Goal: Task Accomplishment & Management: Manage account settings

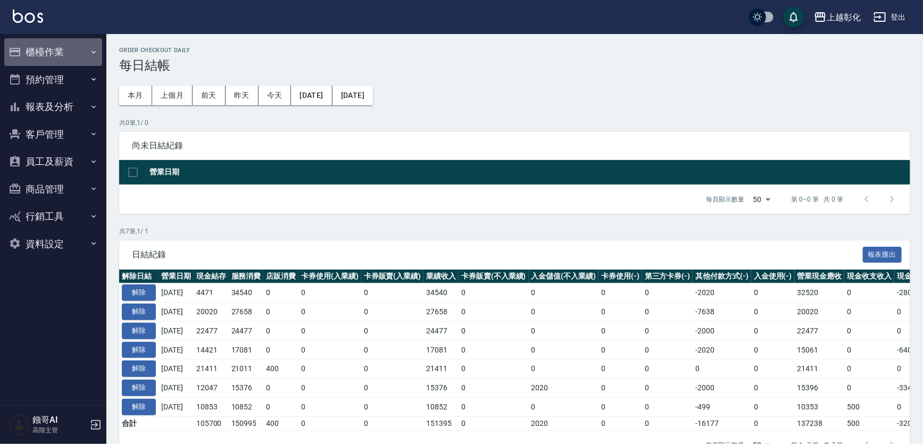
click at [82, 47] on button "櫃檯作業" at bounding box center [53, 52] width 98 height 28
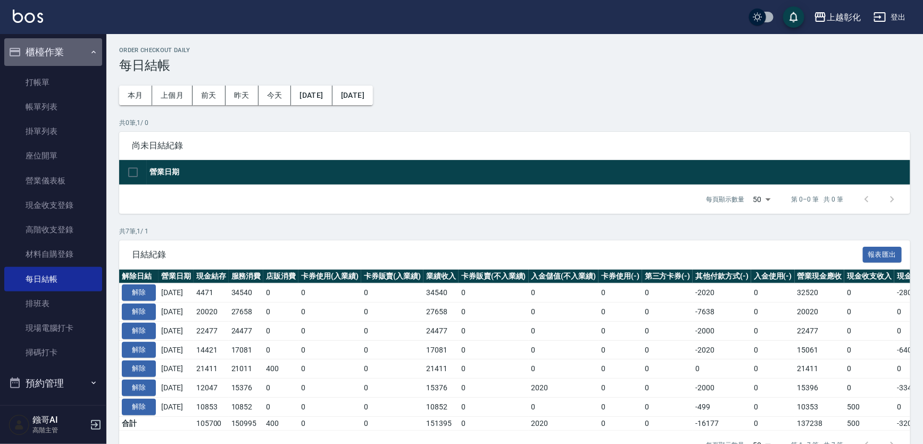
click at [82, 47] on button "櫃檯作業" at bounding box center [53, 52] width 98 height 28
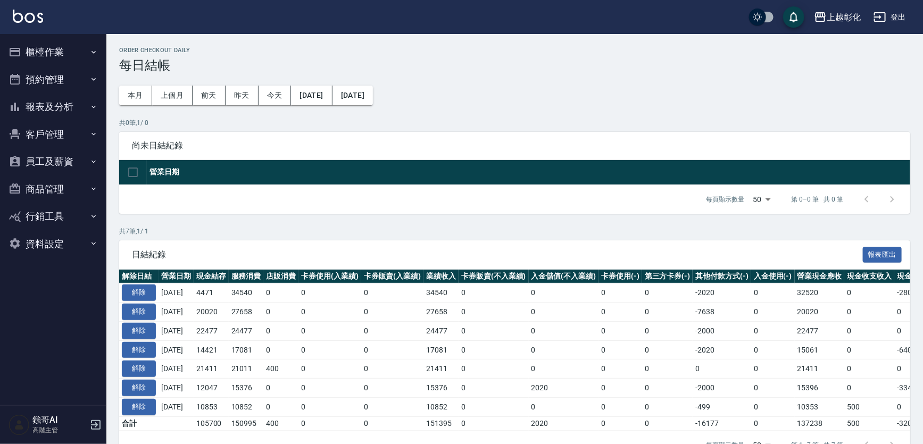
click at [58, 186] on button "商品管理" at bounding box center [53, 190] width 98 height 28
click at [62, 165] on button "員工及薪資" at bounding box center [53, 162] width 98 height 28
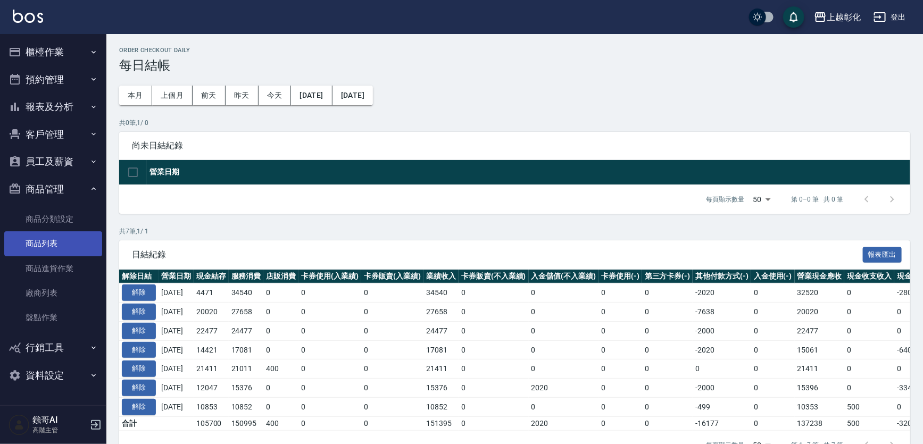
click at [55, 240] on link "商品列表" at bounding box center [53, 243] width 98 height 24
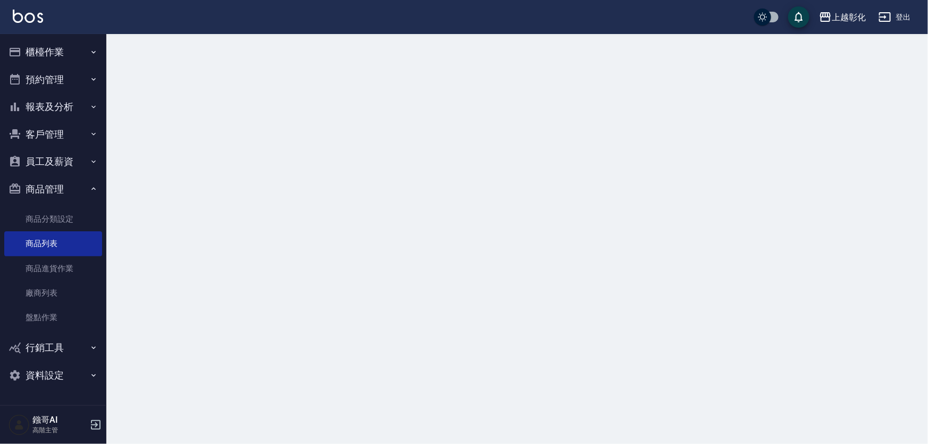
click at [63, 347] on button "行銷工具" at bounding box center [53, 348] width 98 height 28
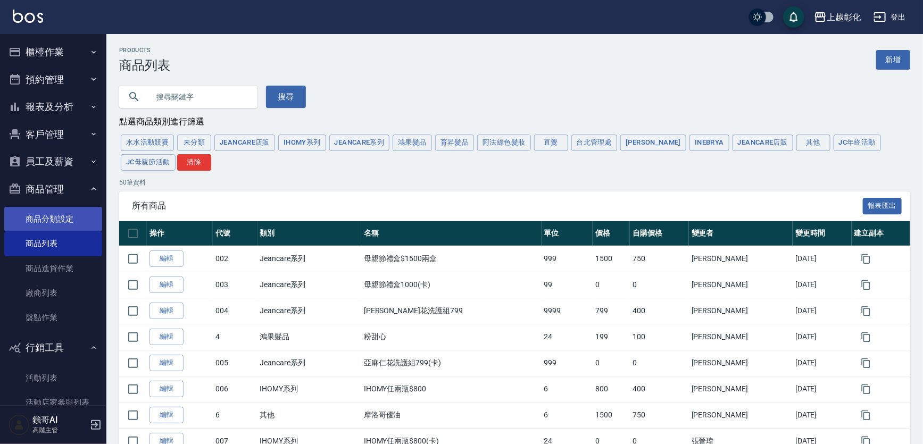
scroll to position [78, 0]
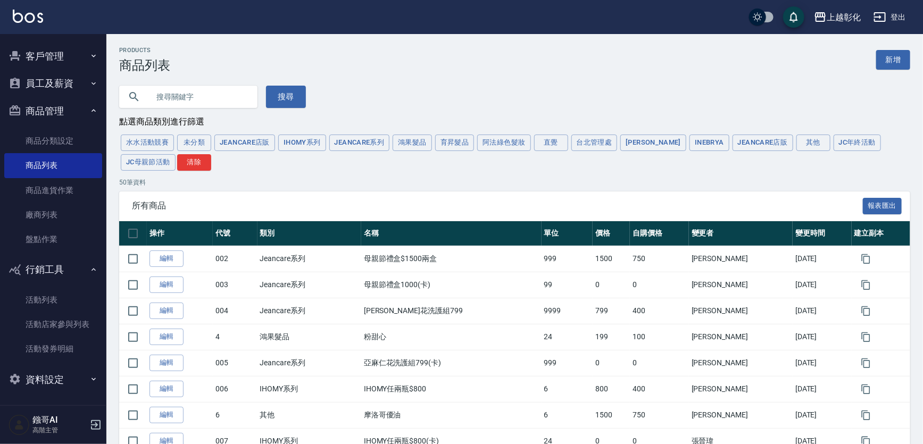
click at [54, 56] on button "客戶管理" at bounding box center [53, 57] width 98 height 28
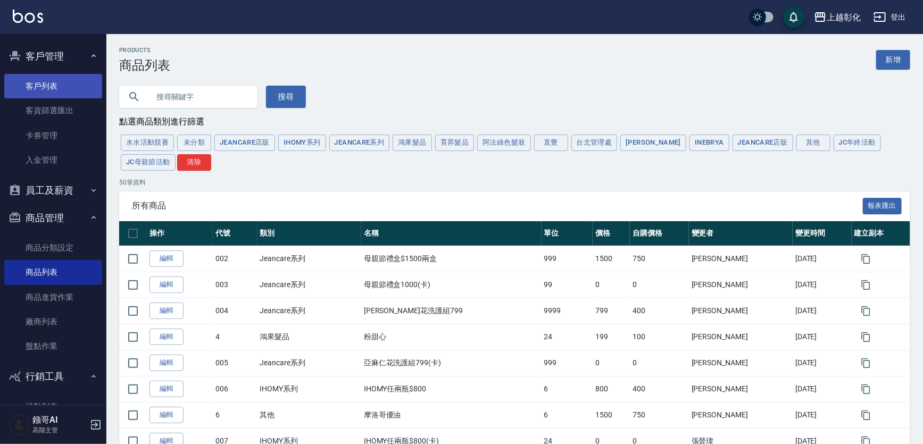
click at [51, 85] on link "客戶列表" at bounding box center [53, 86] width 98 height 24
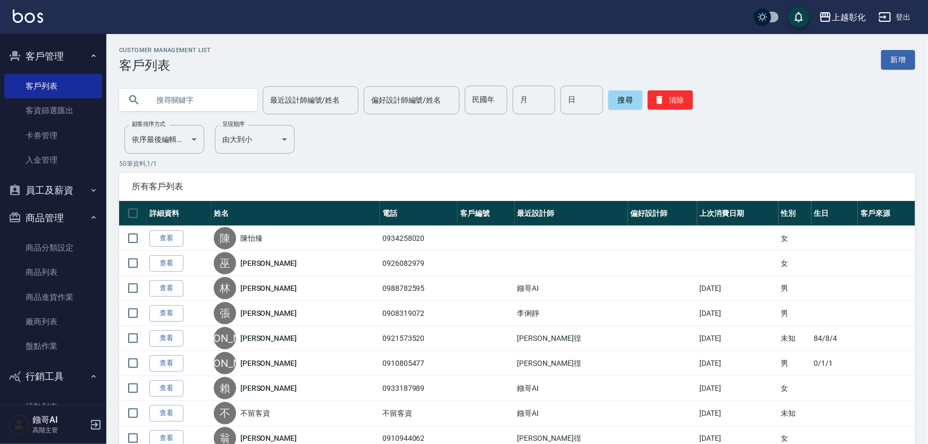
click at [206, 113] on input "text" at bounding box center [199, 100] width 100 height 29
type input "0937894182"
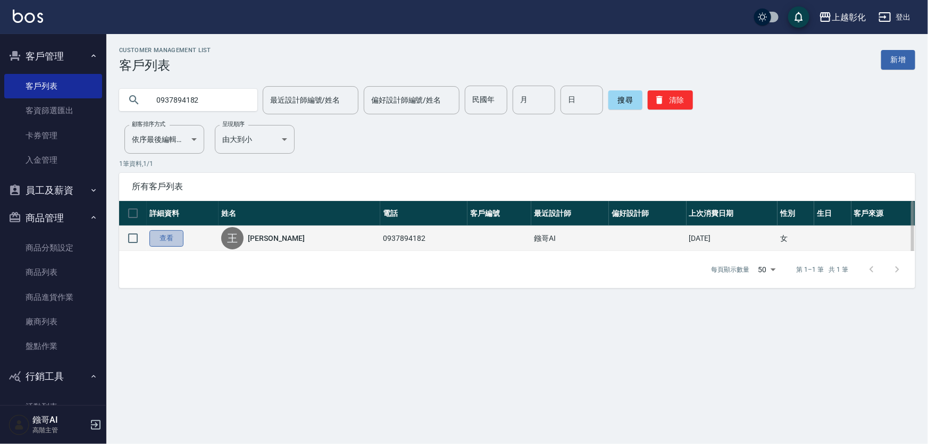
click at [160, 240] on link "查看" at bounding box center [166, 238] width 34 height 16
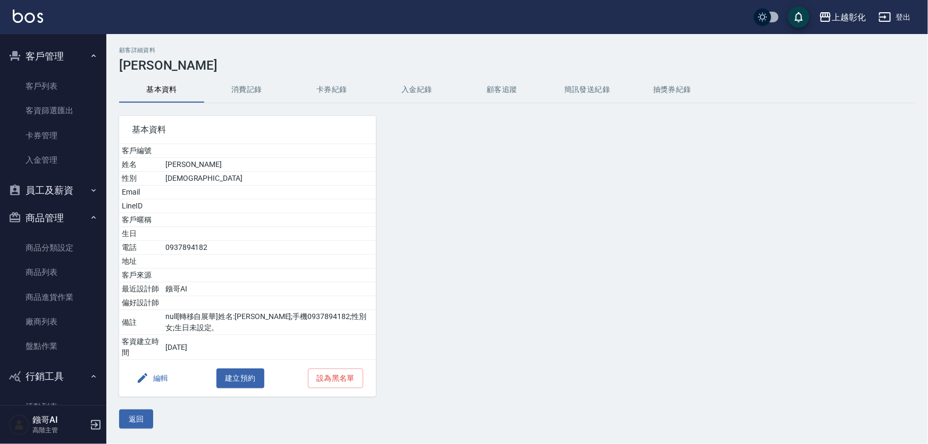
click at [422, 89] on button "入金紀錄" at bounding box center [416, 90] width 85 height 26
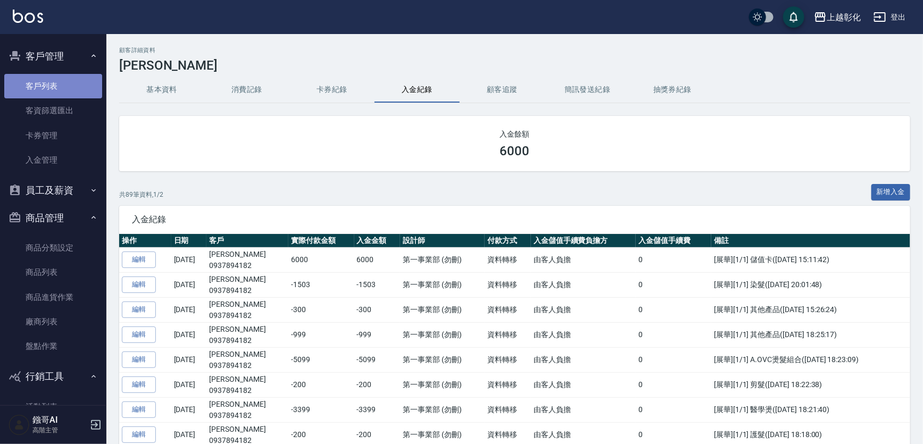
click at [63, 88] on link "客戶列表" at bounding box center [53, 86] width 98 height 24
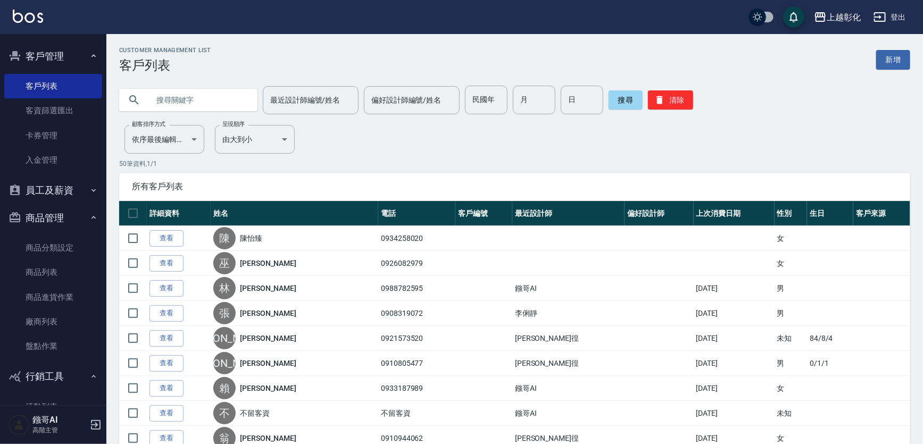
click at [890, 63] on link "新增" at bounding box center [893, 60] width 34 height 20
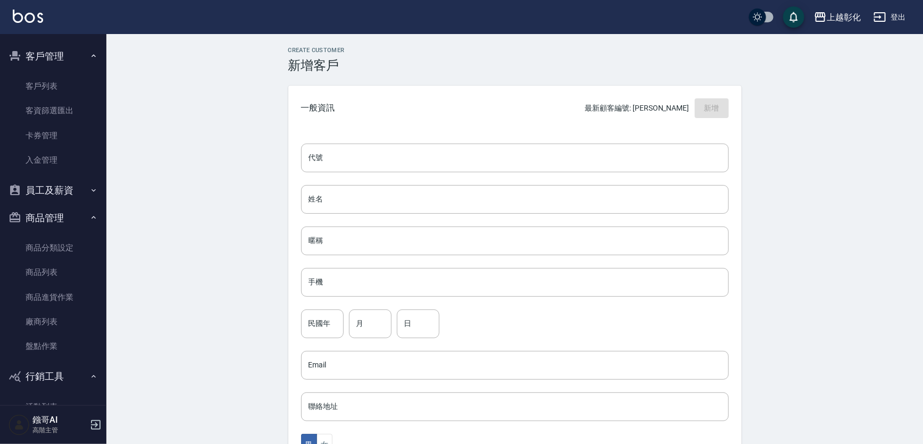
click at [445, 138] on div "代號 代號 姓名 姓名 暱稱 暱稱 手機 手機 民國年 民國年 月 月 日 日 Email Email 聯絡地址 聯絡地址 男 女 LINE ID LINE …" at bounding box center [514, 389] width 453 height 517
click at [167, 218] on div "Create Customer 新增客戶 一般資訊 最新顧客編號: 陳心慈 新增 代號 代號 姓名 姓名 暱稱 暱稱 手機 手機 民國年 民國年 月 月 日 …" at bounding box center [514, 363] width 816 height 659
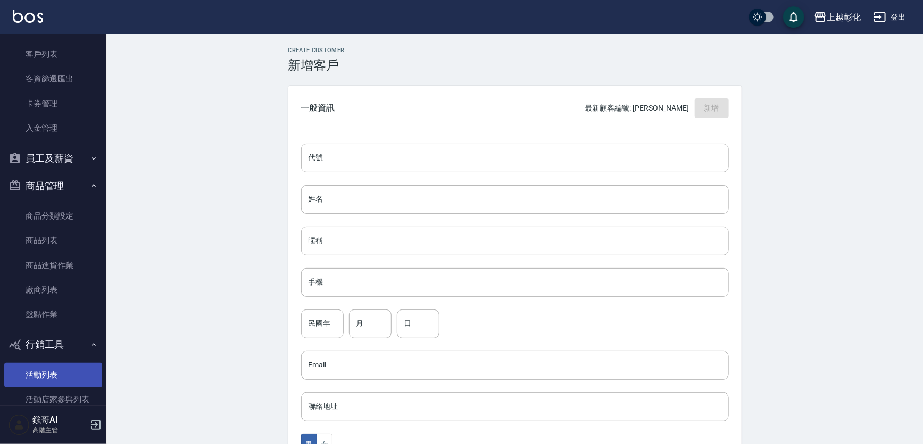
scroll to position [127, 0]
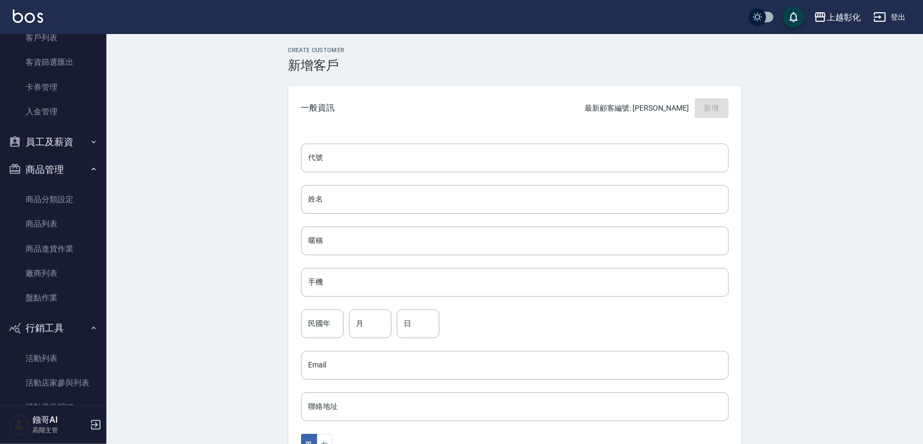
click at [69, 141] on button "員工及薪資" at bounding box center [53, 142] width 98 height 28
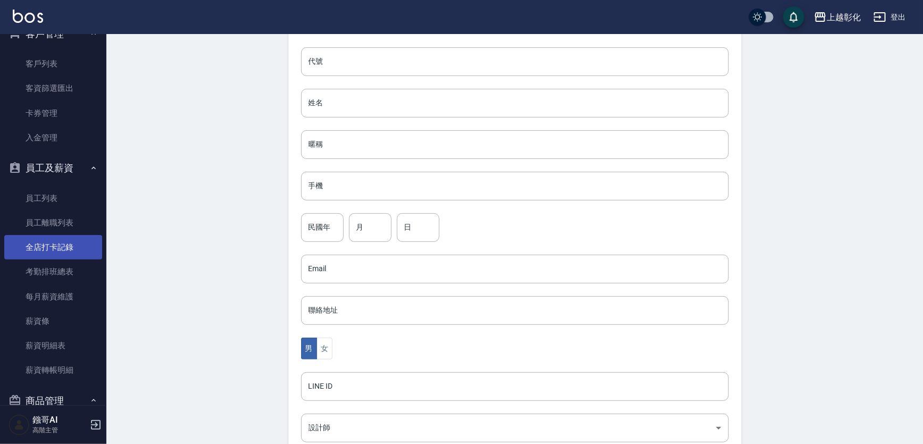
scroll to position [52, 0]
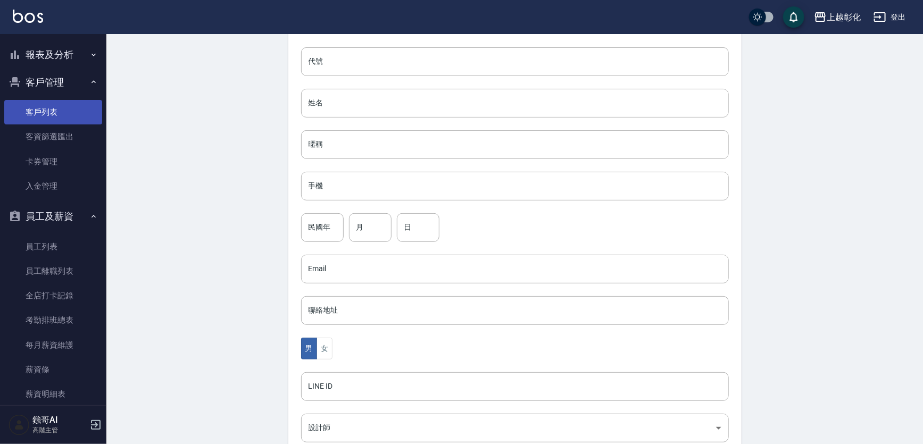
click at [57, 118] on link "客戶列表" at bounding box center [53, 112] width 98 height 24
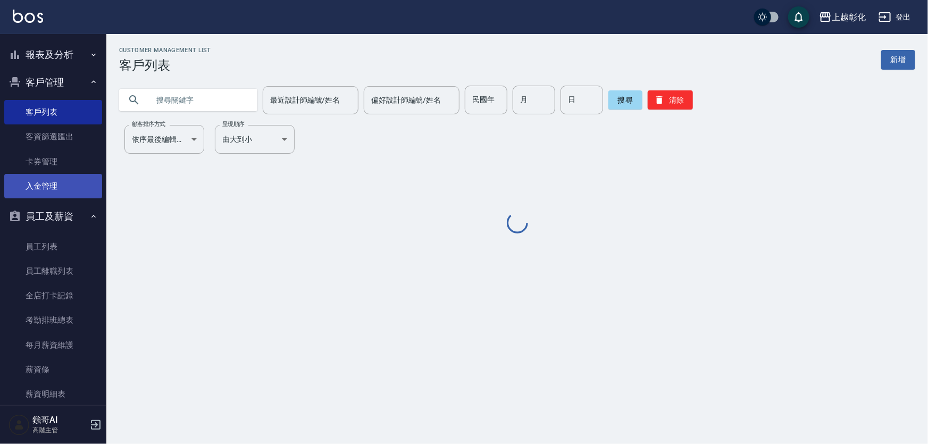
click at [51, 180] on link "入金管理" at bounding box center [53, 186] width 98 height 24
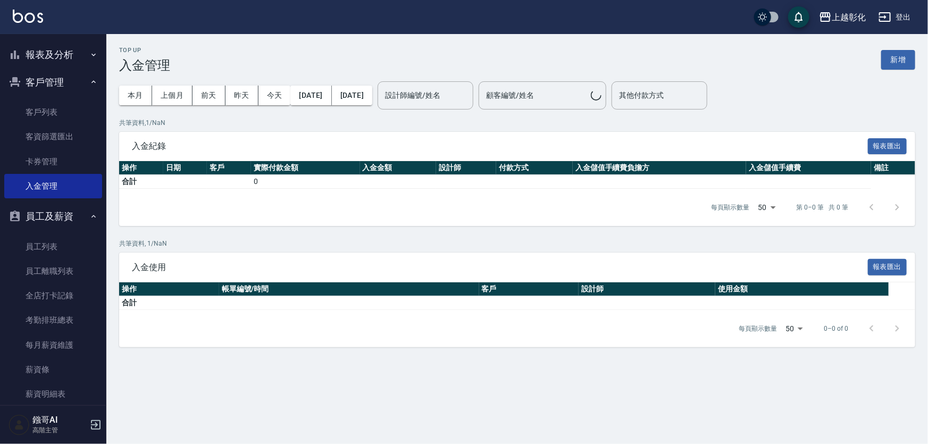
click at [903, 69] on div "Top Up 入金管理 新增" at bounding box center [517, 60] width 796 height 26
click at [905, 67] on button "新增" at bounding box center [898, 60] width 34 height 20
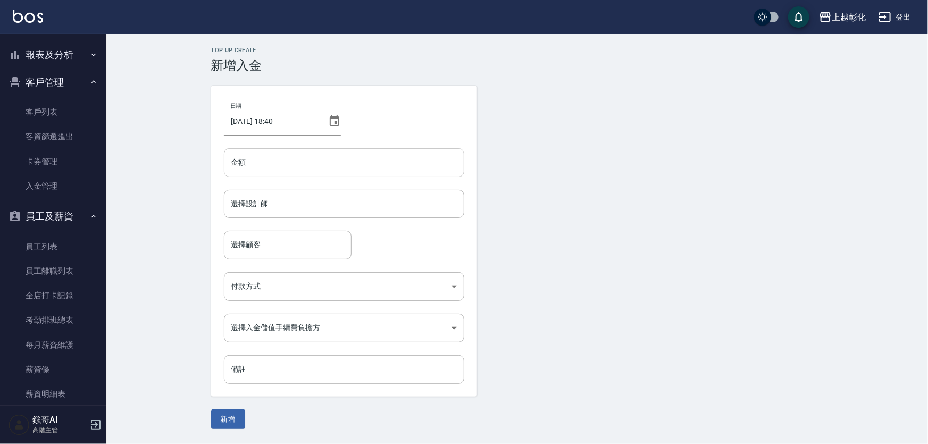
click at [270, 157] on input "金額" at bounding box center [344, 162] width 240 height 29
type input "4799"
click at [211, 410] on button "新增" at bounding box center [228, 420] width 34 height 20
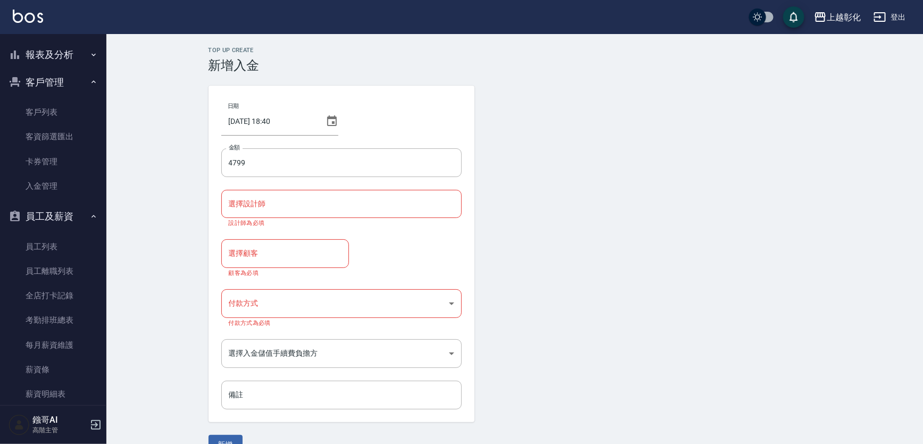
click at [298, 197] on input "選擇設計師" at bounding box center [341, 204] width 231 height 19
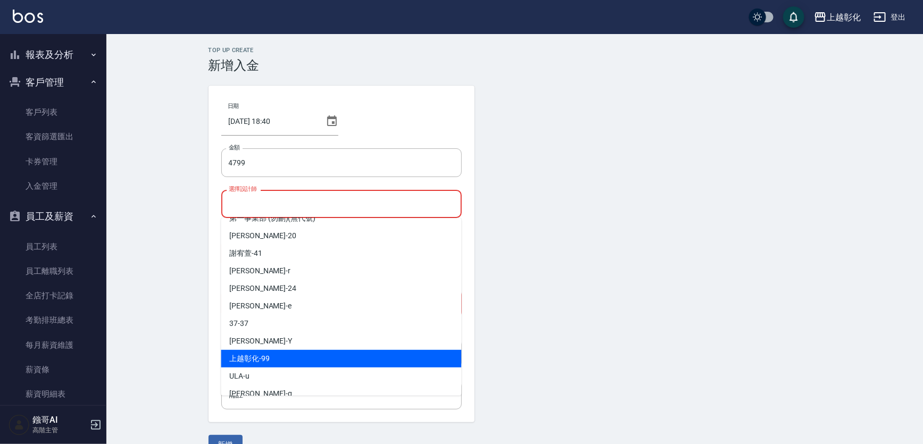
scroll to position [48, 0]
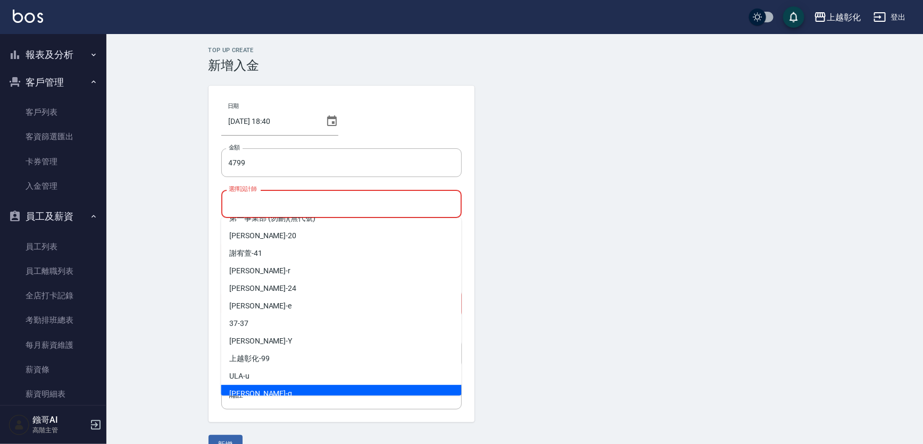
click at [256, 387] on div "Gary -g" at bounding box center [341, 394] width 240 height 18
type input "Gary-g"
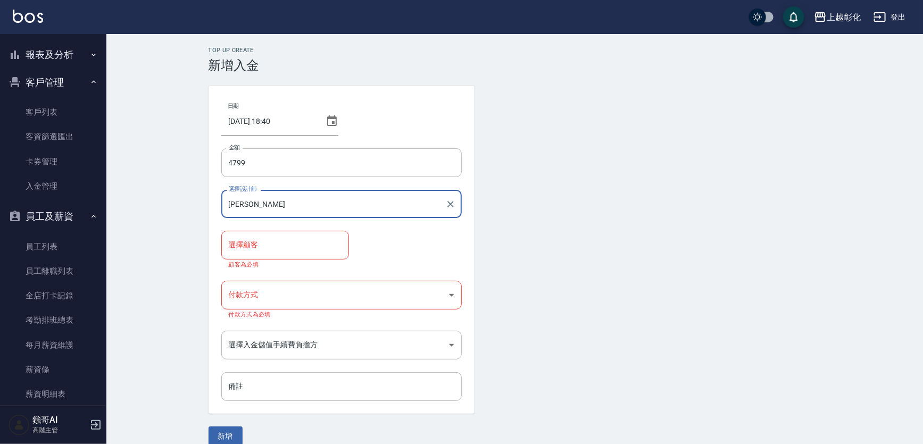
click at [251, 253] on input "選擇顧客" at bounding box center [285, 245] width 118 height 19
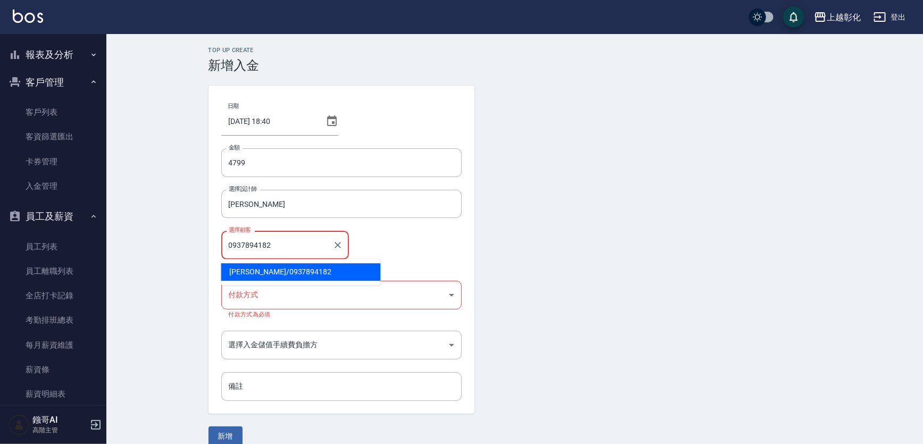
click at [263, 273] on span "王小青 / 0937894182" at bounding box center [301, 272] width 160 height 18
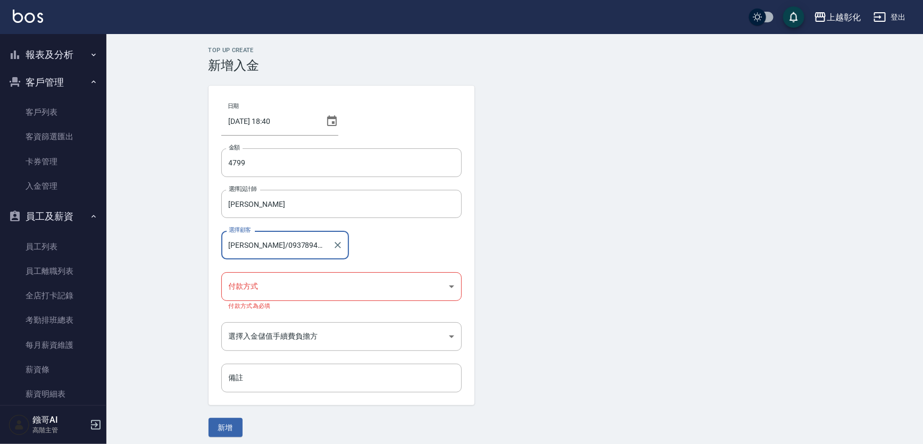
type input "王小青/0937894182"
click at [256, 293] on body "上越彰化 登出 櫃檯作業 打帳單 帳單列表 掛單列表 座位開單 營業儀表板 現金收支登錄 高階收支登錄 材料自購登錄 每日結帳 排班表 現場電腦打卡 掃碼打卡…" at bounding box center [461, 225] width 923 height 450
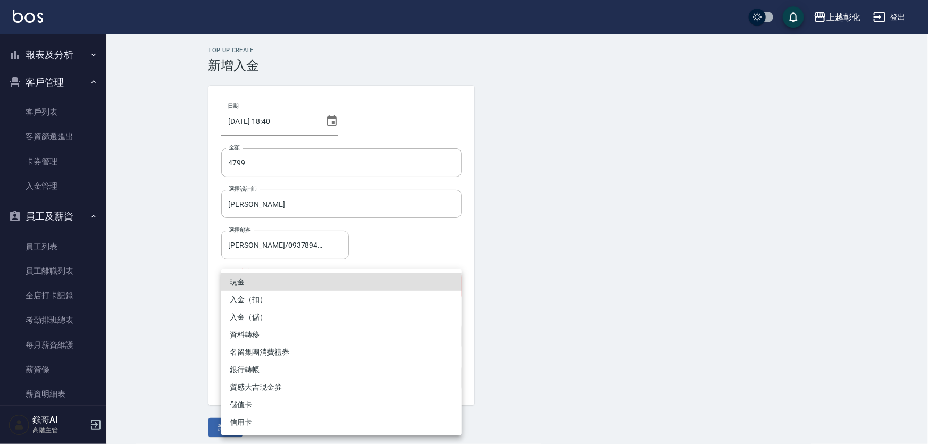
click at [249, 304] on li "入金（扣）" at bounding box center [341, 300] width 240 height 18
type input "入金（扣）"
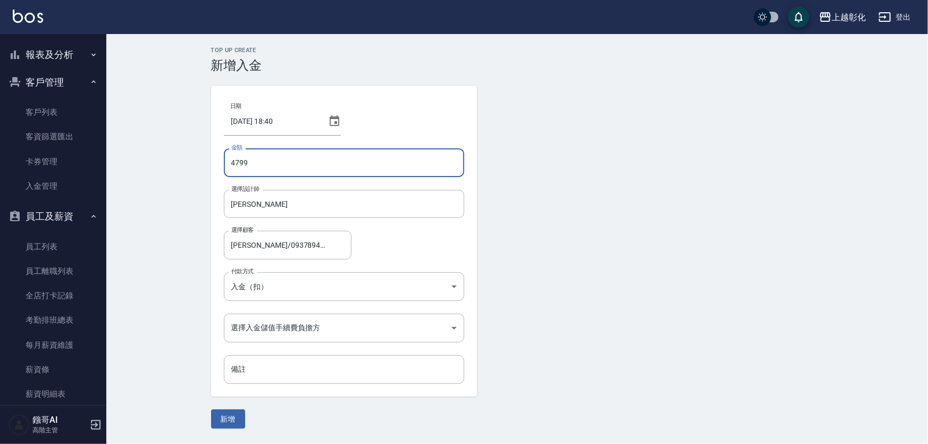
click at [228, 167] on input "4799" at bounding box center [344, 162] width 240 height 29
type input "-4799"
click at [309, 331] on body "上越彰化 登出 櫃檯作業 打帳單 帳單列表 掛單列表 座位開單 營業儀表板 現金收支登錄 高階收支登錄 材料自購登錄 每日結帳 排班表 現場電腦打卡 掃碼打卡…" at bounding box center [464, 222] width 928 height 444
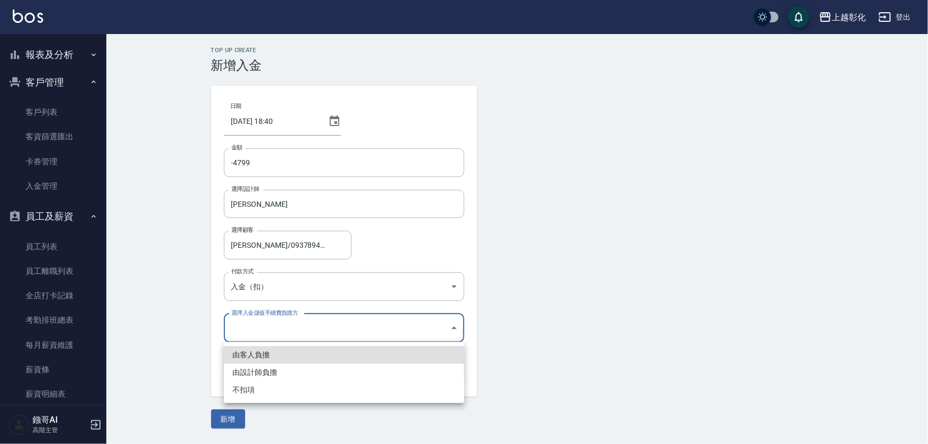
click at [285, 351] on li "由客人負擔" at bounding box center [344, 355] width 240 height 18
type input "BYCUSTOMER"
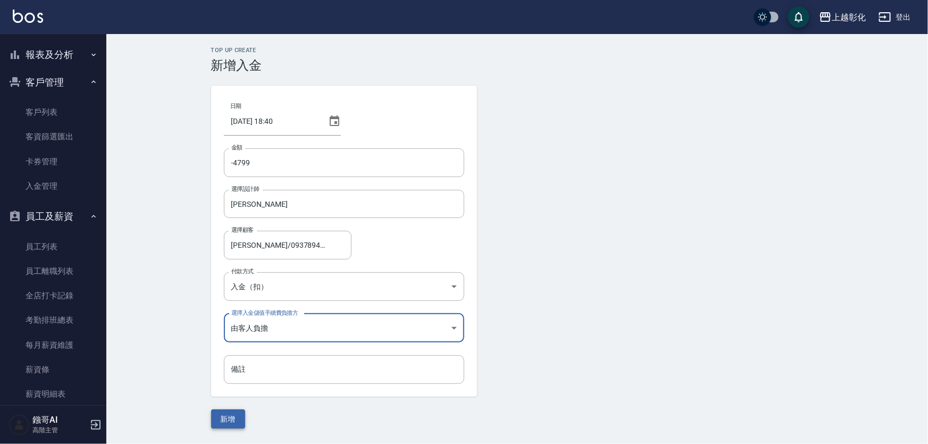
click at [230, 419] on button "新增" at bounding box center [228, 420] width 34 height 20
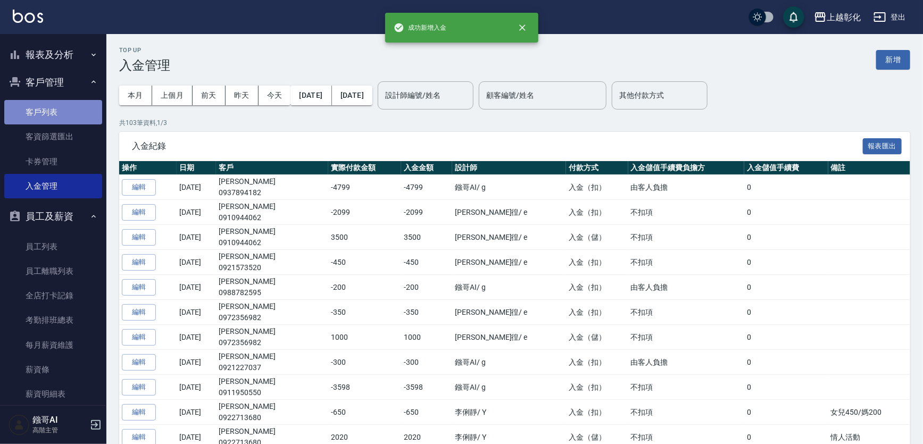
click at [53, 122] on link "客戶列表" at bounding box center [53, 112] width 98 height 24
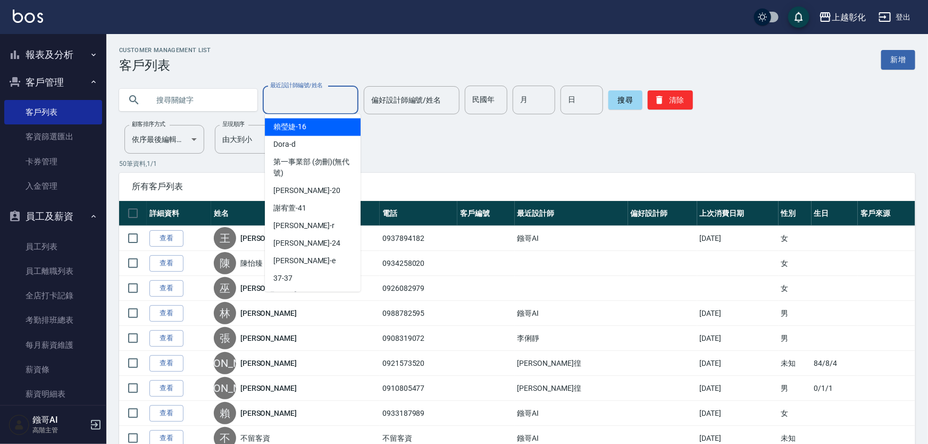
click at [304, 106] on input "最近設計師編號/姓名" at bounding box center [311, 100] width 86 height 19
click at [224, 98] on input "text" at bounding box center [199, 100] width 100 height 29
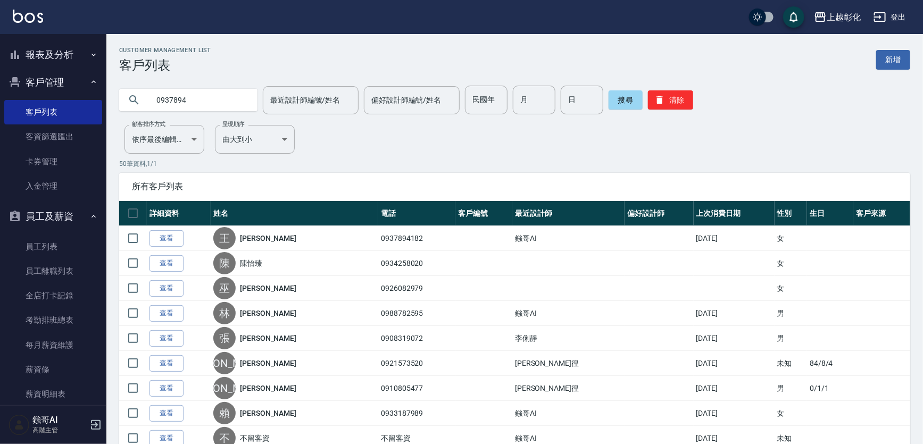
type input "0937894"
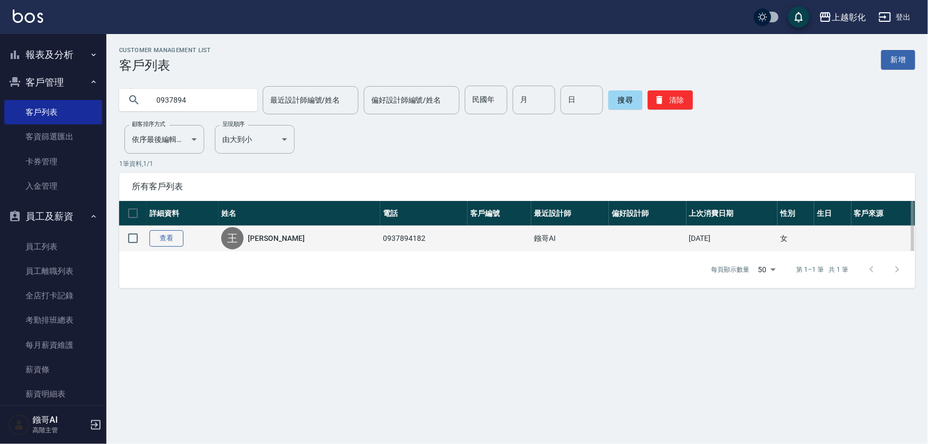
click at [181, 237] on link "查看" at bounding box center [166, 238] width 34 height 16
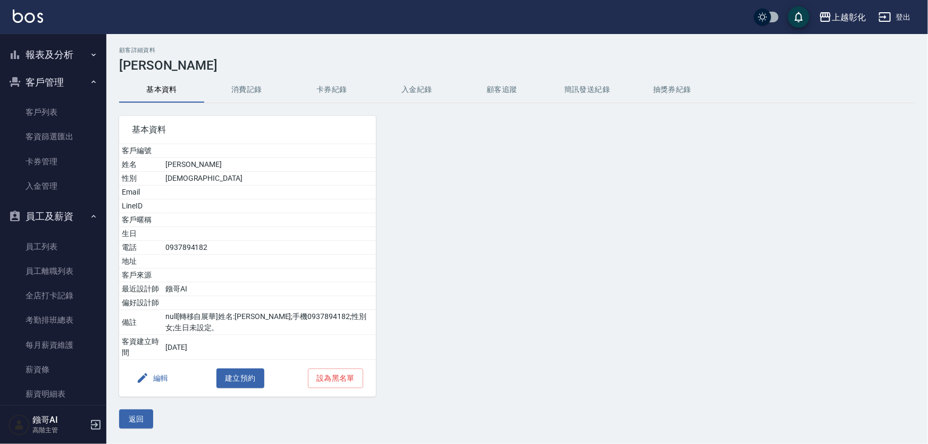
click at [443, 84] on button "入金紀錄" at bounding box center [416, 90] width 85 height 26
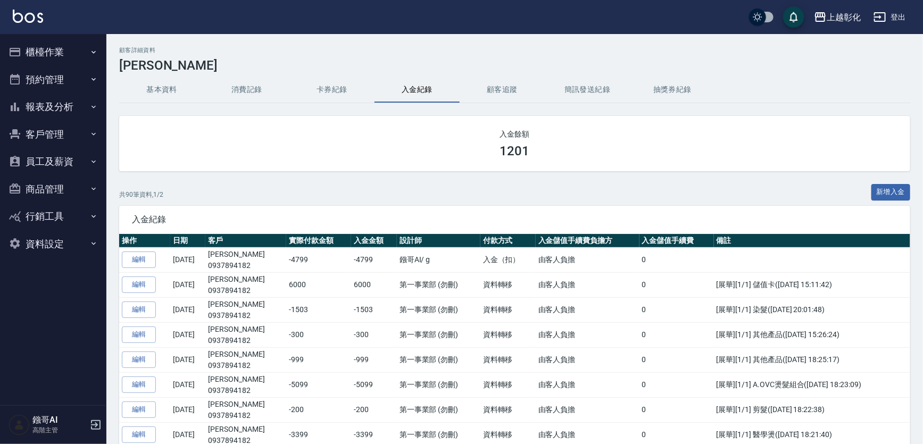
click at [887, 184] on button "新增入金" at bounding box center [890, 192] width 39 height 16
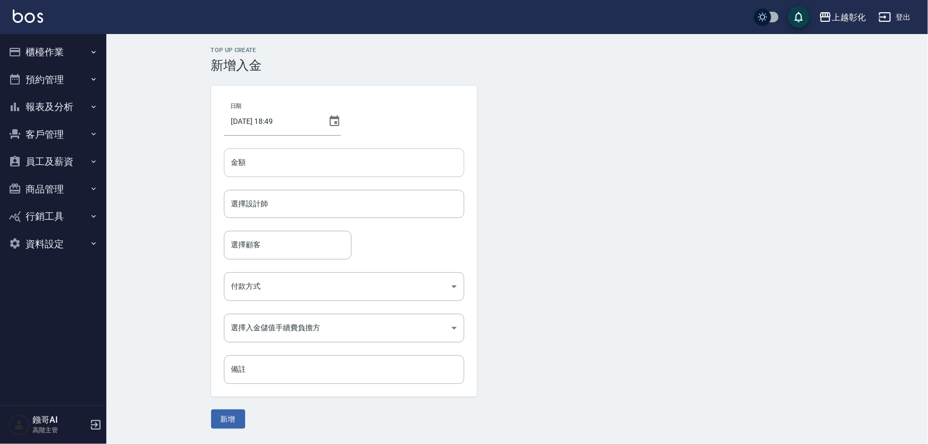
click at [383, 162] on input "金額" at bounding box center [344, 162] width 240 height 29
type input "699"
click at [395, 205] on input "選擇設計師" at bounding box center [344, 204] width 231 height 19
click at [286, 212] on input "選擇設計師" at bounding box center [344, 204] width 231 height 19
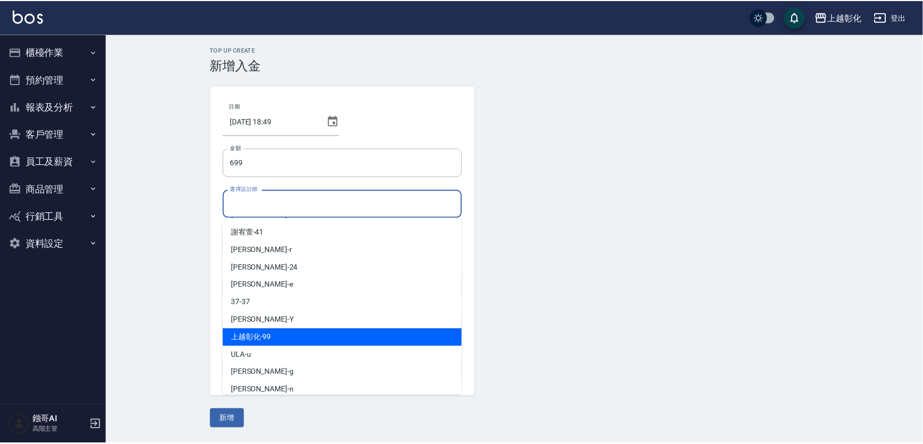
scroll to position [76, 0]
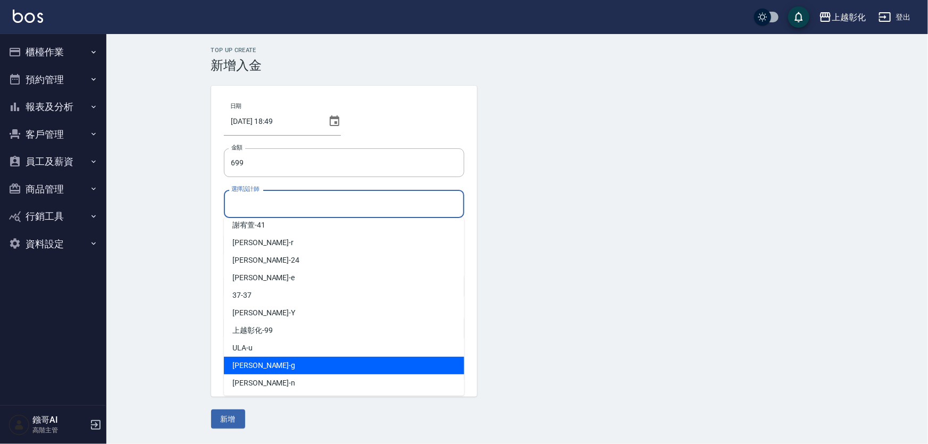
click at [252, 369] on span "Gary -g" at bounding box center [263, 365] width 63 height 11
type input "Gary-g"
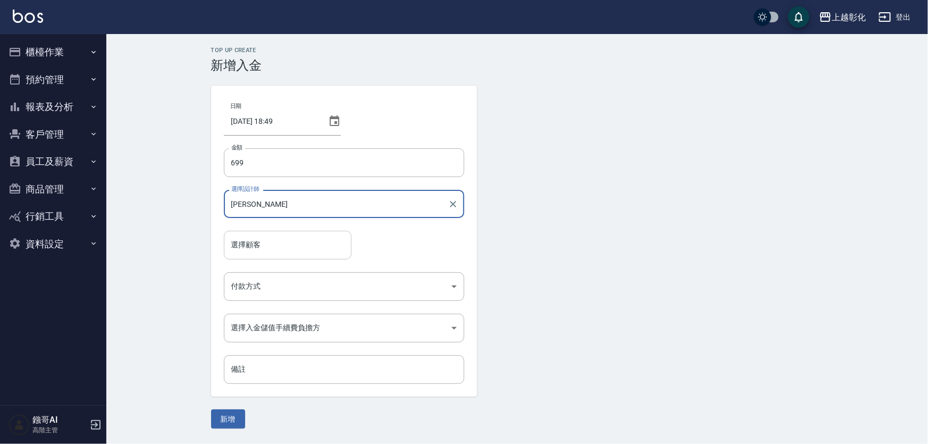
click at [251, 256] on div "選擇顧客" at bounding box center [288, 245] width 128 height 28
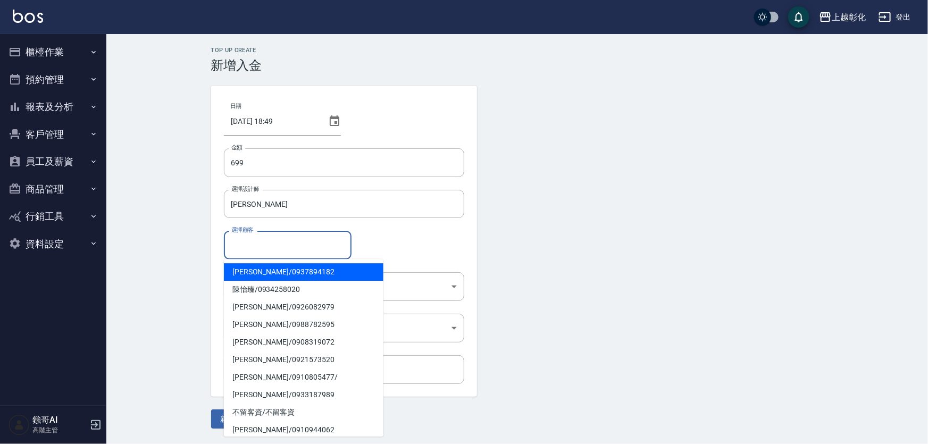
click at [271, 279] on span "王小青 / 0937894182" at bounding box center [304, 272] width 160 height 18
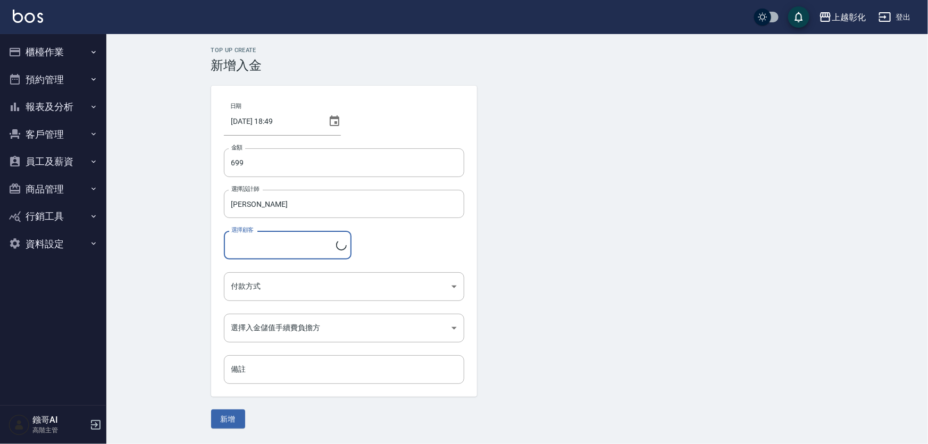
type input "王小青/0937894182"
click at [272, 285] on body "上越彰化 登出 櫃檯作業 打帳單 帳單列表 掛單列表 座位開單 營業儀表板 現金收支登錄 高階收支登錄 材料自購登錄 每日結帳 排班表 現場電腦打卡 掃碼打卡…" at bounding box center [464, 222] width 928 height 444
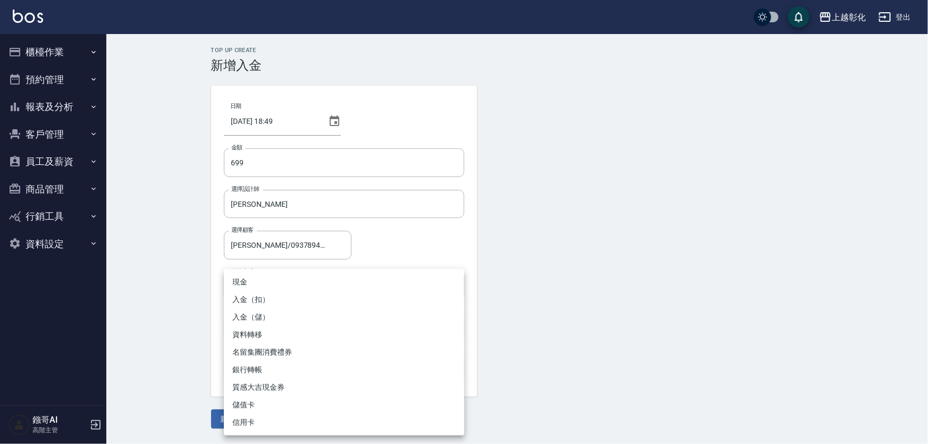
click at [271, 303] on li "入金（扣）" at bounding box center [344, 300] width 240 height 18
type input "入金（扣）"
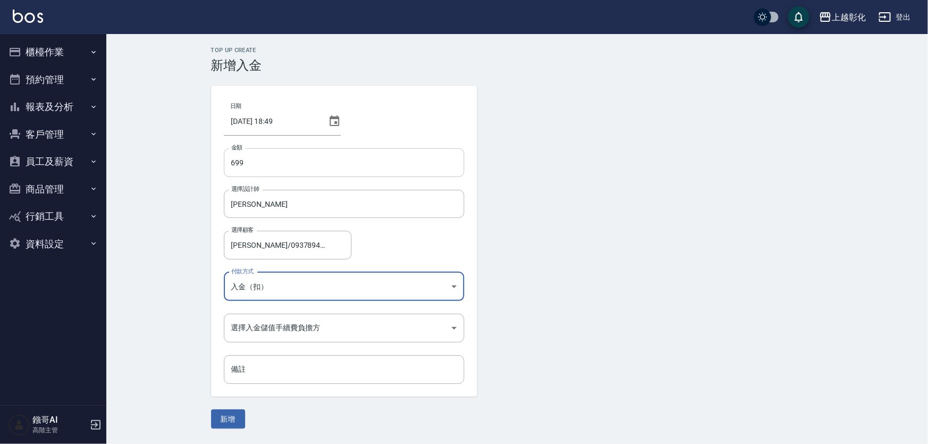
click at [236, 167] on input "699" at bounding box center [344, 162] width 240 height 29
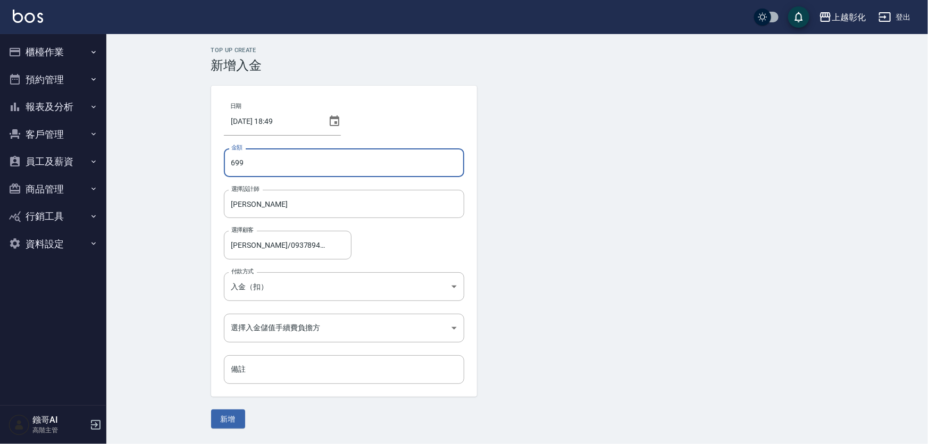
click at [234, 166] on input "699" at bounding box center [344, 162] width 240 height 29
click at [231, 166] on input "699" at bounding box center [344, 162] width 240 height 29
type input "-699"
click at [582, 187] on form "日期 2025/08/18 18:49 金額 -699 金額 選擇設計師 Gary-g 選擇設計師 選擇顧客 王小青/0937894182 選擇顧客 付款方式…" at bounding box center [517, 257] width 613 height 343
click at [303, 324] on body "上越彰化 登出 櫃檯作業 打帳單 帳單列表 掛單列表 座位開單 營業儀表板 現金收支登錄 高階收支登錄 材料自購登錄 每日結帳 排班表 現場電腦打卡 掃碼打卡…" at bounding box center [464, 222] width 928 height 444
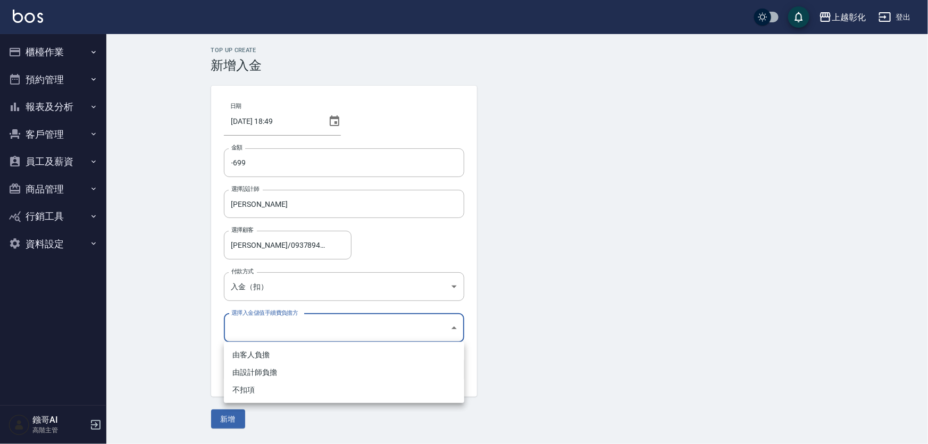
click at [282, 352] on li "由客人負擔" at bounding box center [344, 355] width 240 height 18
type input "BYCUSTOMER"
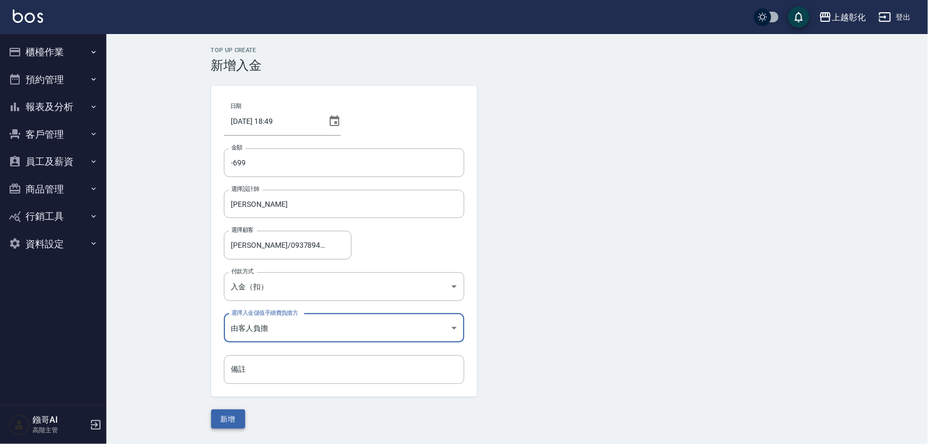
click at [230, 426] on button "新增" at bounding box center [228, 420] width 34 height 20
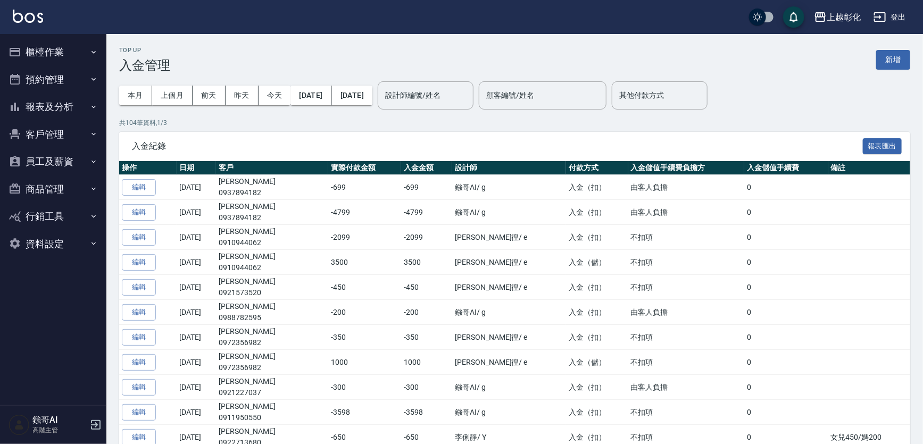
click at [62, 50] on button "櫃檯作業" at bounding box center [53, 52] width 98 height 28
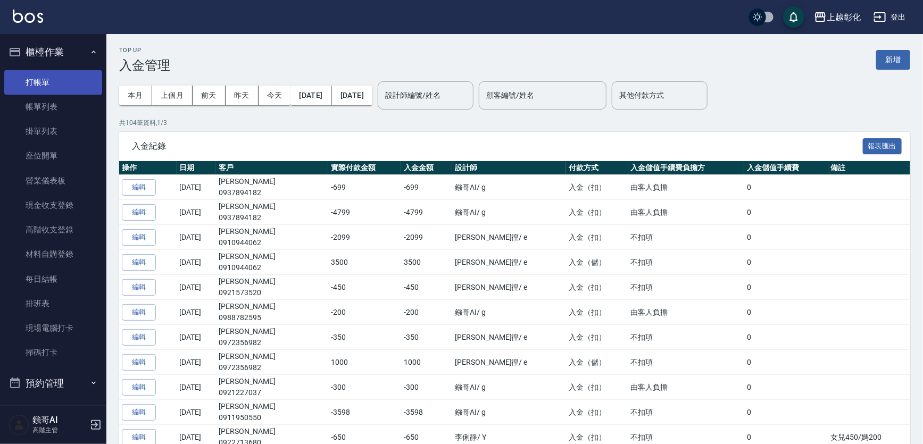
click at [64, 80] on link "打帳單" at bounding box center [53, 82] width 98 height 24
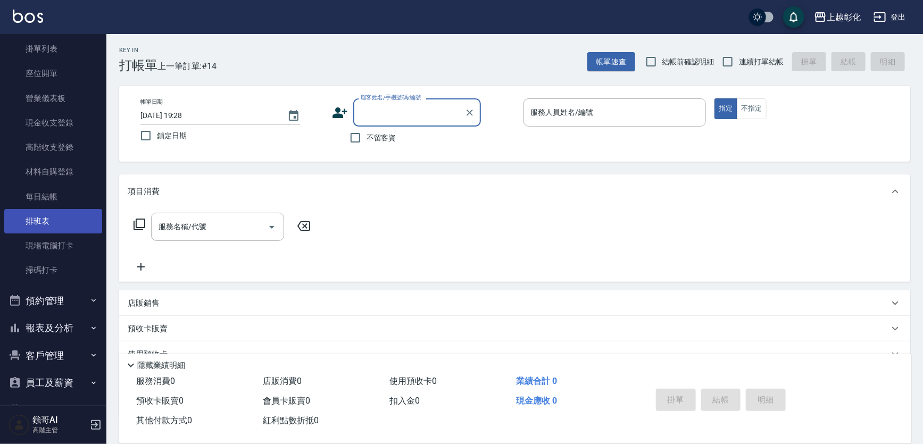
scroll to position [168, 0]
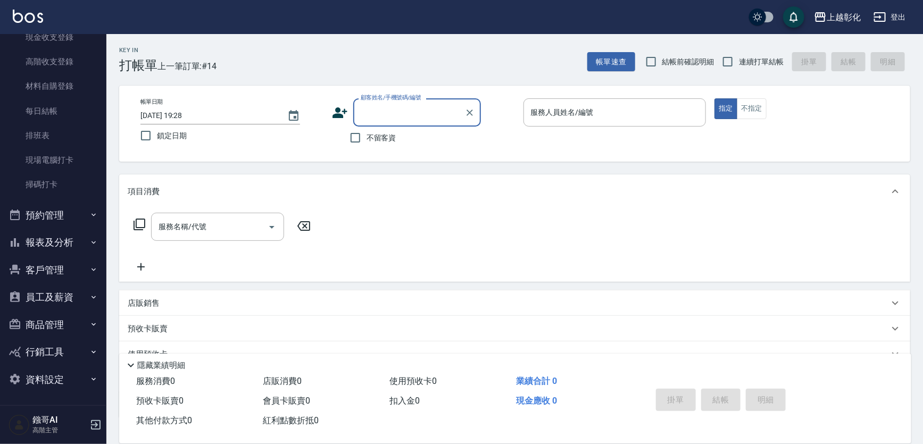
click at [65, 237] on button "報表及分析" at bounding box center [53, 243] width 98 height 28
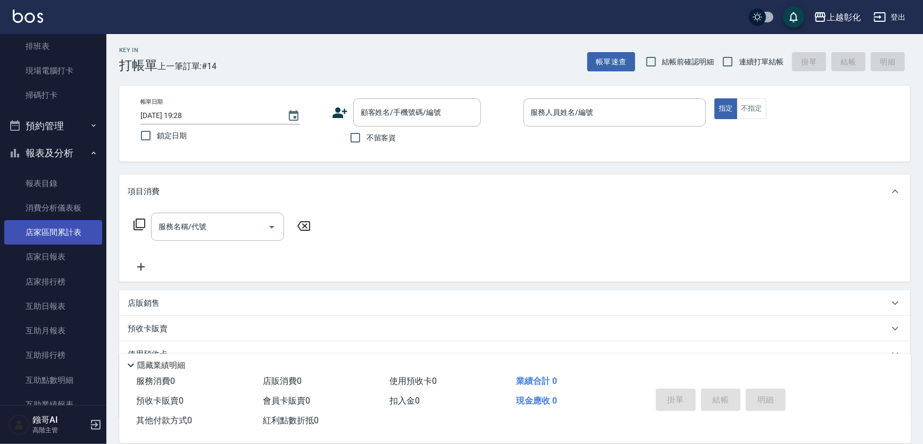
scroll to position [265, 0]
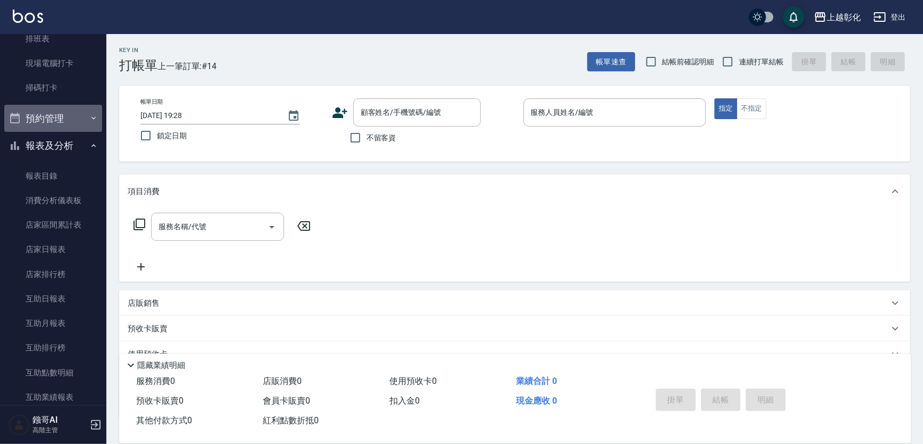
click at [63, 126] on button "預約管理" at bounding box center [53, 119] width 98 height 28
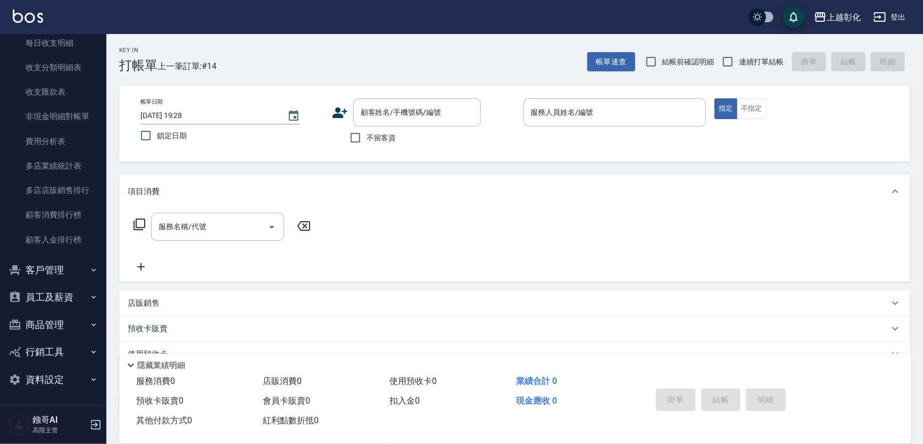
click at [70, 265] on button "客戶管理" at bounding box center [53, 270] width 98 height 28
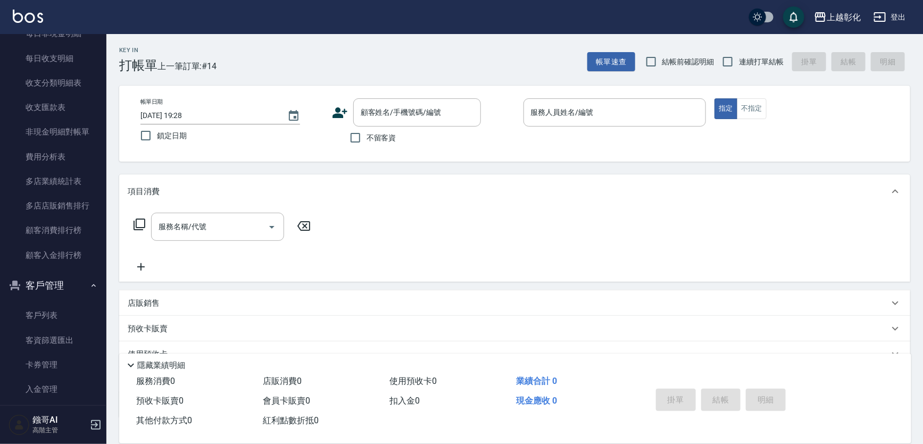
scroll to position [1292, 0]
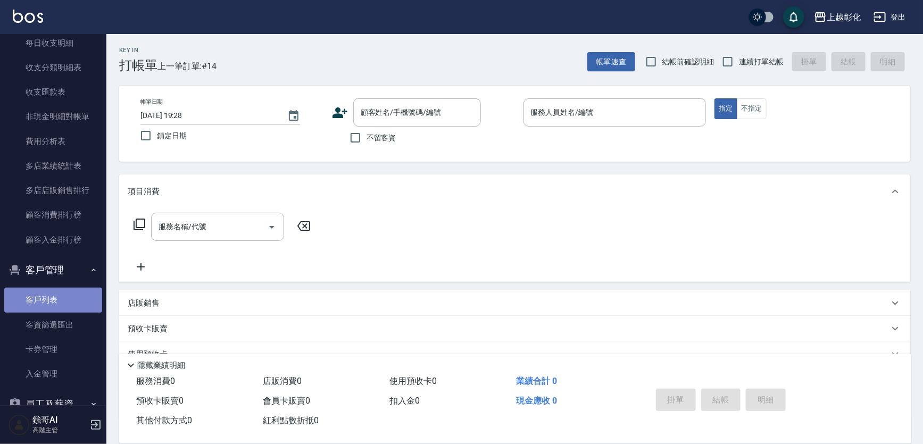
click at [60, 294] on link "客戶列表" at bounding box center [53, 300] width 98 height 24
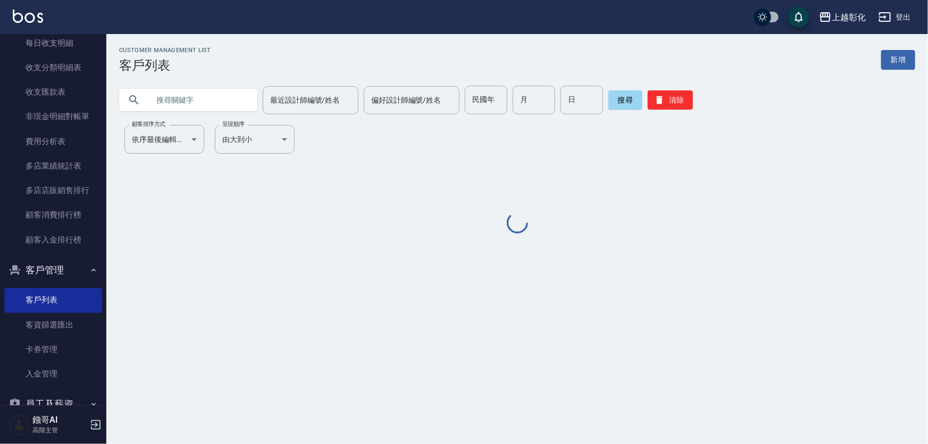
click at [225, 114] on div "Customer Management List 客戶列表 新增 最近設計師編號/姓名 最近設計師編號/姓名 偏好設計師編號/姓名 偏好設計師編號/姓名 民國…" at bounding box center [517, 141] width 822 height 189
click at [228, 107] on input "text" at bounding box center [199, 100] width 100 height 29
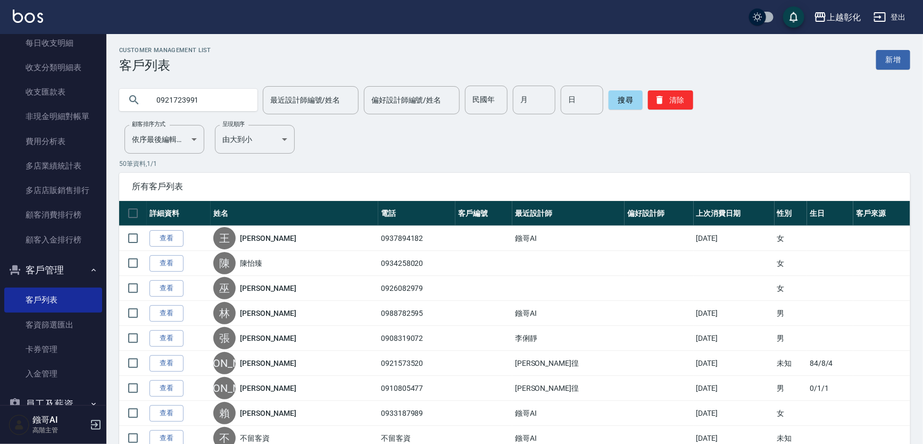
type input "0921723991"
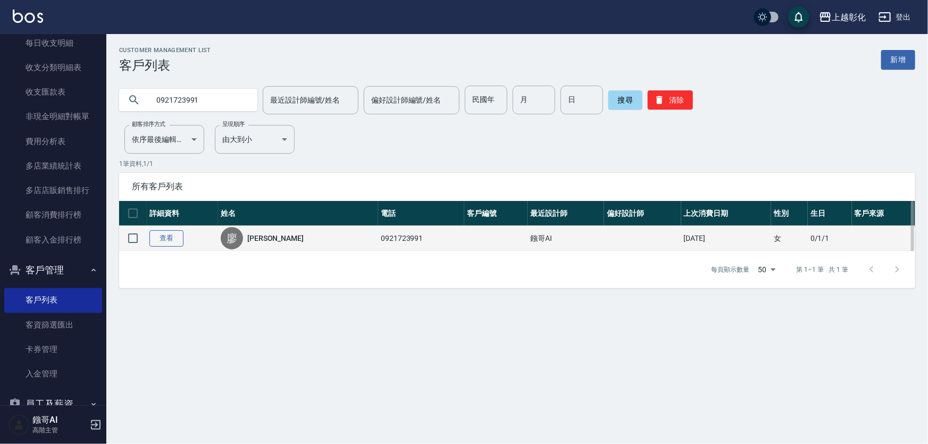
click at [181, 245] on link "查看" at bounding box center [166, 238] width 34 height 16
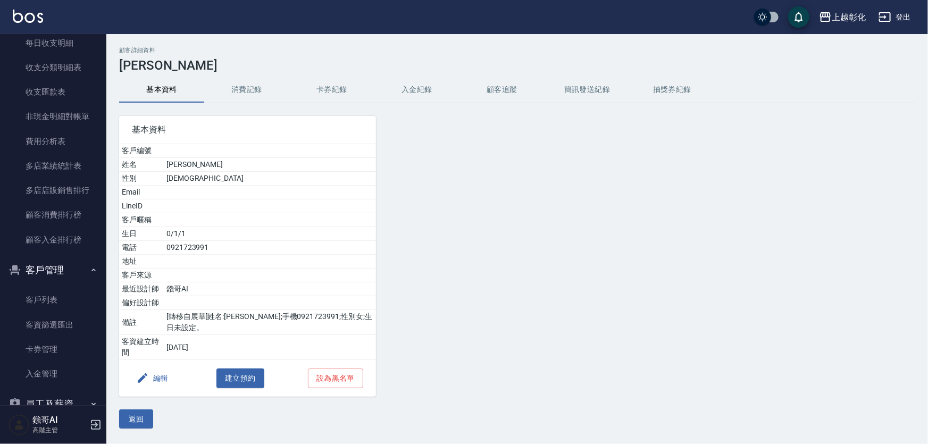
click at [429, 91] on button "入金紀錄" at bounding box center [416, 90] width 85 height 26
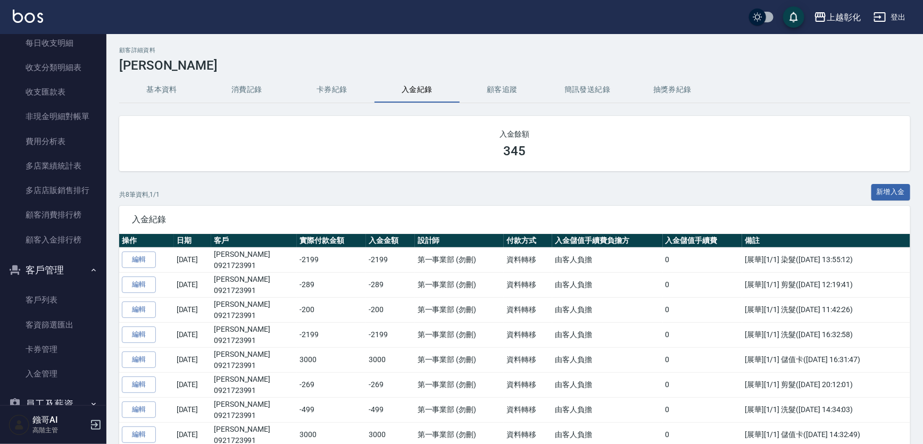
click at [912, 198] on div "顧客詳細資料 廖菊花 基本資料 消費記錄 卡券紀錄 入金紀錄 顧客追蹤 簡訊發送紀錄 抽獎券紀錄 入金餘額 345 共 8 筆資料, 1 / 1 新增入金 入…" at bounding box center [514, 349] width 816 height 604
click at [906, 197] on button "新增入金" at bounding box center [890, 192] width 39 height 16
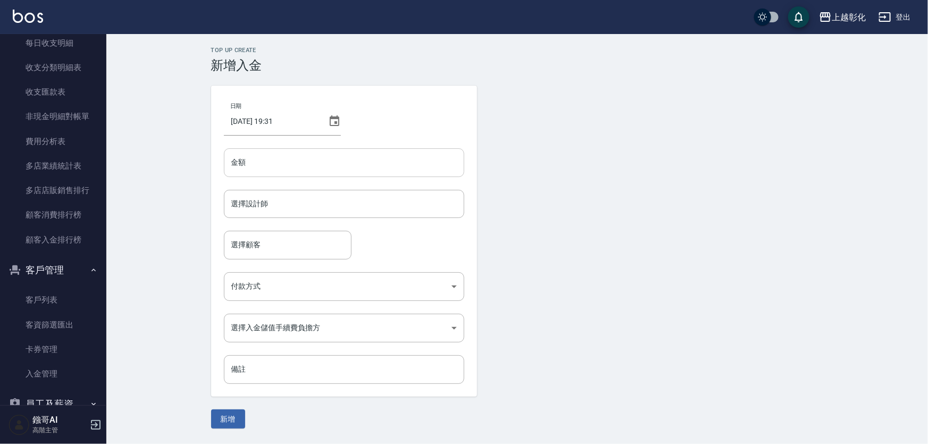
click at [330, 162] on input "金額" at bounding box center [344, 162] width 240 height 29
click at [309, 215] on div "選擇設計師" at bounding box center [344, 204] width 240 height 28
type input "2020"
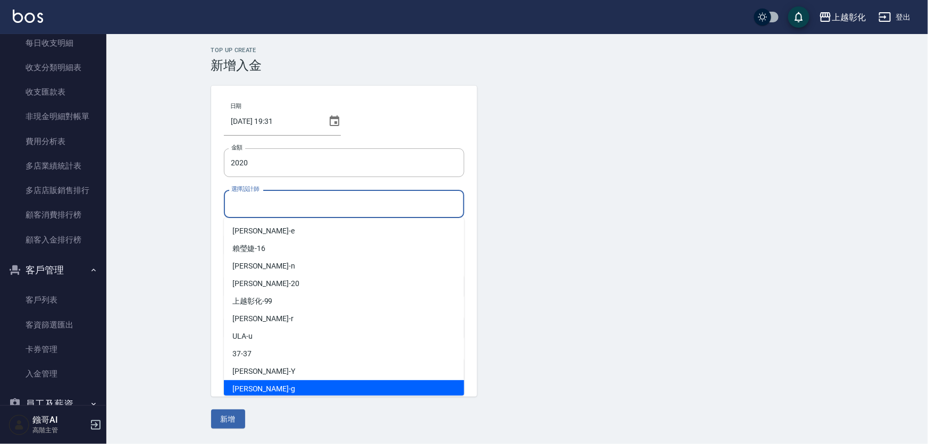
click at [278, 391] on div "Gary -g" at bounding box center [344, 389] width 240 height 18
type input "[PERSON_NAME]"
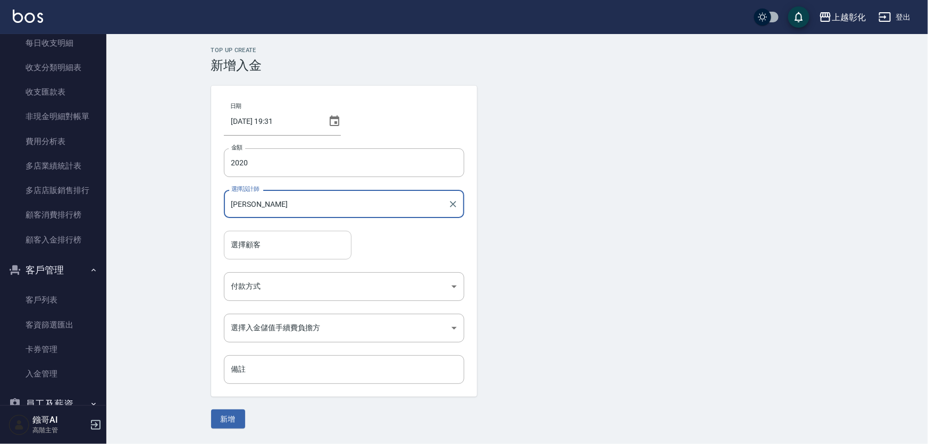
click at [279, 253] on input "選擇顧客" at bounding box center [288, 245] width 118 height 19
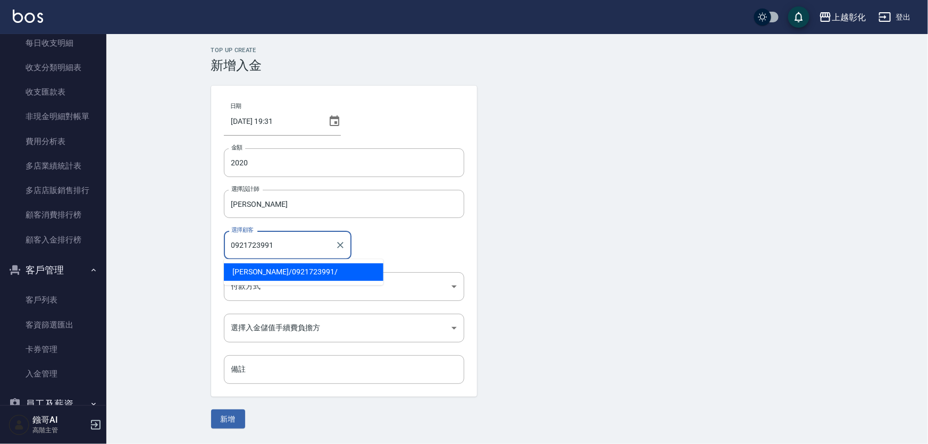
click at [309, 266] on span "廖菊花 / 0921723991 /" at bounding box center [304, 272] width 160 height 18
type input "[PERSON_NAME]/0921723991/"
click at [311, 287] on body "上越彰化 登出 櫃檯作業 打帳單 帳單列表 掛單列表 座位開單 營業儀表板 現金收支登錄 高階收支登錄 材料自購登錄 每日結帳 排班表 現場電腦打卡 掃碼打卡…" at bounding box center [464, 222] width 928 height 444
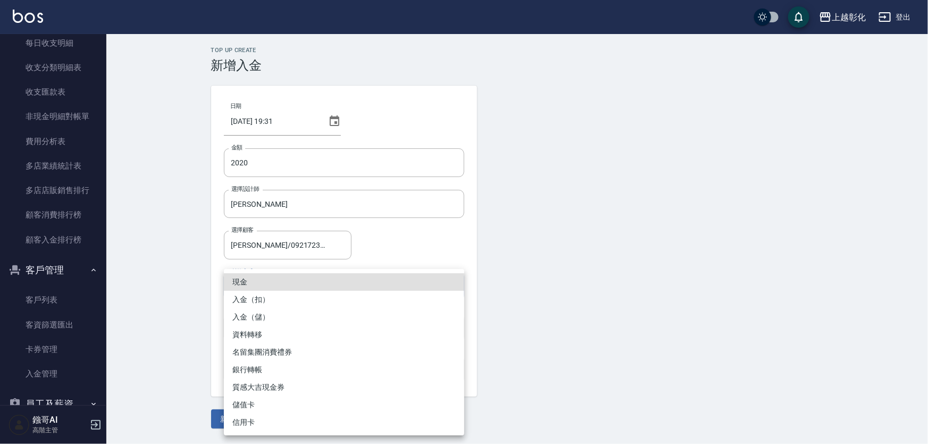
click at [289, 315] on li "入金（儲）" at bounding box center [344, 318] width 240 height 18
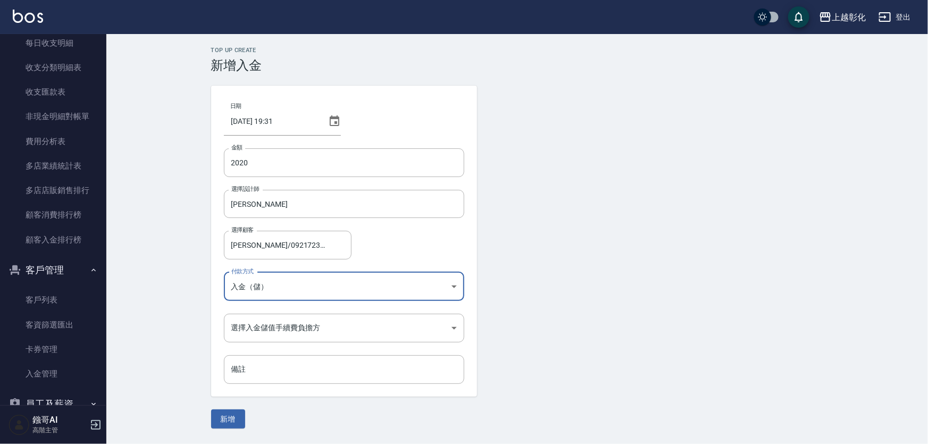
type input "入金（儲）"
click at [328, 370] on input "備註" at bounding box center [344, 369] width 240 height 29
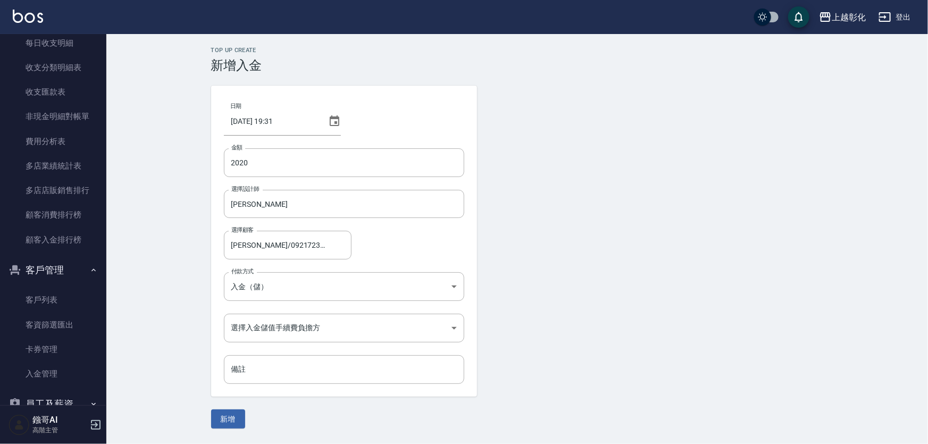
click at [606, 279] on form "日期 2025/08/18 19:31 金額 2020 金額 選擇設計師 Gary-g 選擇設計師 選擇顧客 廖菊花/0921723991/ 選擇顧客 付款方…" at bounding box center [517, 257] width 613 height 343
click at [351, 329] on body "上越彰化 登出 櫃檯作業 打帳單 帳單列表 掛單列表 座位開單 營業儀表板 現金收支登錄 高階收支登錄 材料自購登錄 每日結帳 排班表 現場電腦打卡 掃碼打卡…" at bounding box center [464, 222] width 928 height 444
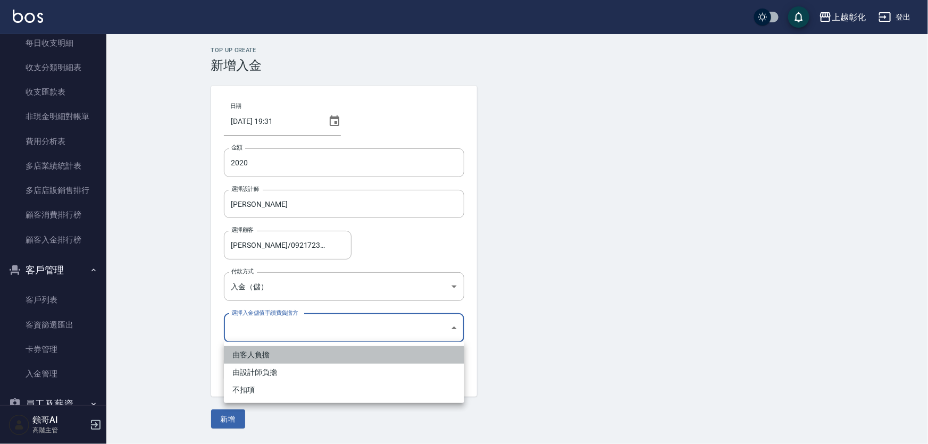
click at [293, 354] on li "由客人負擔" at bounding box center [344, 355] width 240 height 18
type input "BYCUSTOMER"
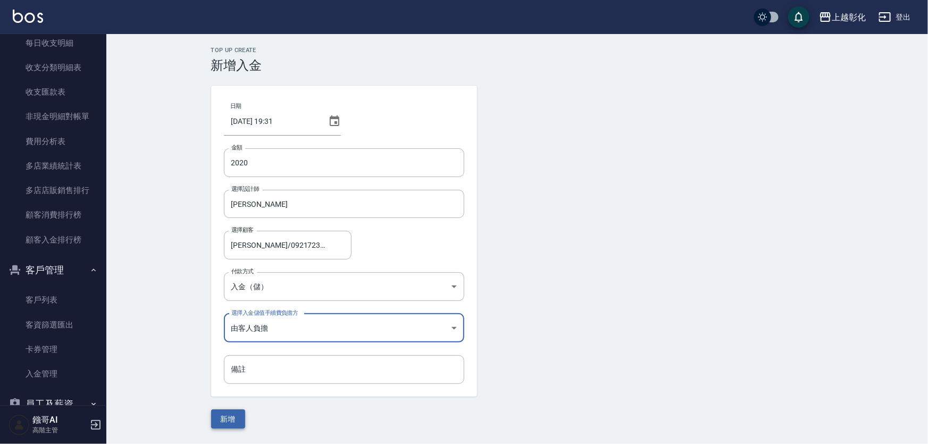
click at [226, 415] on button "新增" at bounding box center [228, 420] width 34 height 20
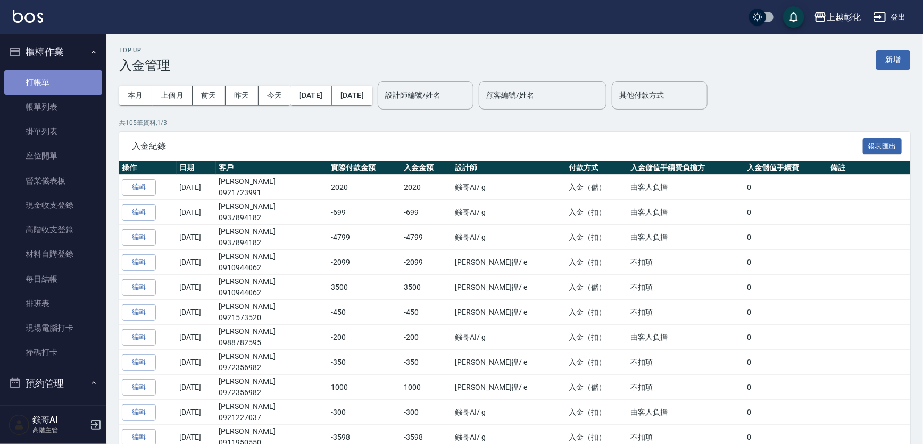
click at [54, 87] on link "打帳單" at bounding box center [53, 82] width 98 height 24
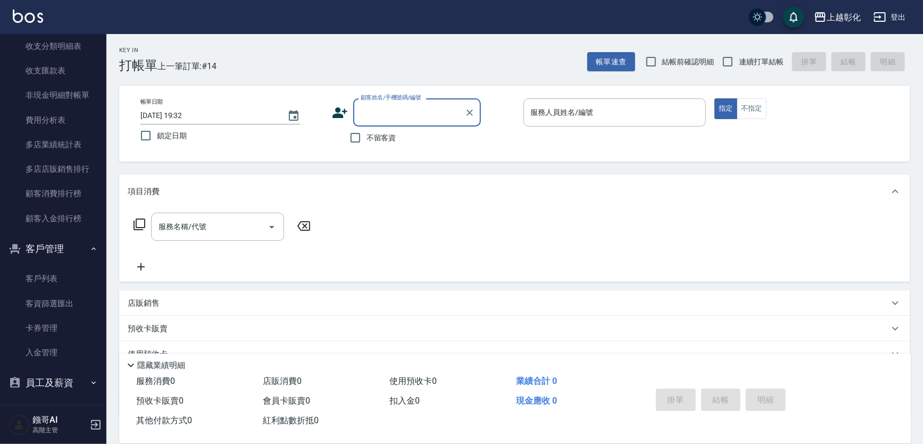
scroll to position [1399, 0]
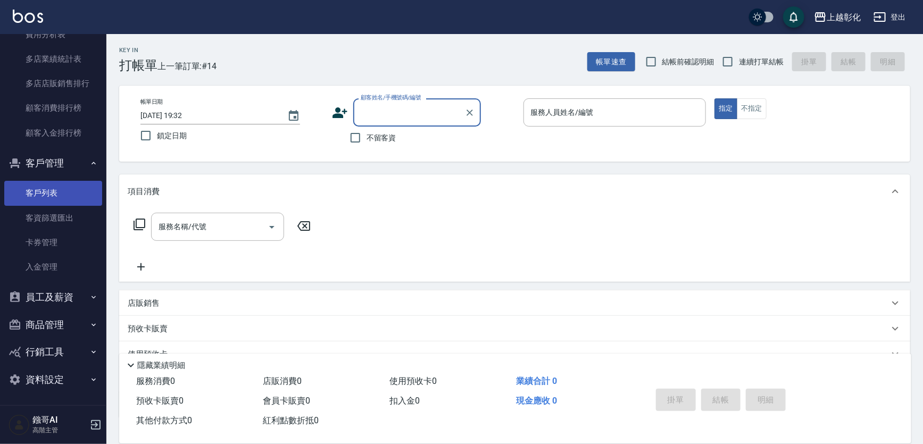
click at [63, 184] on link "客戶列表" at bounding box center [53, 193] width 98 height 24
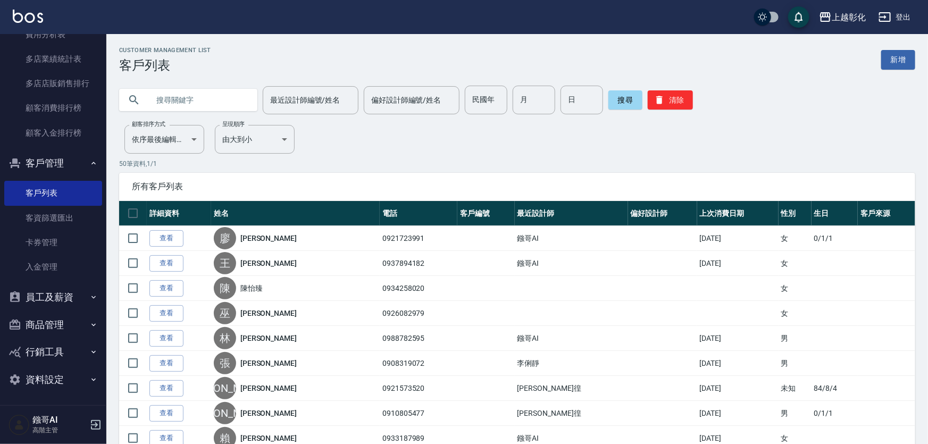
click at [239, 104] on input "text" at bounding box center [199, 100] width 100 height 29
type input "0921"
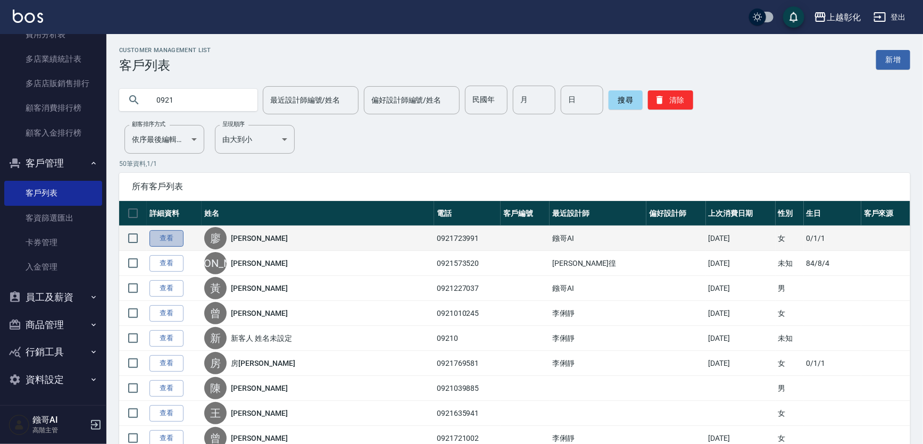
click at [171, 241] on link "查看" at bounding box center [166, 238] width 34 height 16
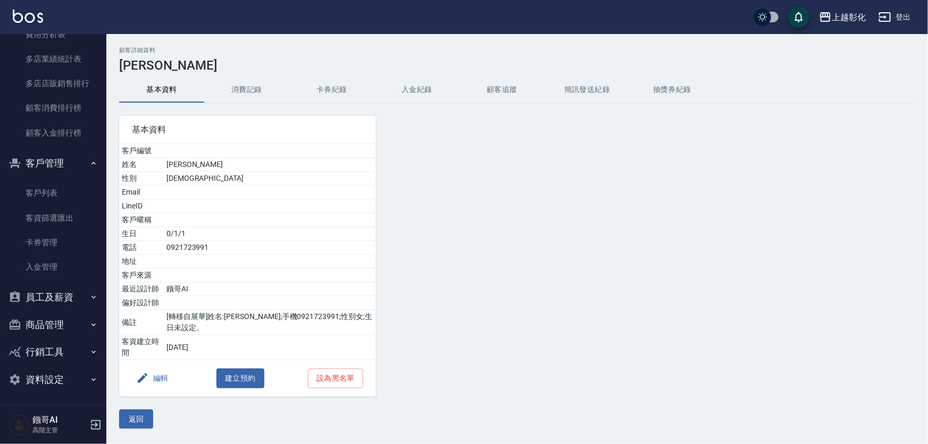
click at [398, 90] on button "入金紀錄" at bounding box center [416, 90] width 85 height 26
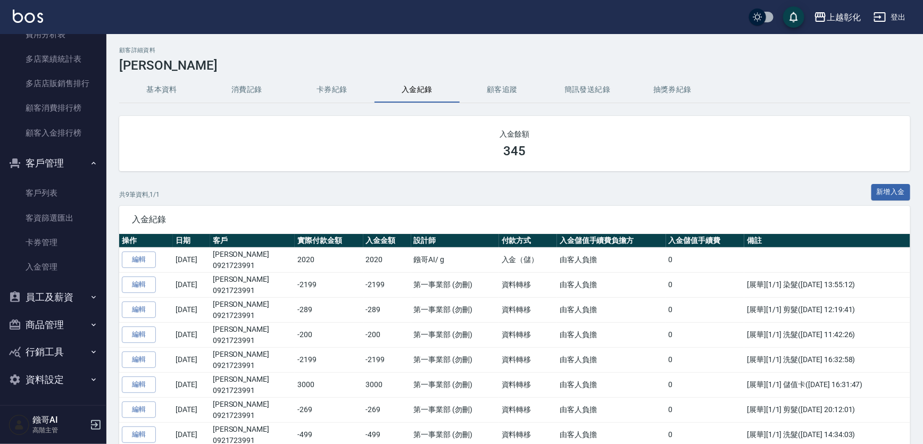
click at [404, 88] on button "入金紀錄" at bounding box center [416, 90] width 85 height 26
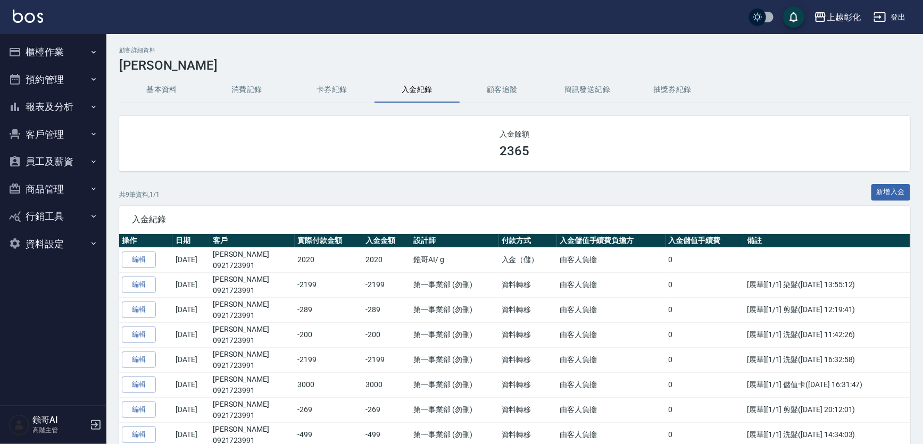
click at [236, 89] on button "消費記錄" at bounding box center [246, 90] width 85 height 26
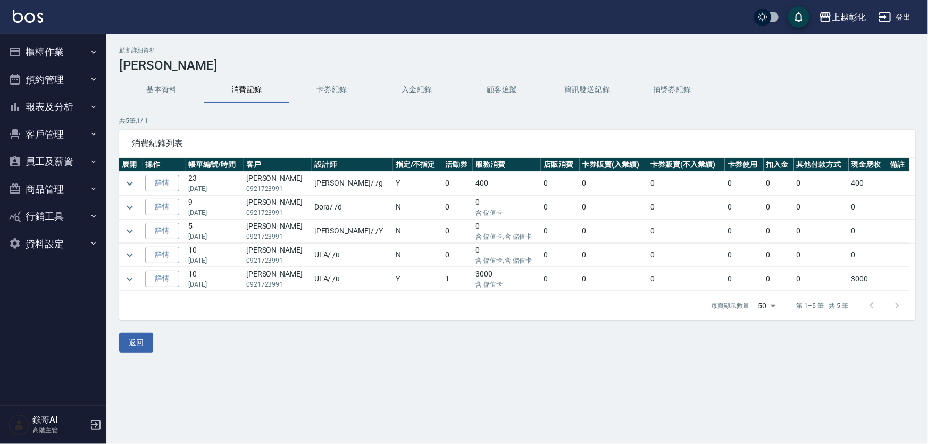
click at [406, 89] on button "入金紀錄" at bounding box center [416, 90] width 85 height 26
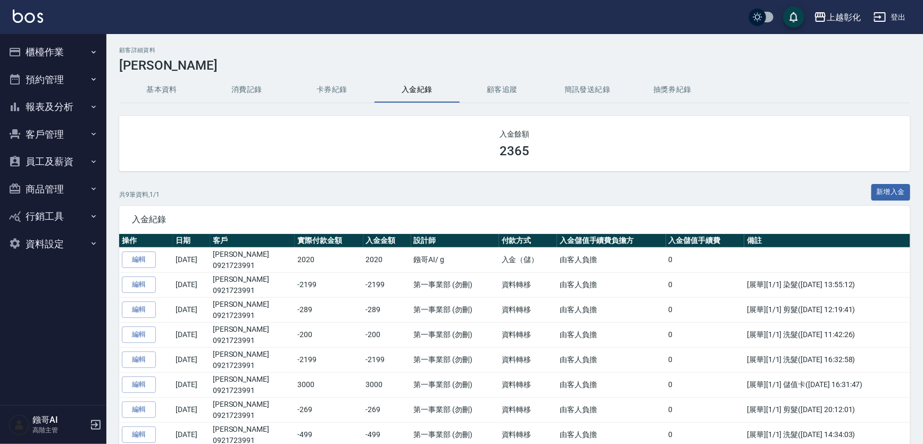
click at [882, 197] on button "新增入金" at bounding box center [890, 192] width 39 height 16
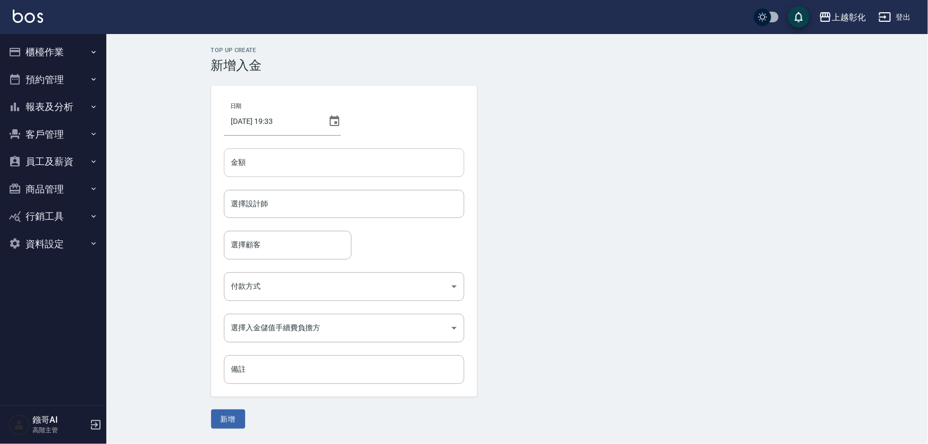
click at [312, 161] on input "金額" at bounding box center [344, 162] width 240 height 29
type input "0"
click at [211, 410] on button "新增" at bounding box center [228, 420] width 34 height 20
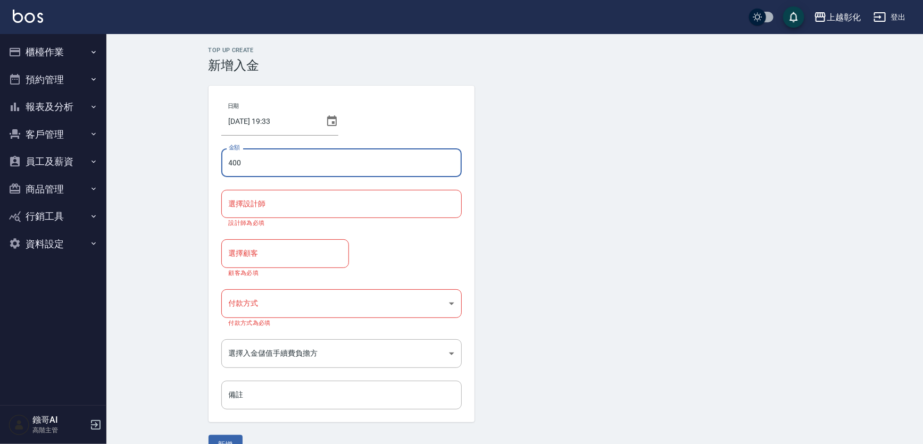
click at [301, 156] on input "400" at bounding box center [341, 162] width 240 height 29
click at [226, 167] on input "400" at bounding box center [341, 162] width 240 height 29
type input "-400"
click at [276, 207] on input "選擇設計師" at bounding box center [341, 204] width 231 height 19
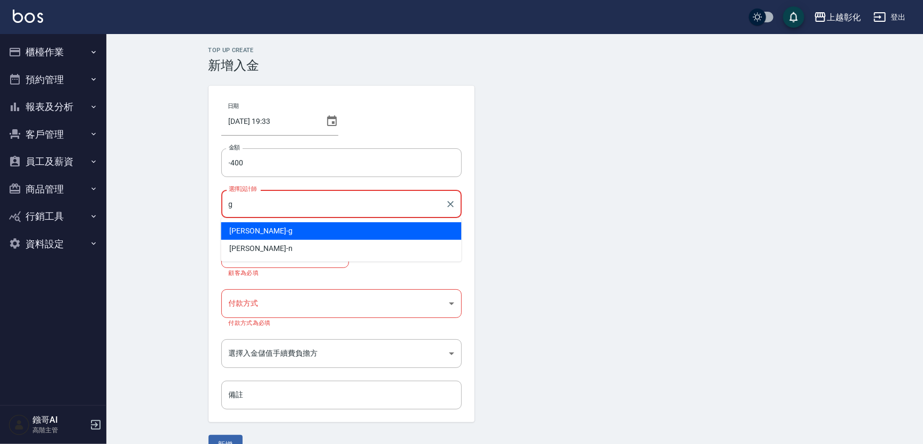
click at [371, 227] on div "Gary -g" at bounding box center [341, 231] width 240 height 18
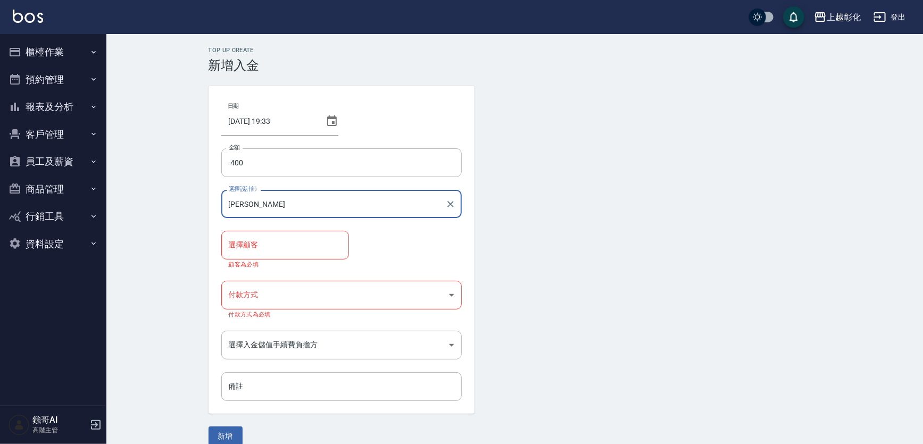
type input "Gary-g"
click at [282, 252] on input "選擇顧客" at bounding box center [285, 245] width 118 height 19
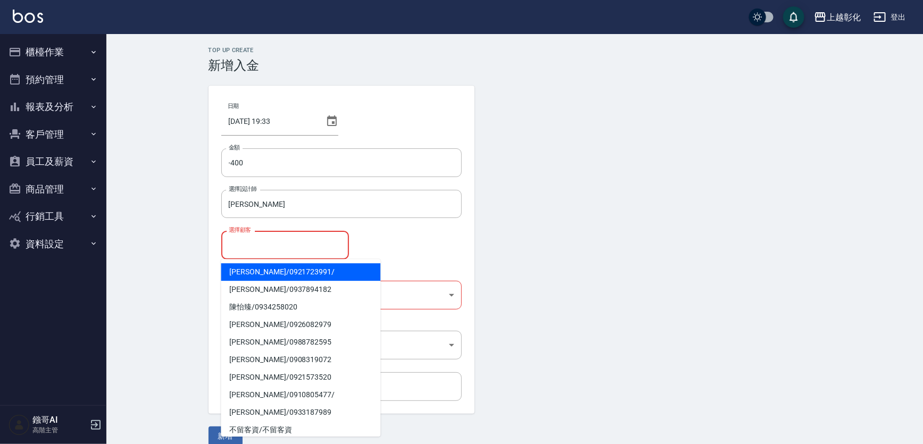
click at [272, 275] on span "廖菊花 / 0921723991 /" at bounding box center [301, 272] width 160 height 18
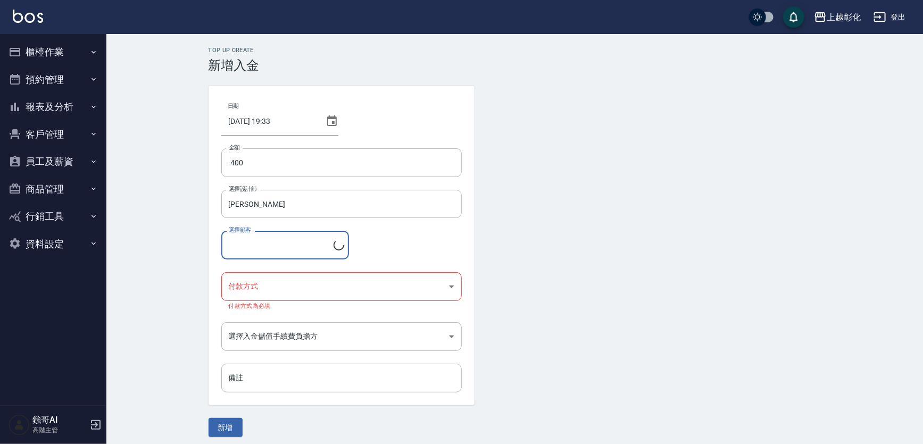
type input "廖菊花/0921723991/"
click at [264, 285] on body "上越彰化 登出 櫃檯作業 打帳單 帳單列表 掛單列表 座位開單 營業儀表板 現金收支登錄 高階收支登錄 材料自購登錄 每日結帳 排班表 現場電腦打卡 掃碼打卡…" at bounding box center [461, 225] width 923 height 450
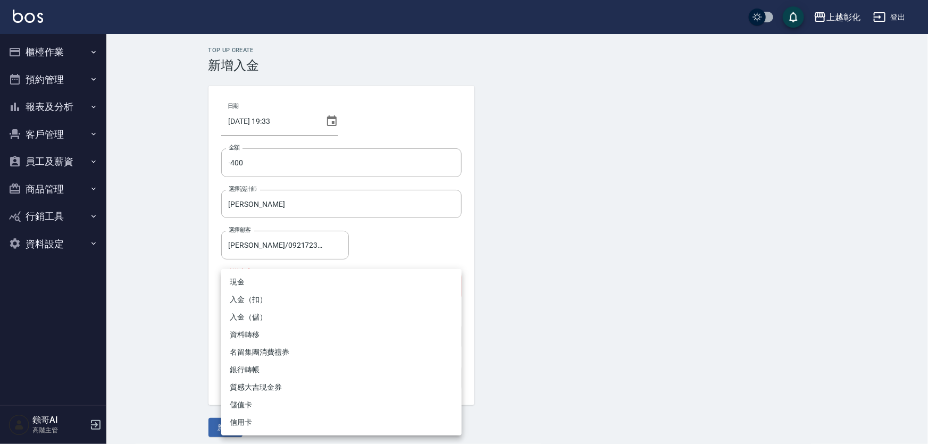
click at [259, 302] on li "入金（扣）" at bounding box center [341, 300] width 240 height 18
type input "入金（扣）"
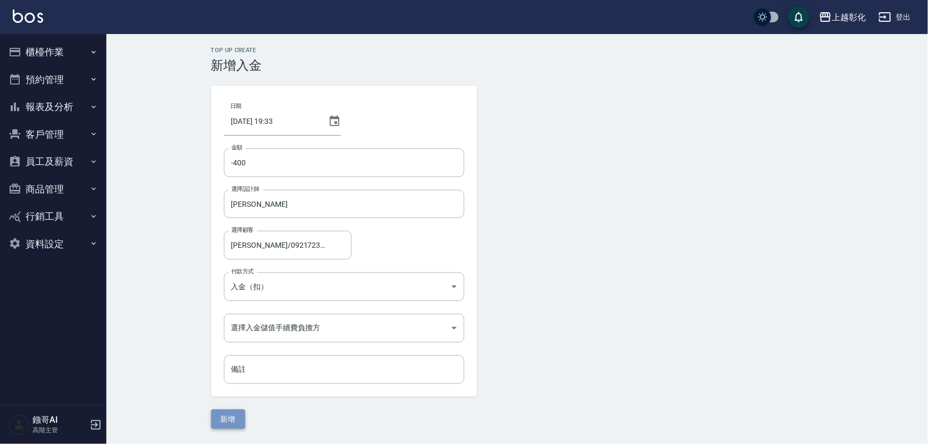
click at [238, 412] on button "新增" at bounding box center [228, 420] width 34 height 20
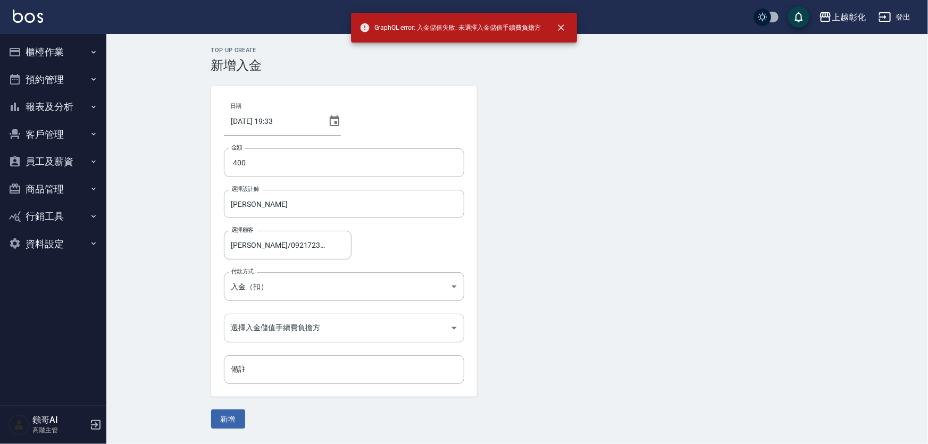
click at [314, 316] on body "GraphQL error: 入金儲值失敗: 未選擇入金儲值手續費負擔方 上越彰化 登出 櫃檯作業 打帳單 帳單列表 掛單列表 座位開單 營業儀表板 現金收支…" at bounding box center [464, 222] width 928 height 444
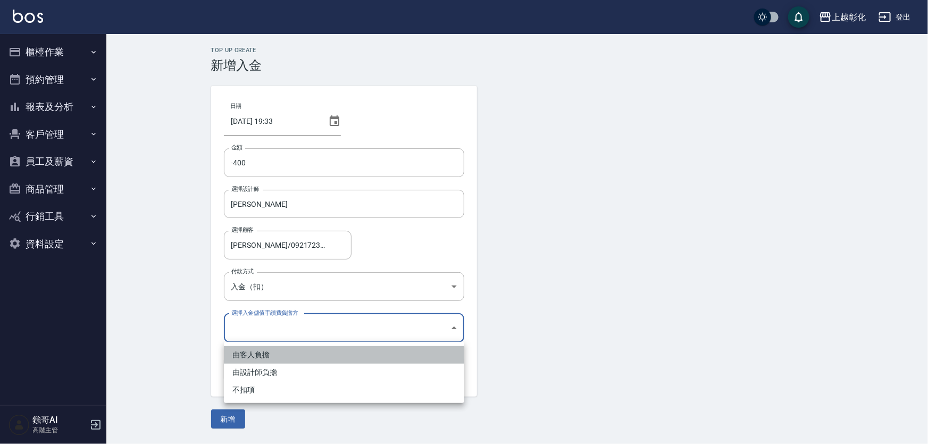
click at [279, 348] on li "由客人負擔" at bounding box center [344, 355] width 240 height 18
type input "BYCUSTOMER"
click at [279, 348] on li "由客人負擔" at bounding box center [344, 355] width 240 height 18
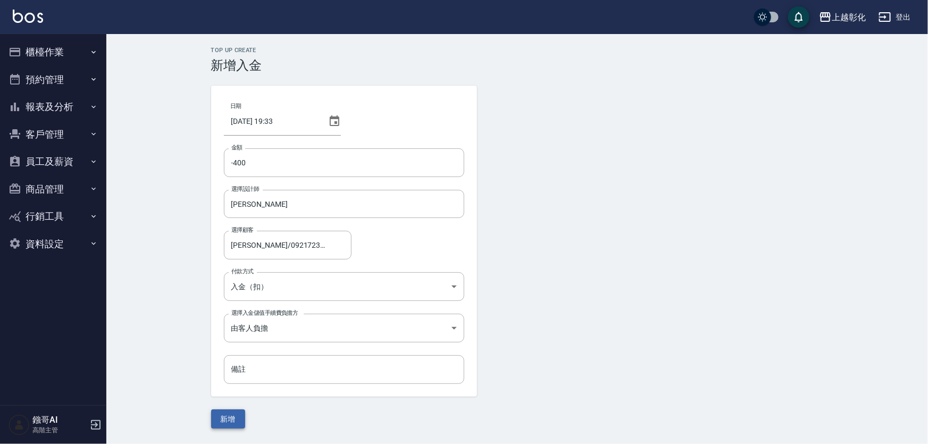
click at [227, 428] on button "新增" at bounding box center [228, 420] width 34 height 20
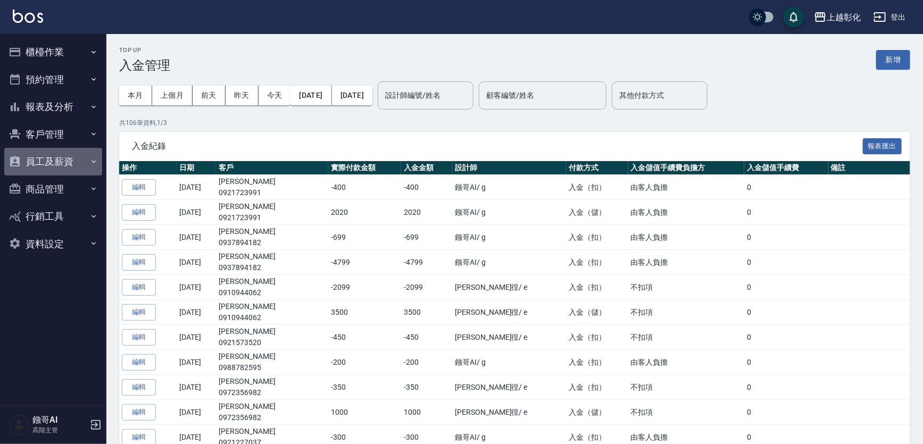
click at [65, 166] on button "員工及薪資" at bounding box center [53, 162] width 98 height 28
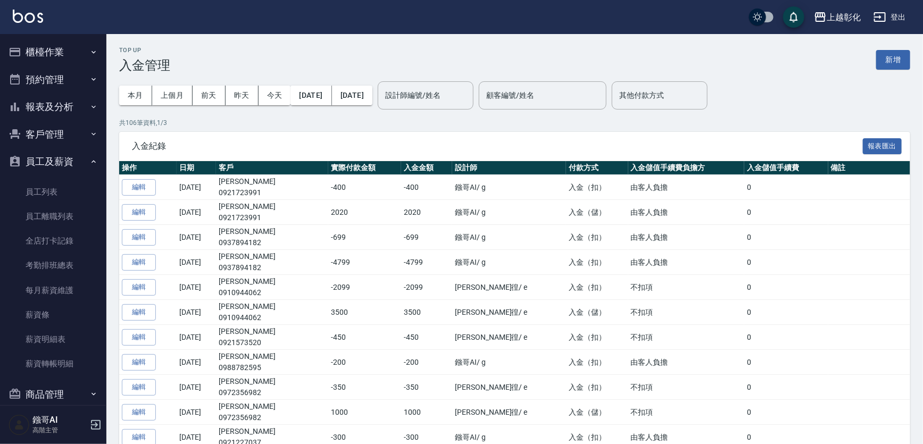
click at [65, 166] on button "員工及薪資" at bounding box center [53, 162] width 98 height 28
click at [69, 188] on button "商品管理" at bounding box center [53, 190] width 98 height 28
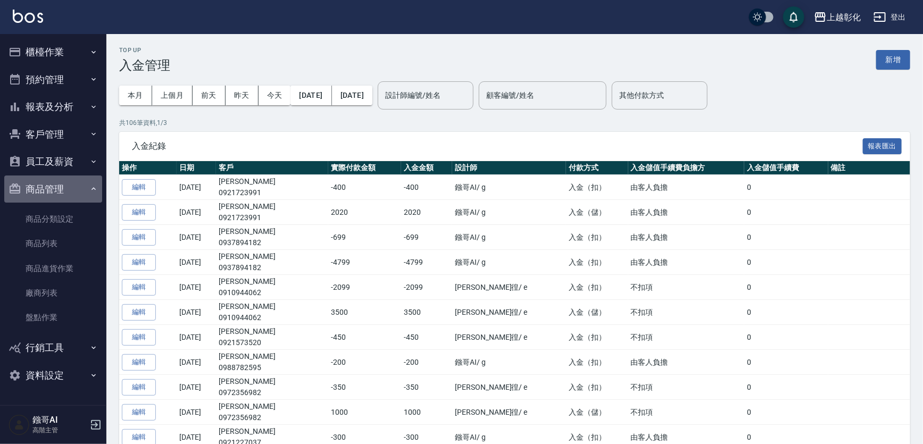
click at [68, 190] on button "商品管理" at bounding box center [53, 190] width 98 height 28
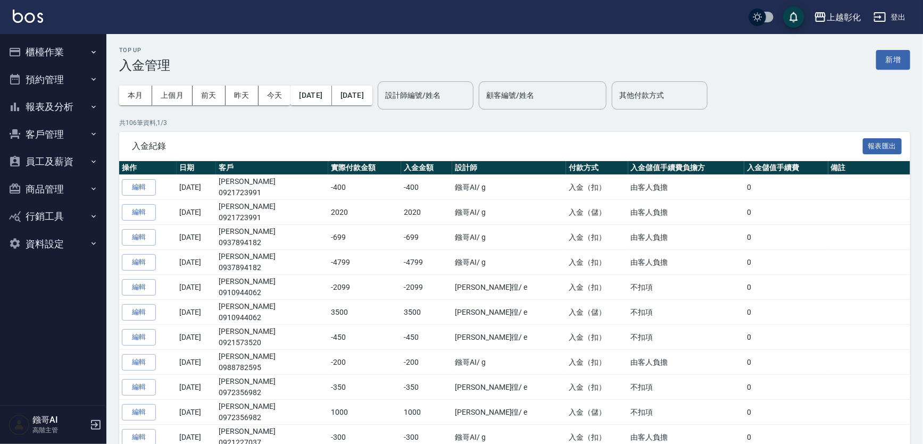
click at [66, 194] on button "商品管理" at bounding box center [53, 190] width 98 height 28
click at [66, 193] on button "商品管理" at bounding box center [53, 190] width 98 height 28
click at [70, 161] on button "員工及薪資" at bounding box center [53, 162] width 98 height 28
click at [59, 141] on button "客戶管理" at bounding box center [53, 135] width 98 height 28
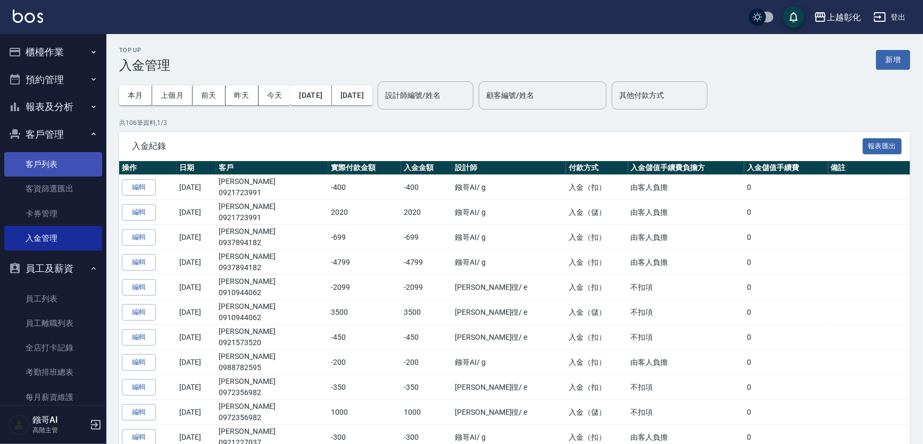
click at [61, 173] on link "客戶列表" at bounding box center [53, 164] width 98 height 24
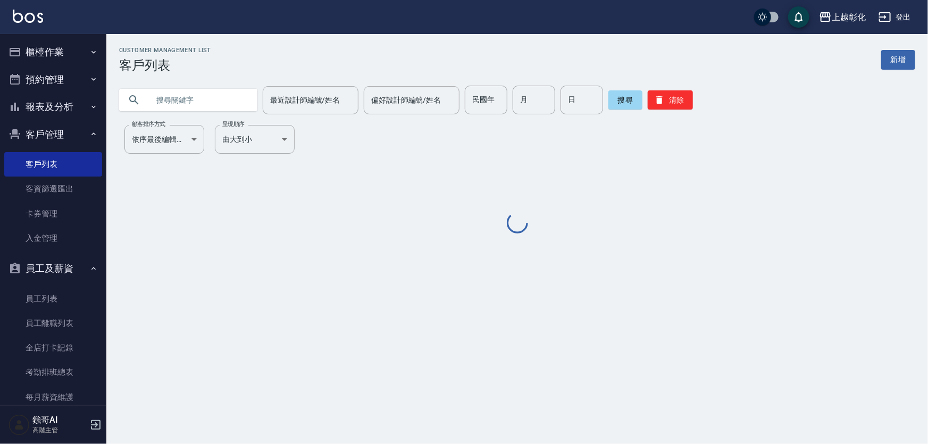
click at [197, 110] on input "text" at bounding box center [199, 100] width 100 height 29
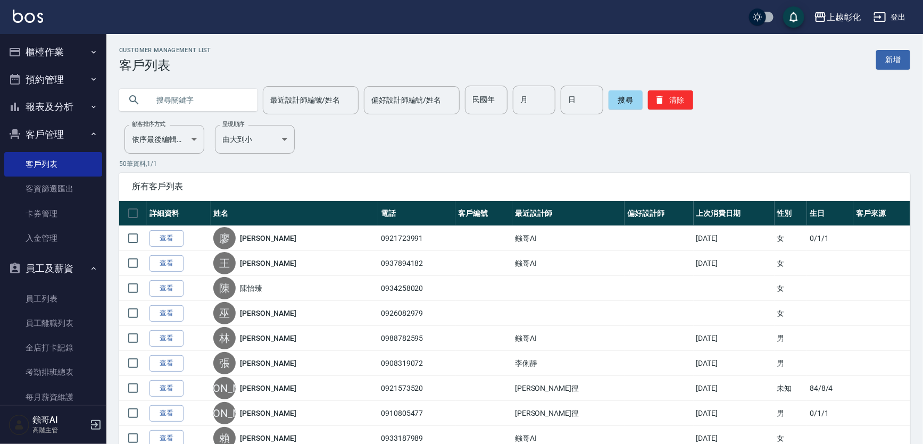
click at [197, 109] on input "text" at bounding box center [199, 100] width 100 height 29
click at [197, 100] on input "text" at bounding box center [199, 100] width 100 height 29
type input "0921"
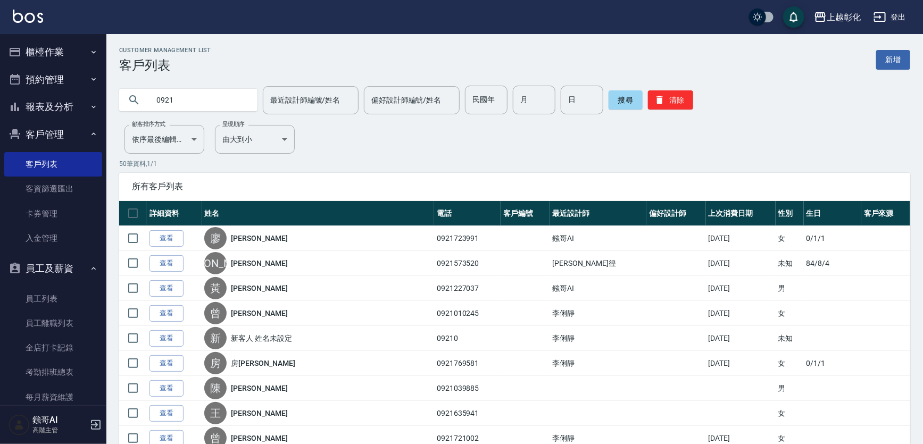
click at [171, 246] on link "查看" at bounding box center [166, 238] width 34 height 16
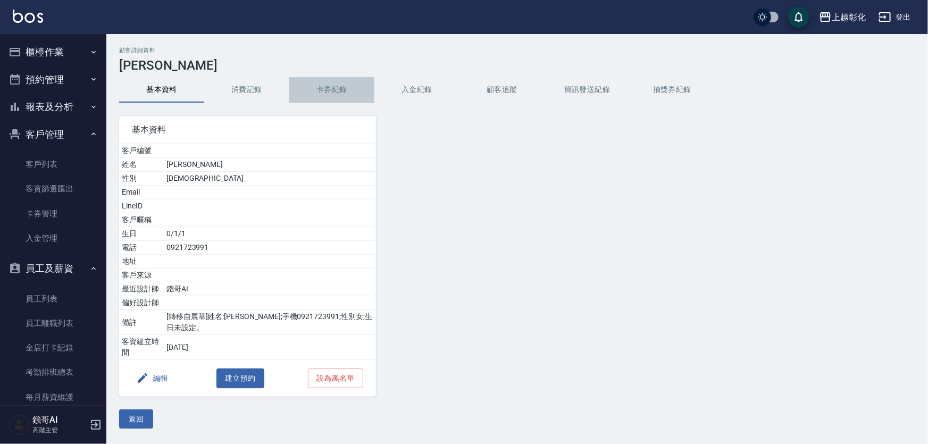
drag, startPoint x: 327, startPoint y: 91, endPoint x: 386, endPoint y: 90, distance: 59.6
click at [327, 91] on button "卡券紀錄" at bounding box center [331, 90] width 85 height 26
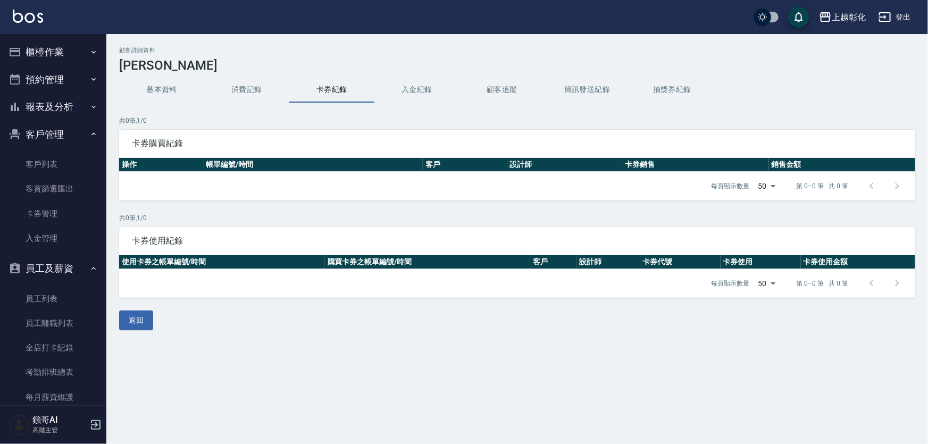
click at [410, 91] on button "入金紀錄" at bounding box center [416, 90] width 85 height 26
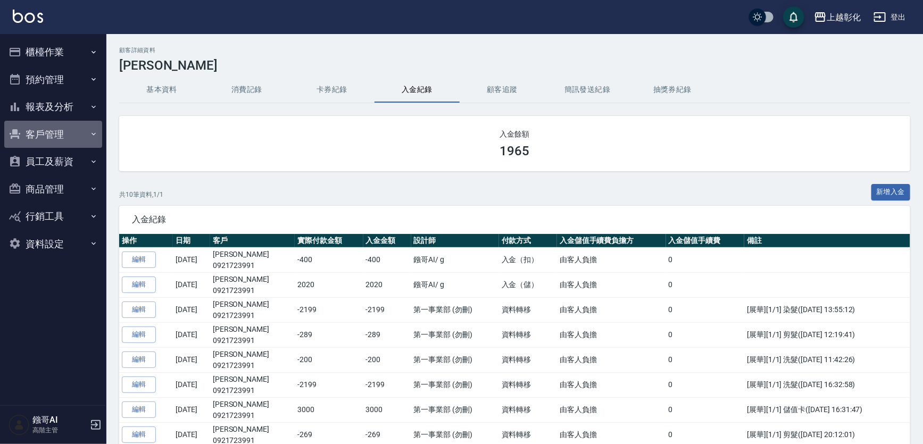
click at [51, 134] on button "客戶管理" at bounding box center [53, 135] width 98 height 28
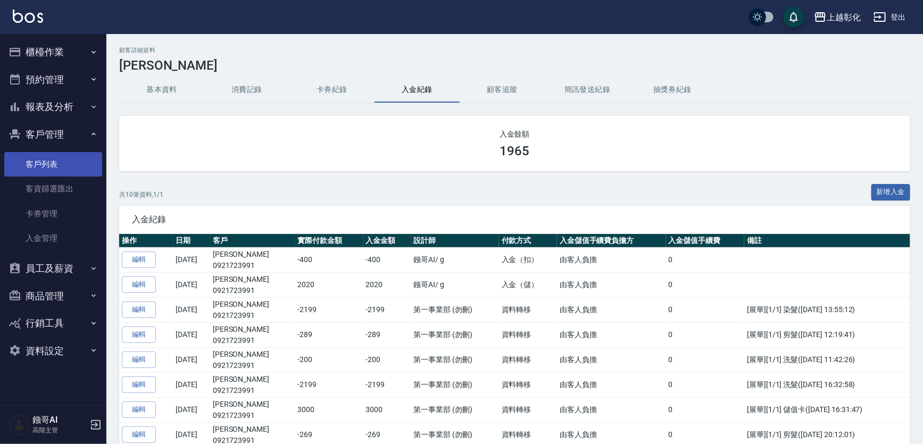
click at [25, 161] on link "客戶列表" at bounding box center [53, 164] width 98 height 24
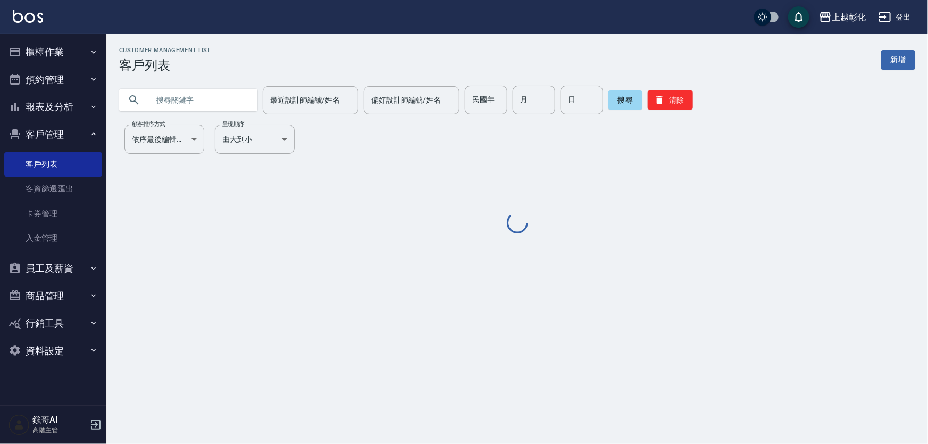
click at [191, 98] on input "text" at bounding box center [199, 100] width 100 height 29
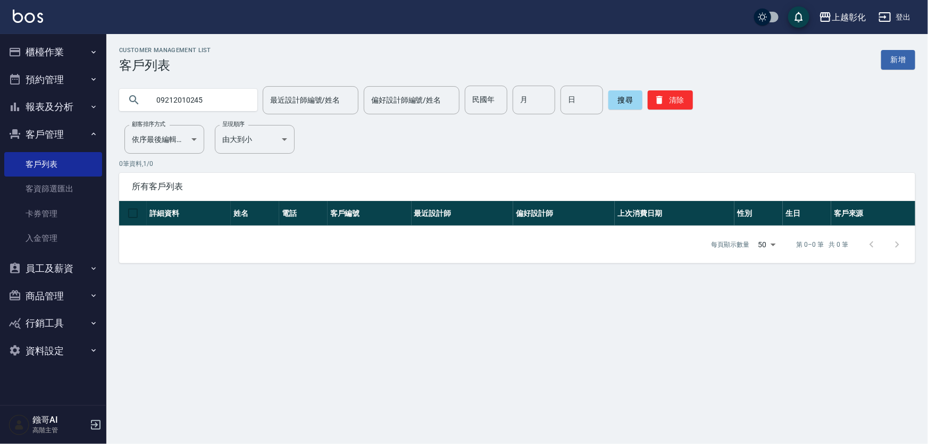
click at [228, 100] on input "09212010245" at bounding box center [199, 100] width 100 height 29
type input "0"
type input "y"
click at [176, 100] on input "[PERSON_NAME]" at bounding box center [199, 100] width 100 height 29
type input "曾珮瑛"
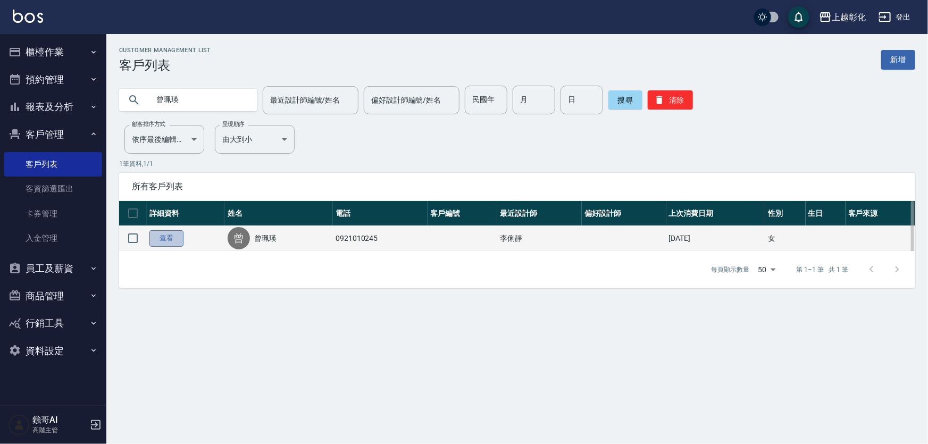
click at [163, 247] on link "查看" at bounding box center [166, 238] width 34 height 16
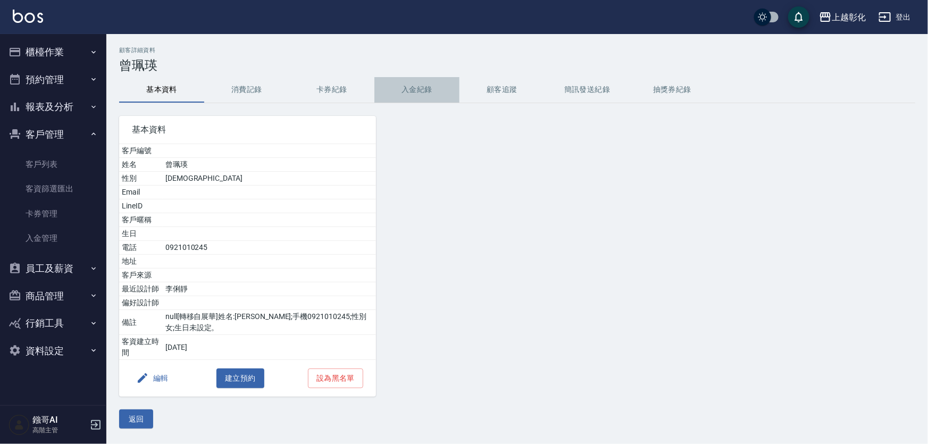
click at [426, 90] on button "入金紀錄" at bounding box center [416, 90] width 85 height 26
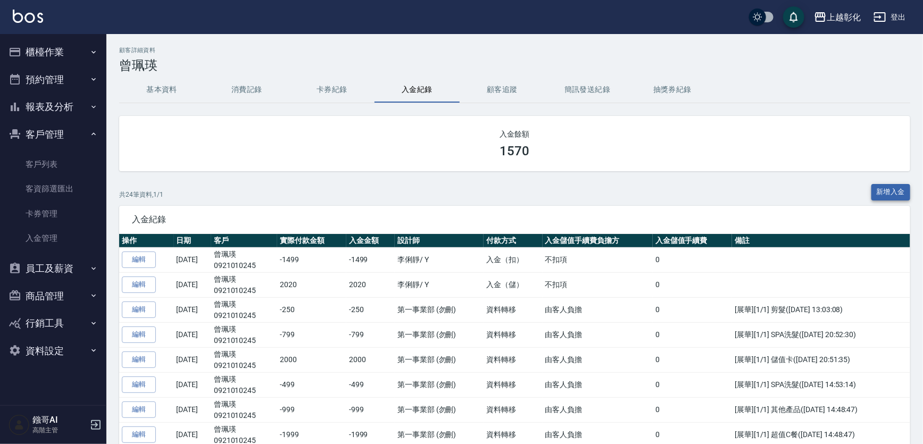
click at [890, 195] on button "新增入金" at bounding box center [890, 192] width 39 height 16
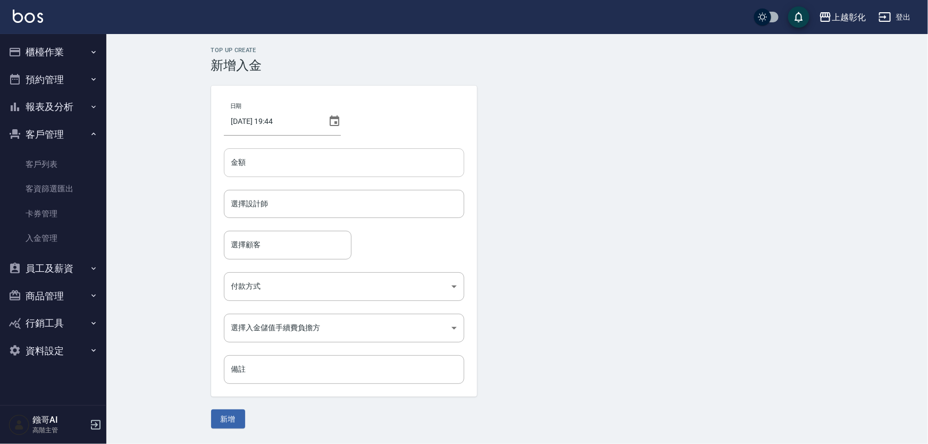
click at [286, 163] on input "金額" at bounding box center [344, 162] width 240 height 29
type input "-370"
click at [282, 201] on input "選擇設計師" at bounding box center [344, 204] width 231 height 19
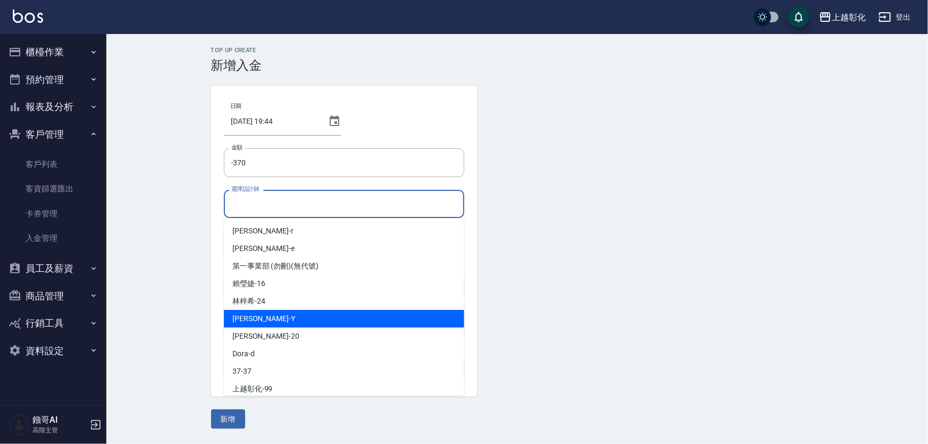
click at [255, 320] on div "[PERSON_NAME] -Y" at bounding box center [344, 319] width 240 height 18
type input "[PERSON_NAME]-Y"
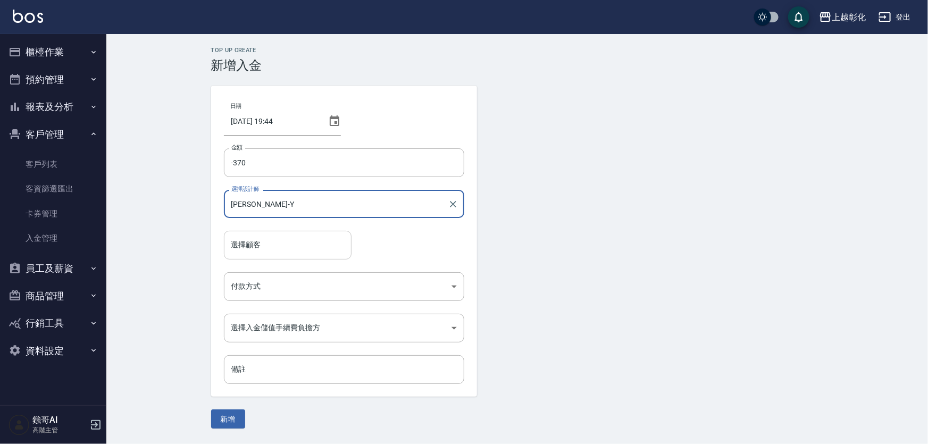
click at [260, 244] on div "選擇顧客 選擇顧客" at bounding box center [288, 245] width 128 height 28
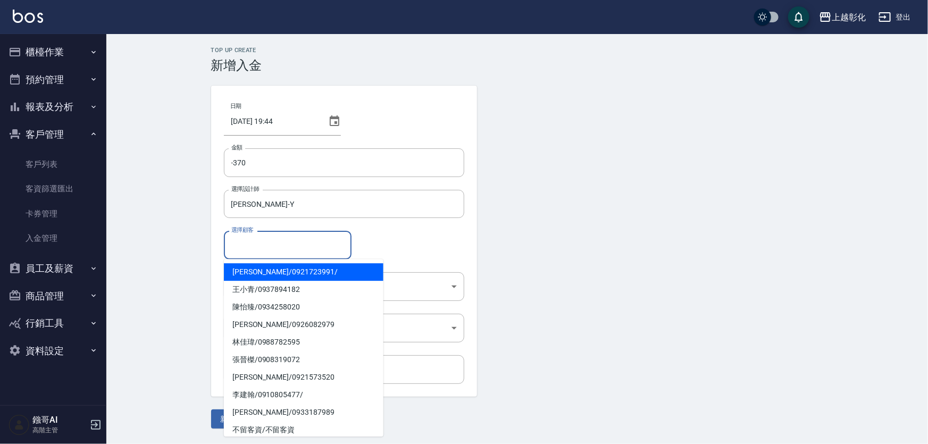
click at [271, 244] on input "選擇顧客" at bounding box center [288, 245] width 118 height 19
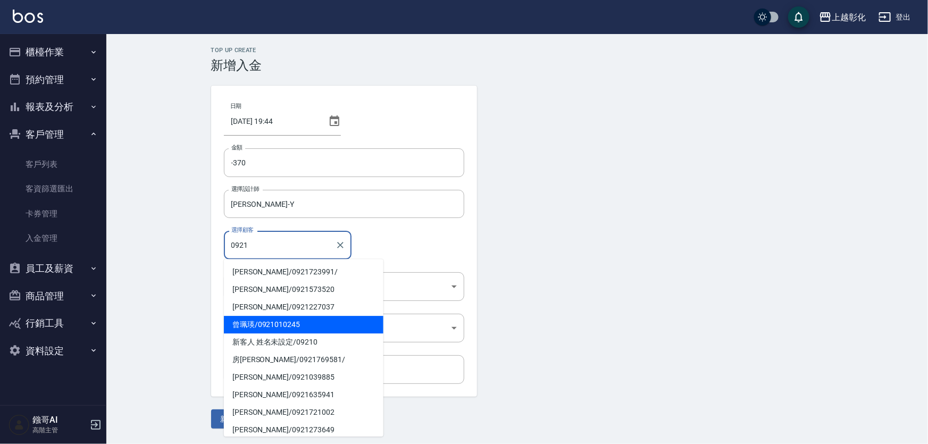
drag, startPoint x: 270, startPoint y: 325, endPoint x: 299, endPoint y: 306, distance: 35.0
click at [271, 323] on span "[PERSON_NAME]/ 0921010245" at bounding box center [304, 325] width 160 height 18
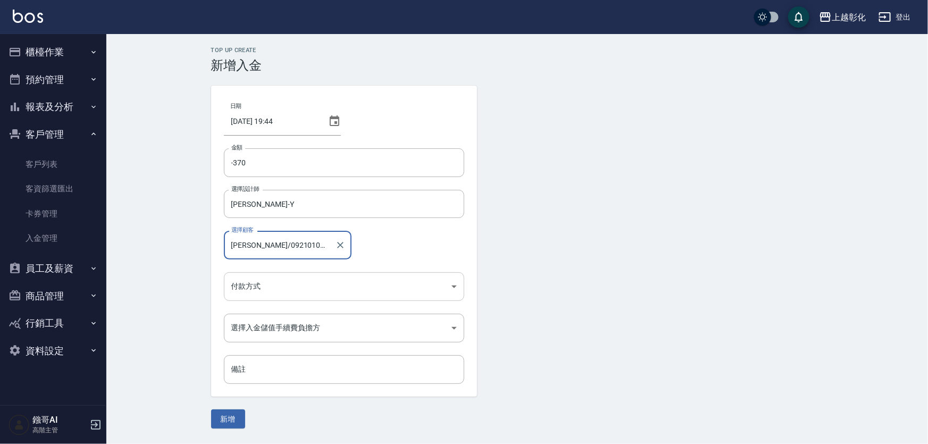
type input "[PERSON_NAME]/0921010245"
click at [274, 294] on body "上越彰化 登出 櫃檯作業 打帳單 帳單列表 掛單列表 座位開單 營業儀表板 現金收支登錄 高階收支登錄 材料自購登錄 每日結帳 排班表 現場電腦打卡 掃碼打卡…" at bounding box center [464, 222] width 928 height 444
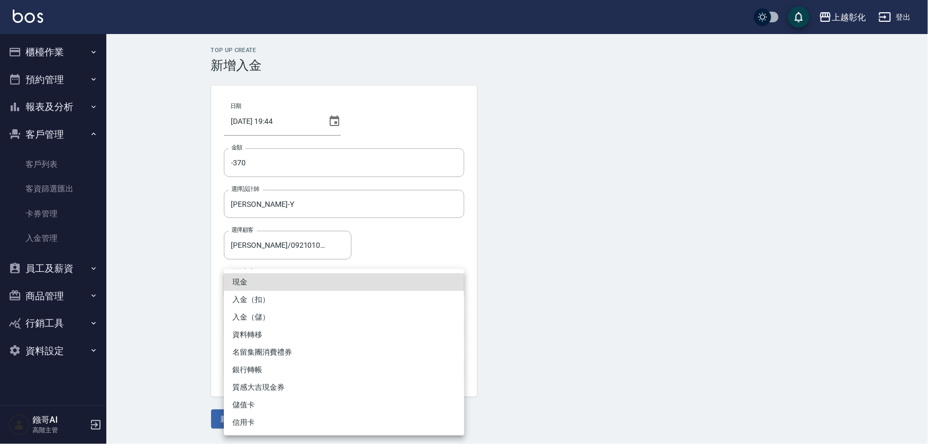
click at [252, 296] on li "入金（扣）" at bounding box center [344, 300] width 240 height 18
type input "入金（扣）"
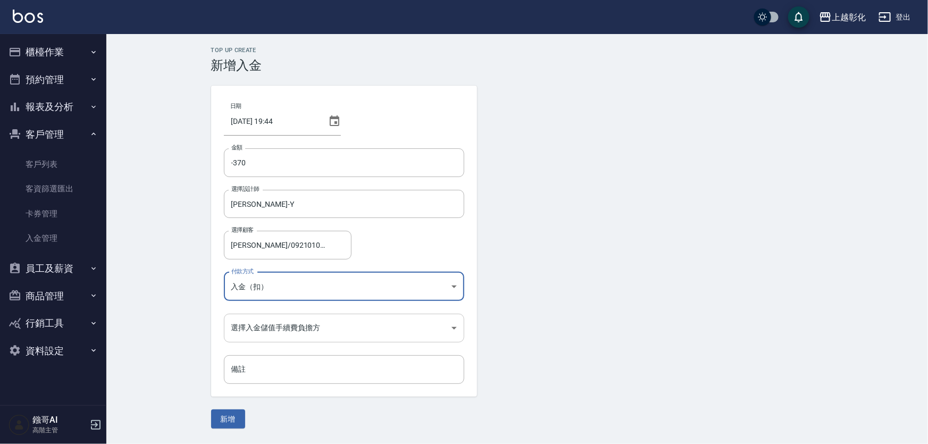
click at [248, 334] on body "上越彰化 登出 櫃檯作業 打帳單 帳單列表 掛單列表 座位開單 營業儀表板 現金收支登錄 高階收支登錄 材料自購登錄 每日結帳 排班表 現場電腦打卡 掃碼打卡…" at bounding box center [464, 222] width 928 height 444
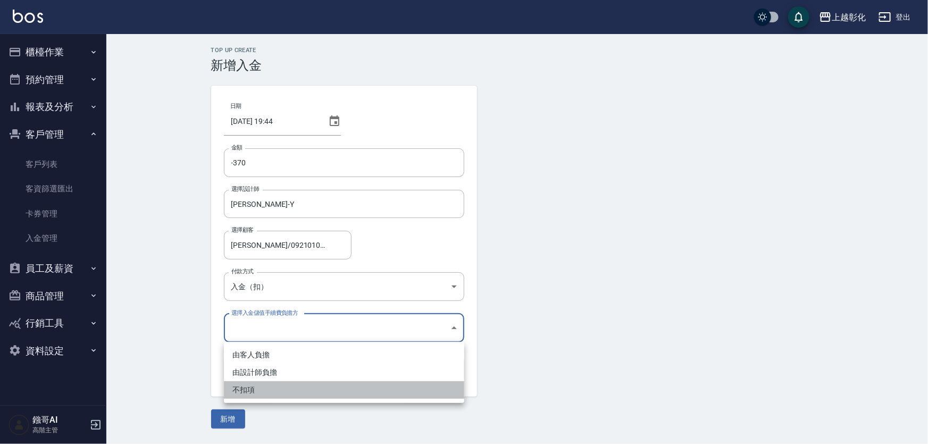
drag, startPoint x: 240, startPoint y: 388, endPoint x: 260, endPoint y: 380, distance: 21.2
click at [240, 388] on li "不扣項" at bounding box center [344, 390] width 240 height 18
type input "WITHOUTHANDLINGFEE"
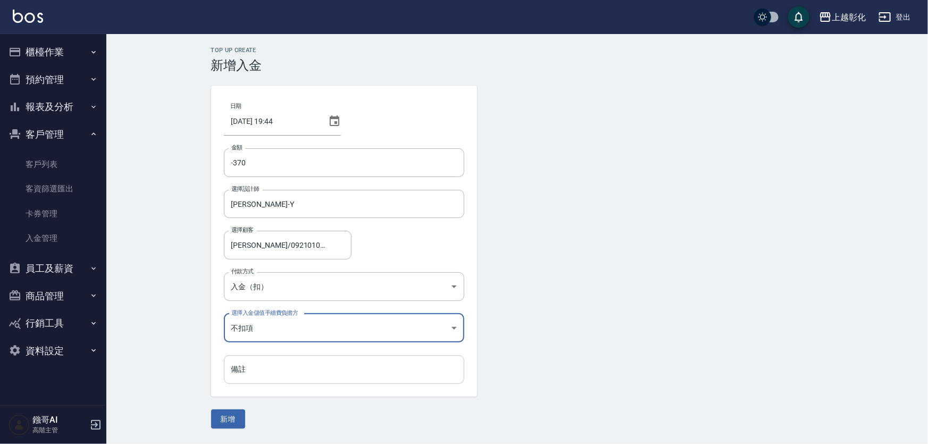
click at [260, 366] on input "備註" at bounding box center [344, 369] width 240 height 29
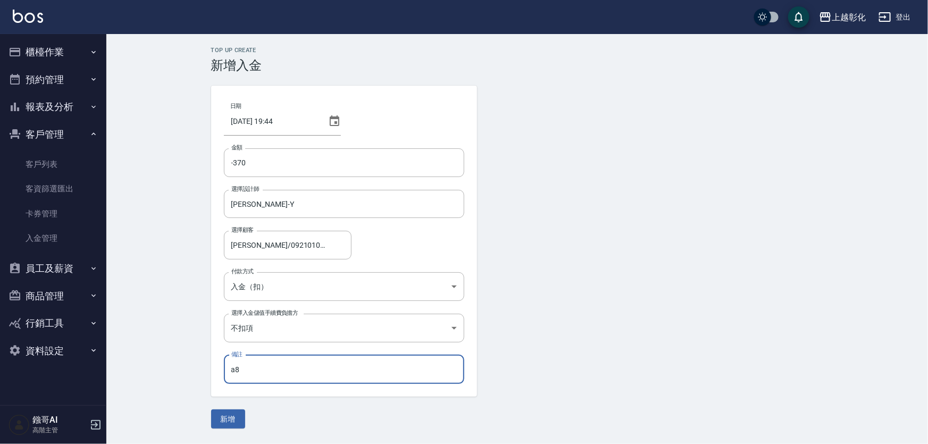
type input "a"
type input "媽"
click at [215, 419] on button "新增" at bounding box center [228, 420] width 34 height 20
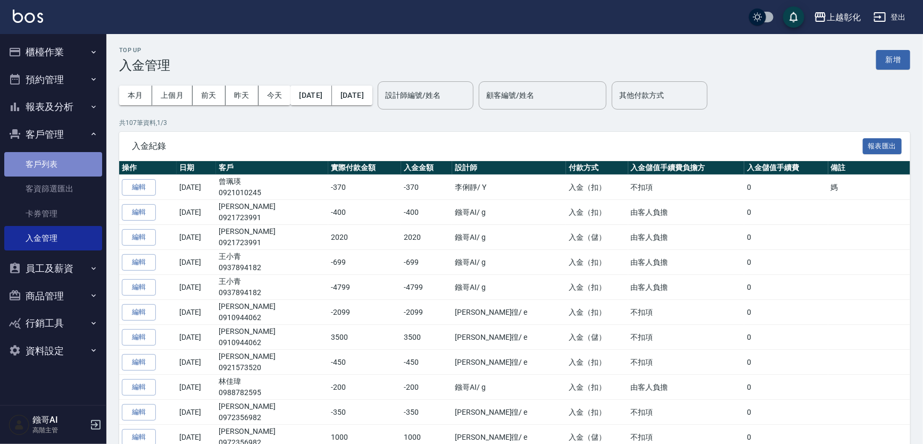
drag, startPoint x: 41, startPoint y: 165, endPoint x: 271, endPoint y: 102, distance: 238.9
click at [41, 163] on link "客戶列表" at bounding box center [53, 164] width 98 height 24
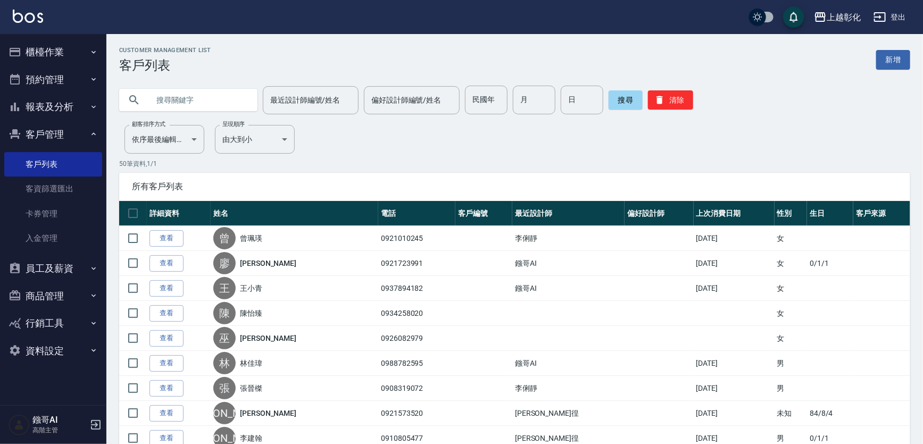
click at [174, 105] on input "text" at bounding box center [199, 100] width 100 height 29
type input "0921010245"
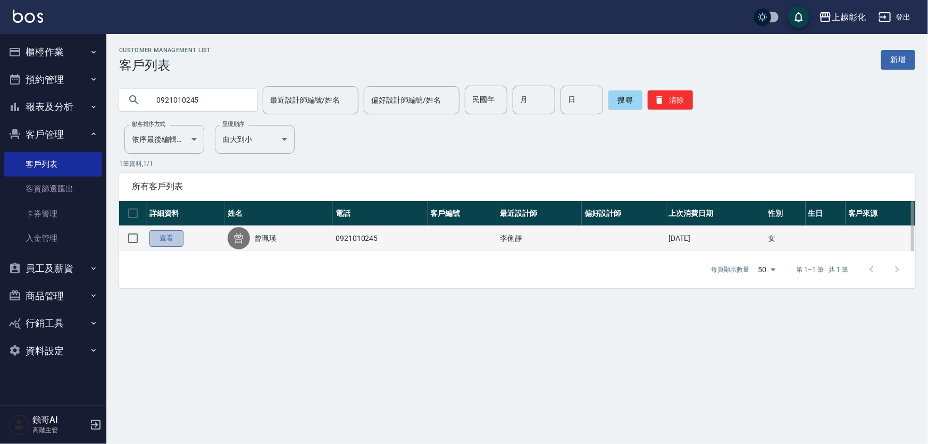
click at [176, 245] on link "查看" at bounding box center [166, 238] width 34 height 16
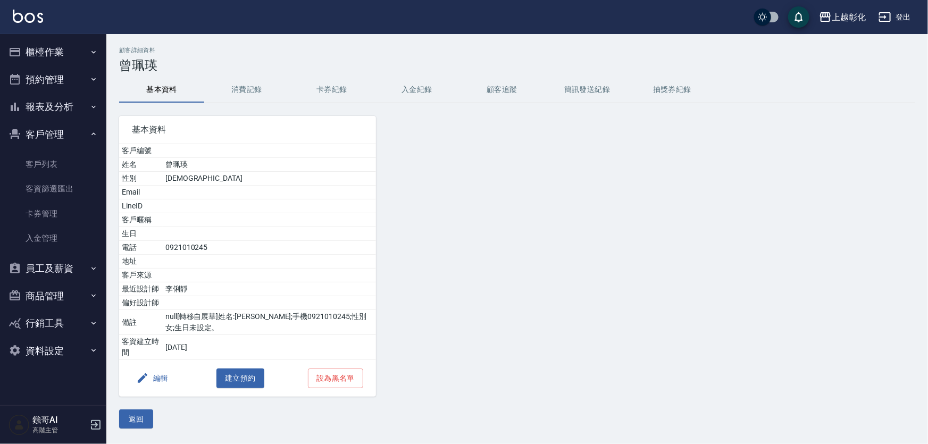
click at [427, 88] on button "入金紀錄" at bounding box center [416, 90] width 85 height 26
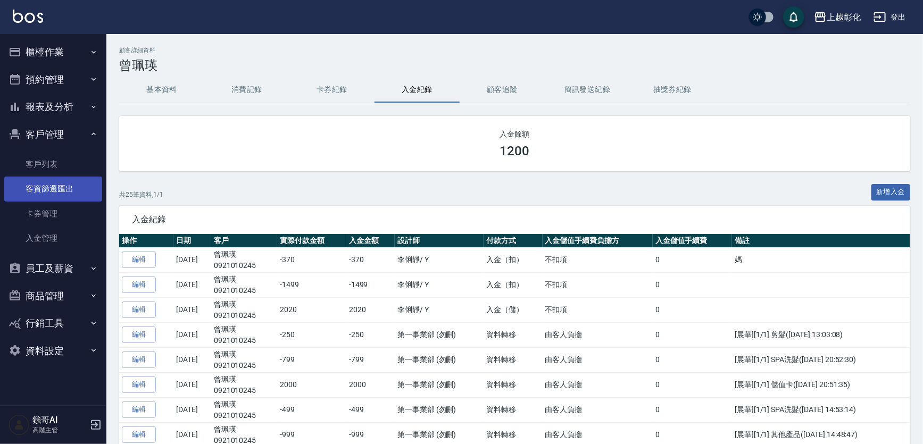
click at [47, 180] on link "客資篩選匯出" at bounding box center [53, 189] width 98 height 24
click at [53, 166] on link "客戶列表" at bounding box center [53, 164] width 98 height 24
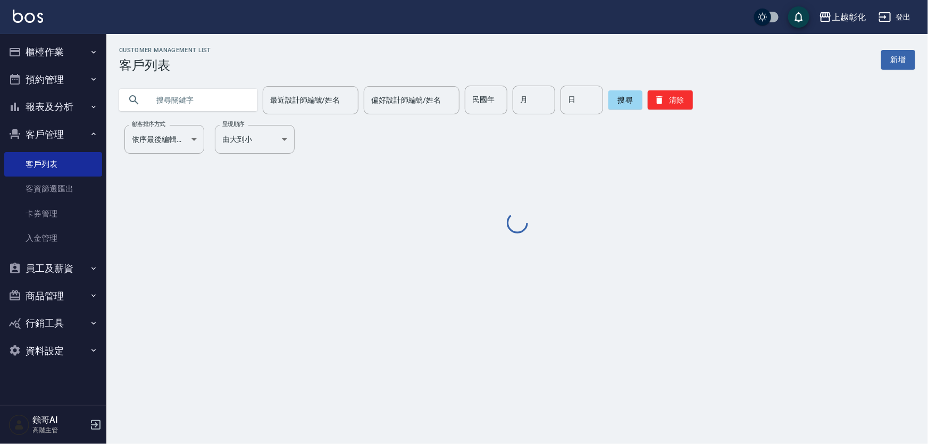
click at [193, 96] on input "text" at bounding box center [199, 100] width 100 height 29
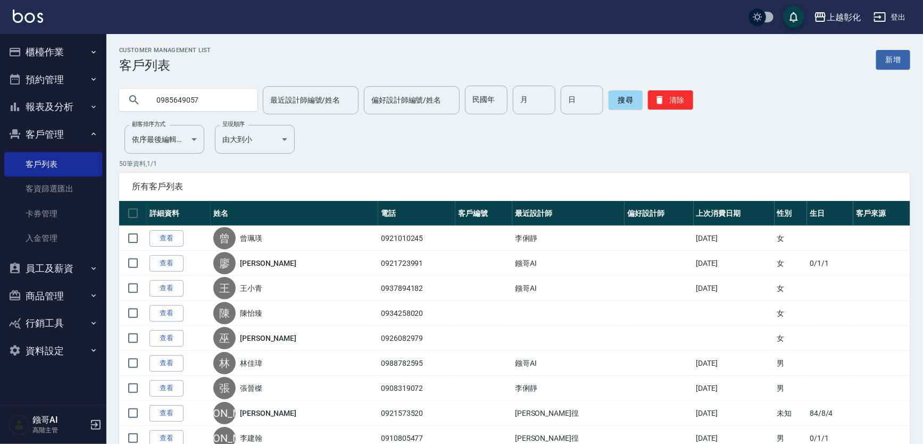
type input "0985649057"
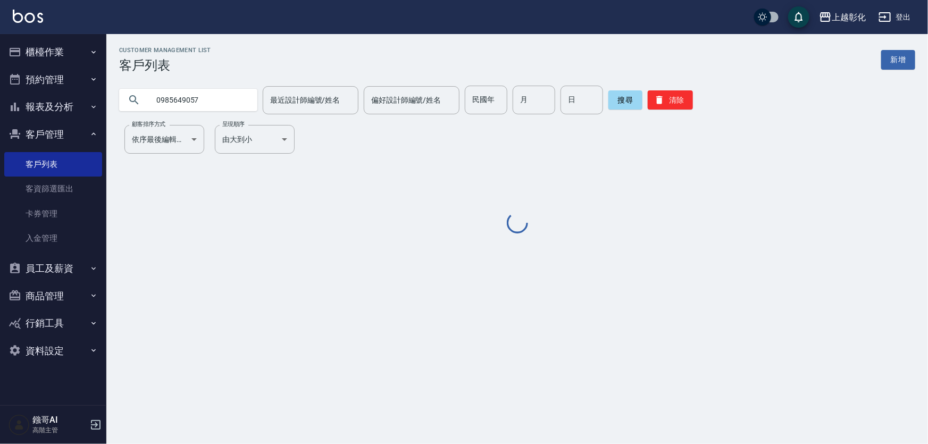
click at [235, 93] on input "0985649057" at bounding box center [199, 100] width 100 height 29
click at [223, 99] on input "0985649057" at bounding box center [199, 100] width 100 height 29
click at [223, 101] on input "0985649057" at bounding box center [199, 100] width 100 height 29
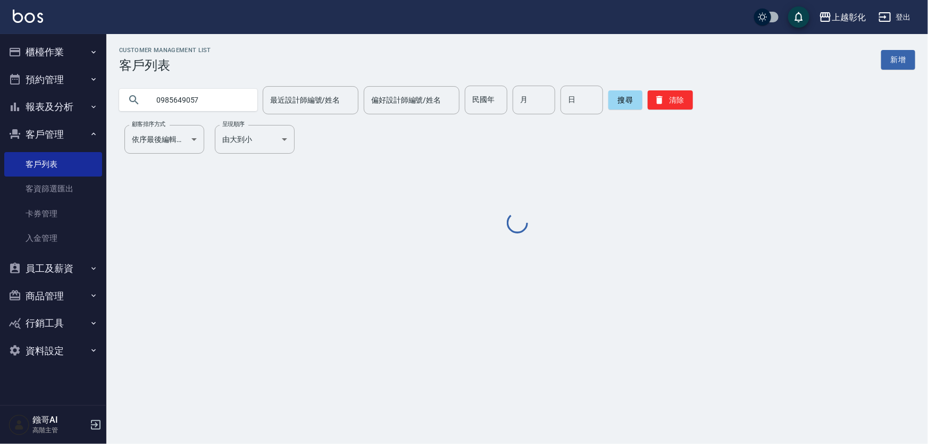
click at [223, 101] on input "0985649057" at bounding box center [199, 100] width 100 height 29
click at [203, 123] on div "Customer Management List 客戶列表 新增 0985649057 最近設計師編號/姓名 最近設計師編號/姓名 偏好設計師編號/姓名 偏好…" at bounding box center [517, 141] width 822 height 189
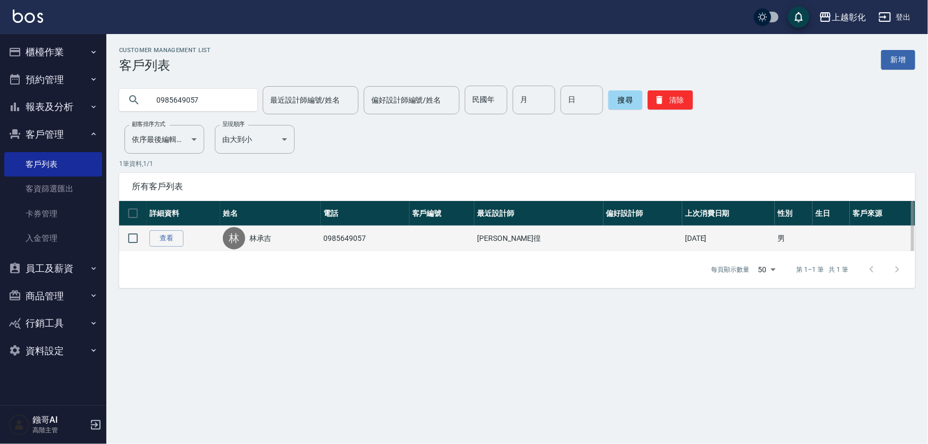
click at [186, 233] on td "查看" at bounding box center [183, 238] width 73 height 25
click at [181, 236] on link "查看" at bounding box center [166, 238] width 34 height 16
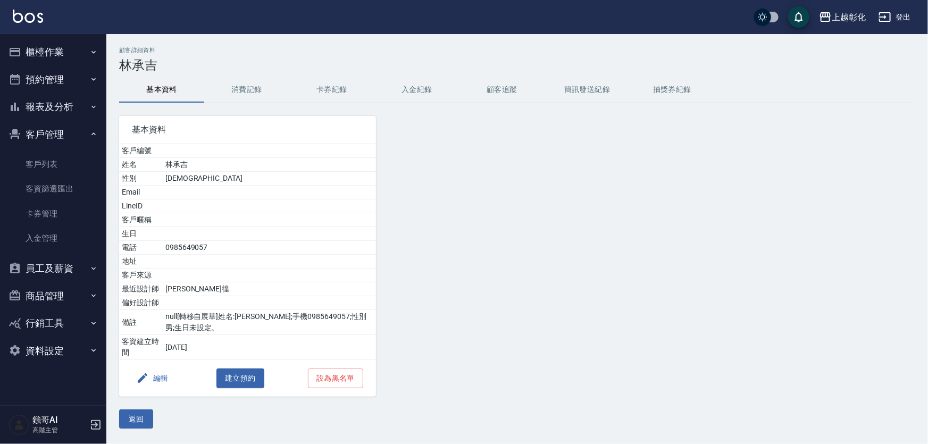
click at [381, 87] on button "入金紀錄" at bounding box center [416, 90] width 85 height 26
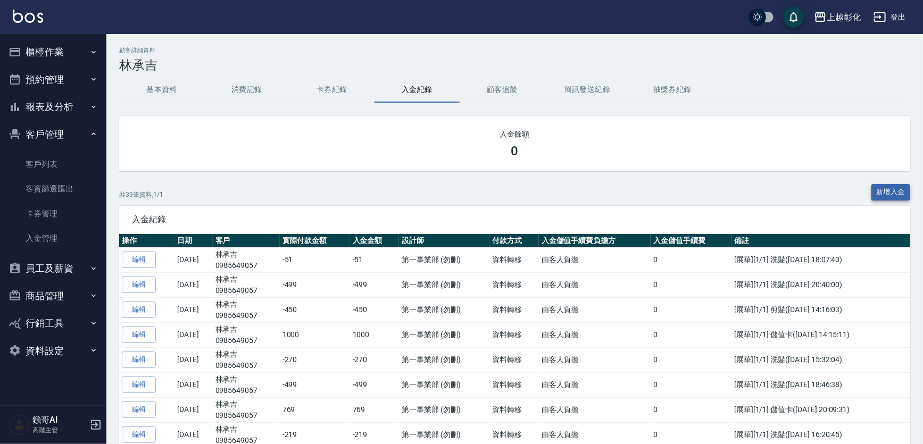
click at [874, 188] on button "新增入金" at bounding box center [890, 192] width 39 height 16
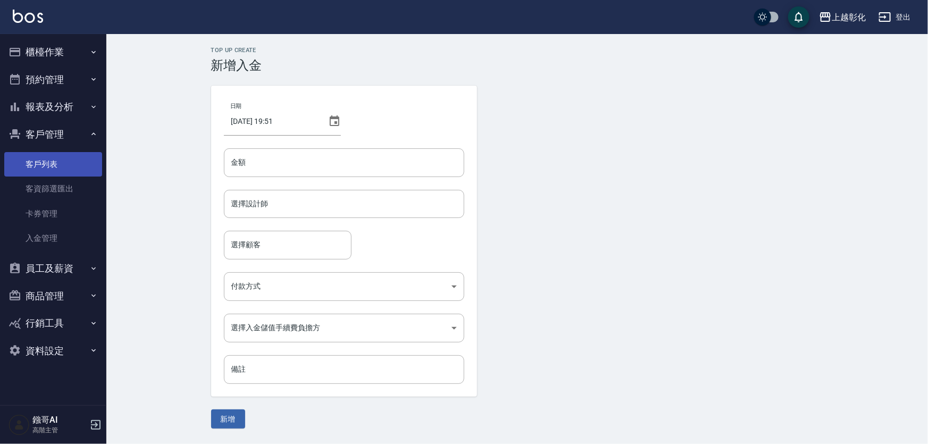
click at [29, 170] on link "客戶列表" at bounding box center [53, 164] width 98 height 24
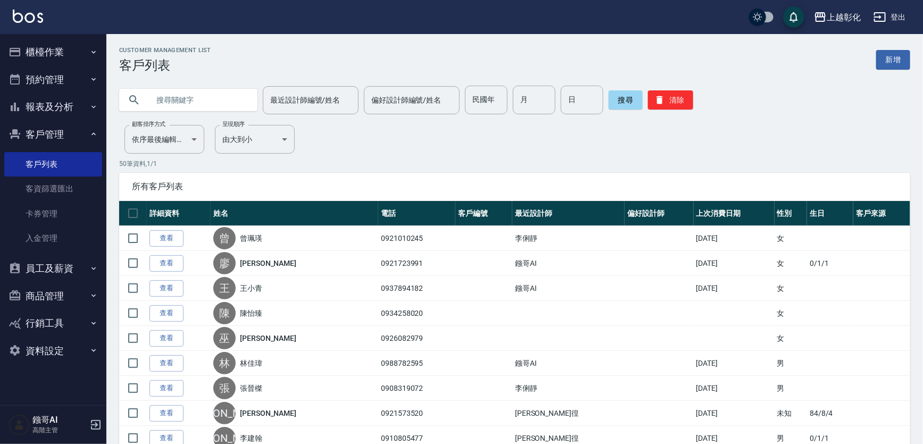
click at [181, 101] on input "text" at bounding box center [199, 100] width 100 height 29
type input "0985649057"
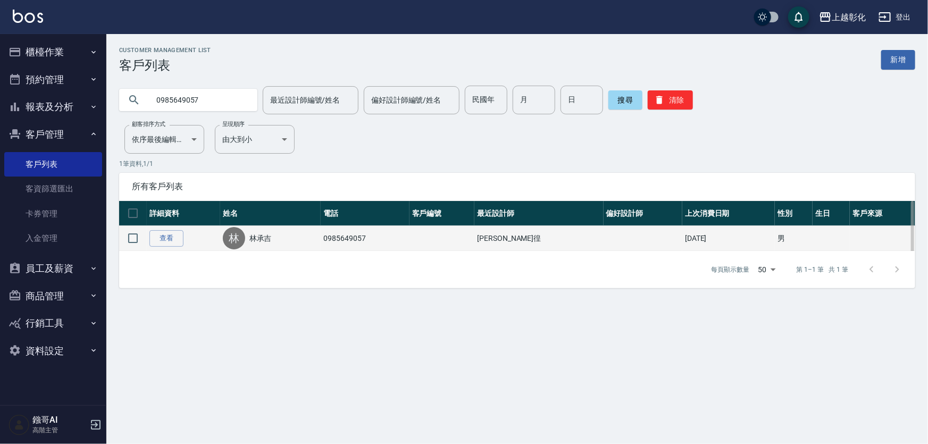
click at [163, 232] on td "查看" at bounding box center [183, 238] width 73 height 25
click at [164, 247] on link "查看" at bounding box center [166, 238] width 34 height 16
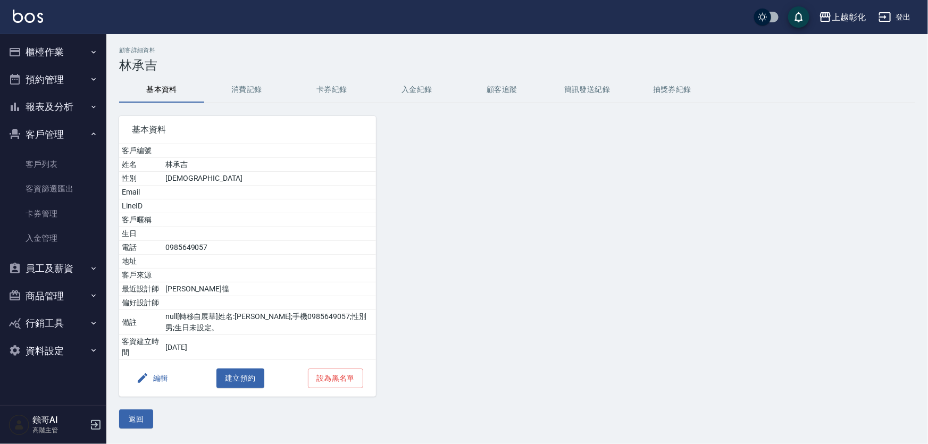
click at [411, 73] on div "顧客詳細資料 林承吉 基本資料 消費記錄 卡券紀錄 入金紀錄 顧客追蹤 簡訊發送紀錄 抽獎券紀錄 基本資料 客戶編號 姓名 林承吉 性別 MALE Email…" at bounding box center [517, 238] width 822 height 382
click at [404, 89] on button "入金紀錄" at bounding box center [416, 90] width 85 height 26
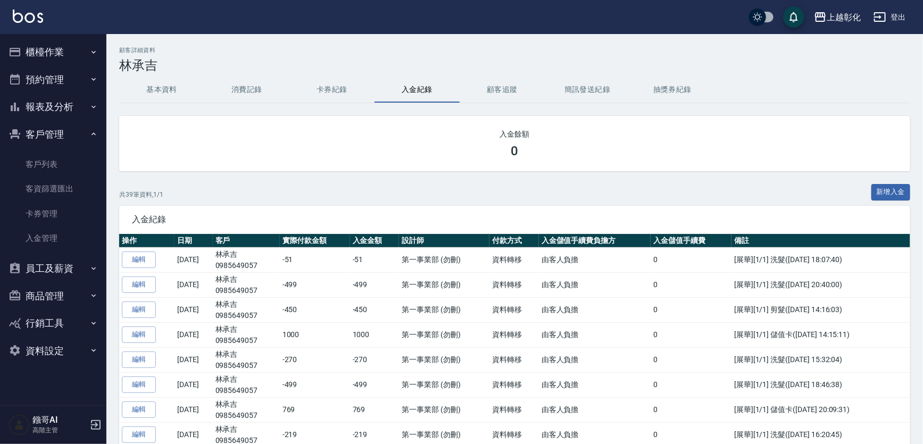
click at [888, 204] on div "共 39 筆資料, 1 / 1 新增入金" at bounding box center [514, 195] width 791 height 22
click at [884, 196] on button "新增入金" at bounding box center [890, 192] width 39 height 16
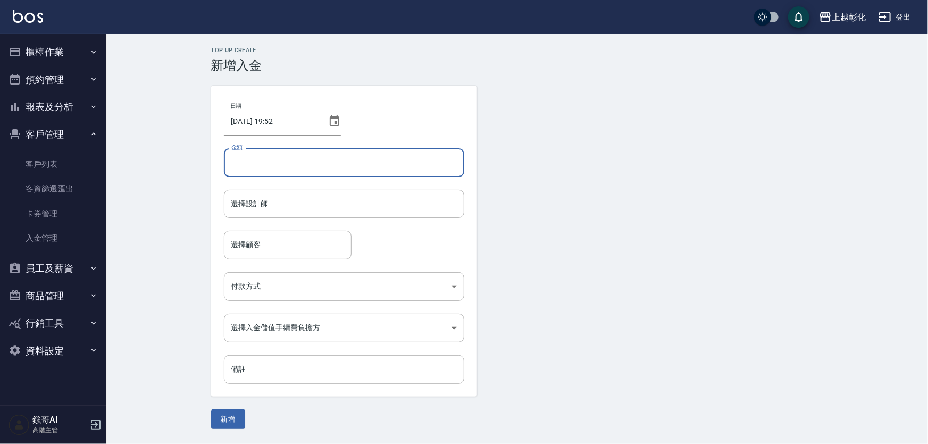
click at [280, 168] on input "金額" at bounding box center [344, 162] width 240 height 29
click at [228, 159] on input "1000" at bounding box center [344, 162] width 240 height 29
type input "1000"
click at [254, 198] on div "選擇設計師 選擇設計師" at bounding box center [344, 204] width 240 height 28
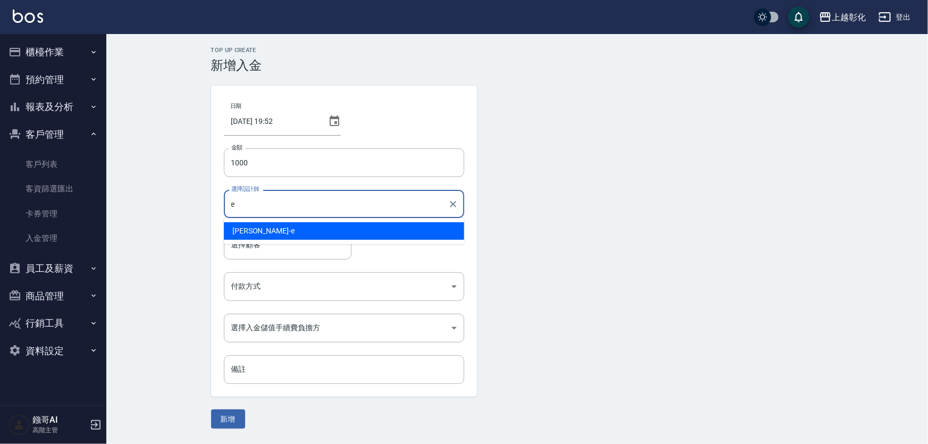
click at [273, 233] on div "allen -e" at bounding box center [344, 231] width 240 height 18
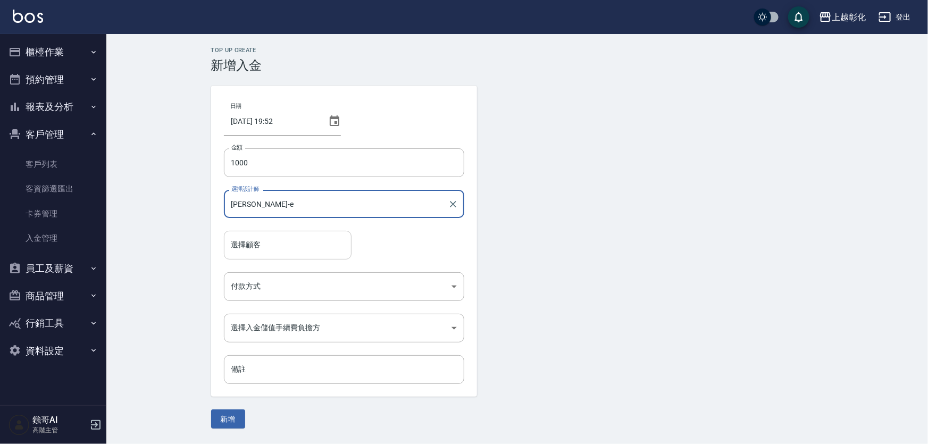
type input "[PERSON_NAME]-e"
click at [268, 244] on input "選擇顧客" at bounding box center [288, 245] width 118 height 19
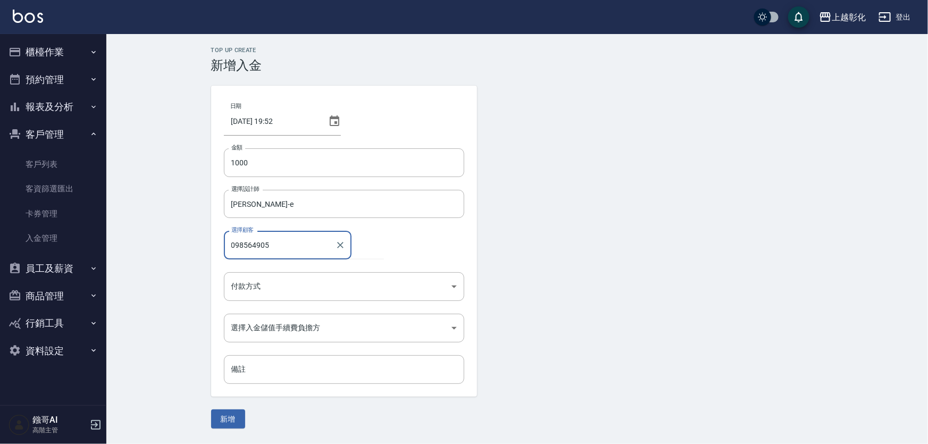
click at [211, 410] on button "新增" at bounding box center [228, 420] width 34 height 20
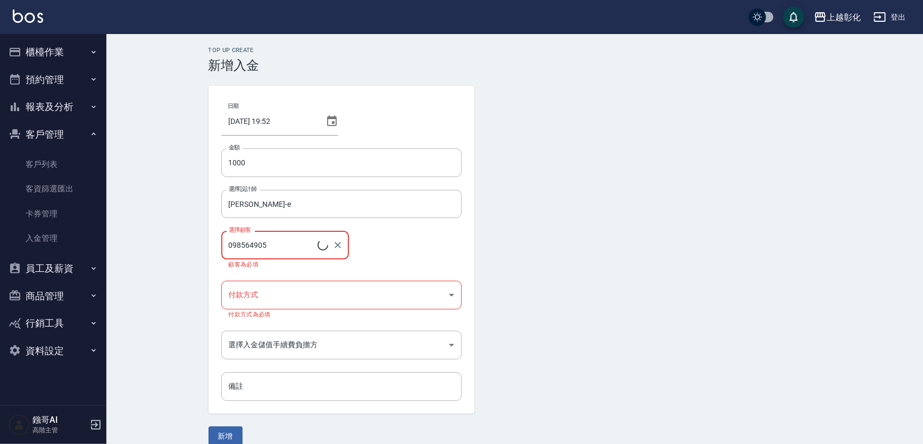
type input "[PERSON_NAME]/0985649057"
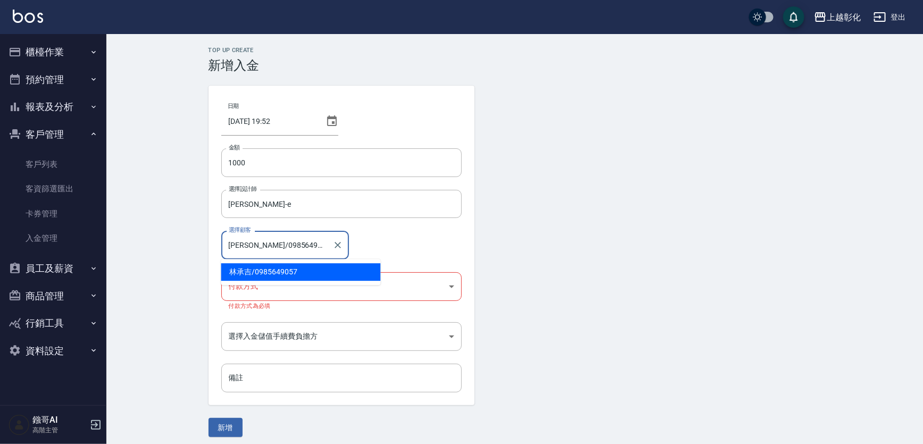
click at [274, 244] on input "[PERSON_NAME]/0985649057" at bounding box center [277, 245] width 102 height 19
click at [260, 295] on body "上越彰化 登出 櫃檯作業 打帳單 帳單列表 掛單列表 座位開單 營業儀表板 現金收支登錄 高階收支登錄 材料自購登錄 每日結帳 排班表 現場電腦打卡 掃碼打卡…" at bounding box center [461, 225] width 923 height 450
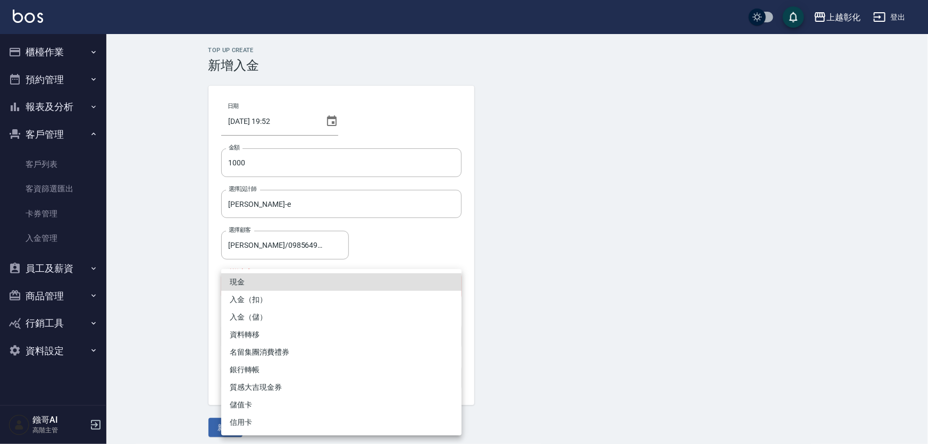
click at [265, 319] on li "入金（儲）" at bounding box center [341, 318] width 240 height 18
type input "入金（儲）"
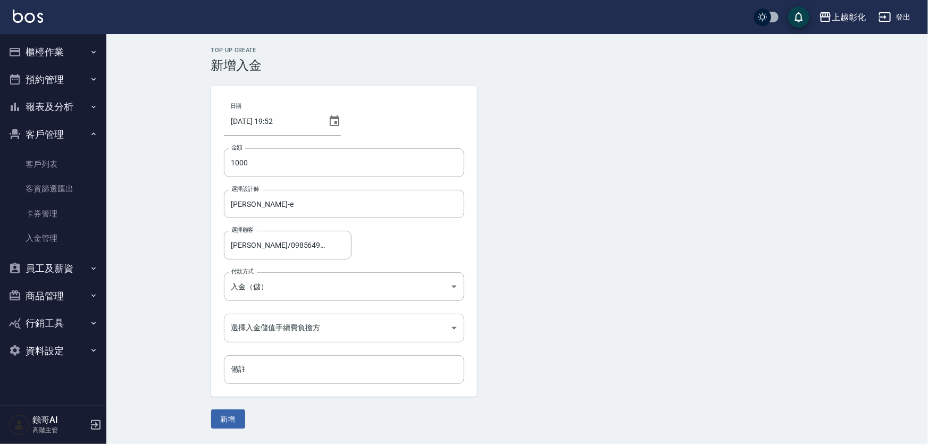
drag, startPoint x: 237, startPoint y: 414, endPoint x: 271, endPoint y: 320, distance: 99.9
click at [273, 328] on form "日期 2025/08/18 19:52 金額 1000 金額 選擇設計師 allen-e 選擇設計師 選擇顧客 林承吉/0985649057 選擇顧客 付款方…" at bounding box center [517, 257] width 613 height 343
click at [271, 320] on body "上越彰化 登出 櫃檯作業 打帳單 帳單列表 掛單列表 座位開單 營業儀表板 現金收支登錄 高階收支登錄 材料自購登錄 每日結帳 排班表 現場電腦打卡 掃碼打卡…" at bounding box center [464, 222] width 928 height 444
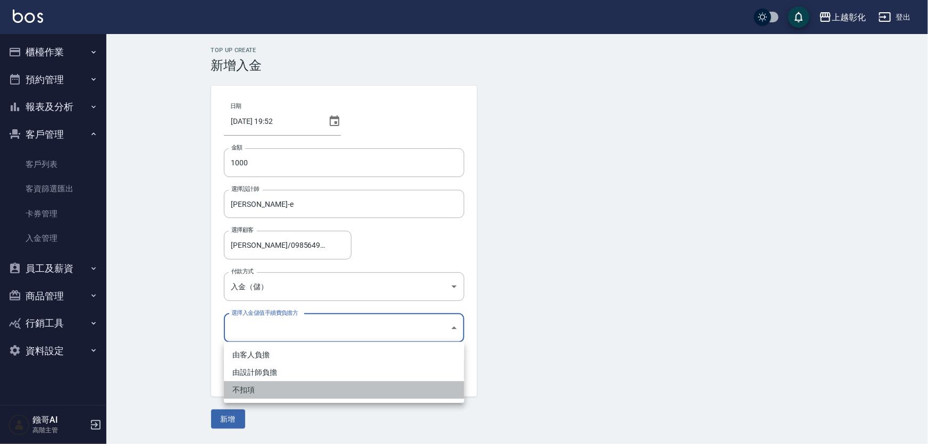
click at [247, 392] on li "不扣項" at bounding box center [344, 390] width 240 height 18
type input "WITHOUTHANDLINGFEE"
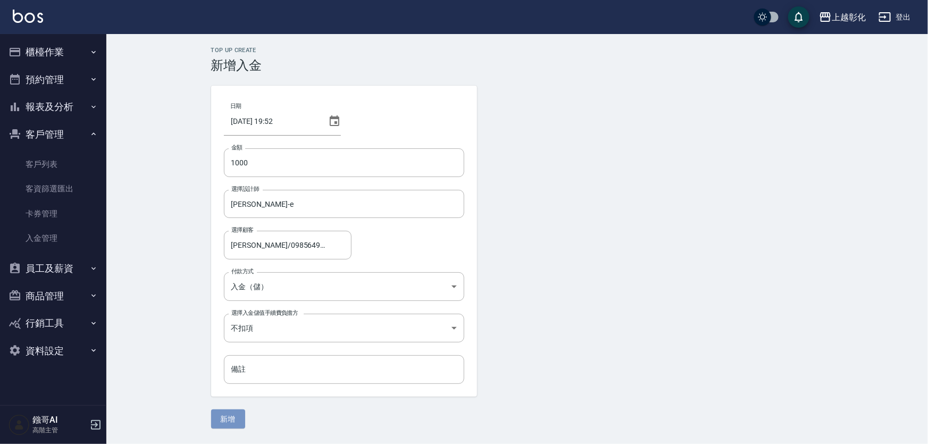
click at [234, 419] on button "新增" at bounding box center [228, 420] width 34 height 20
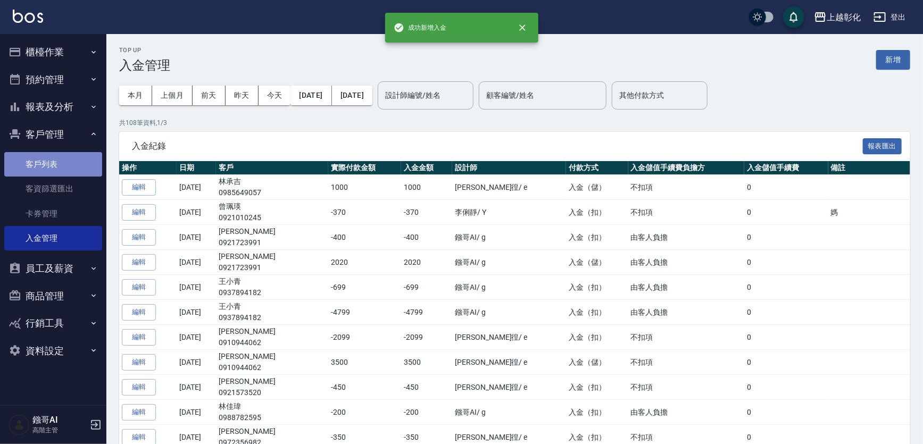
click at [46, 166] on link "客戶列表" at bounding box center [53, 164] width 98 height 24
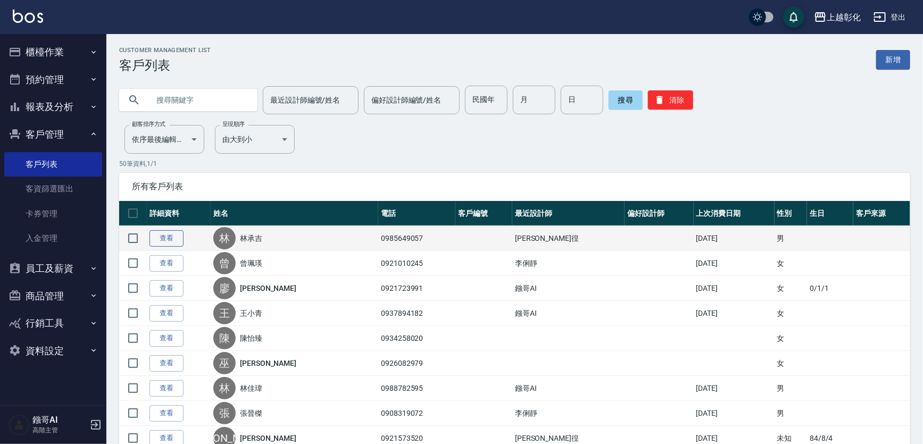
click at [180, 236] on link "查看" at bounding box center [166, 238] width 34 height 16
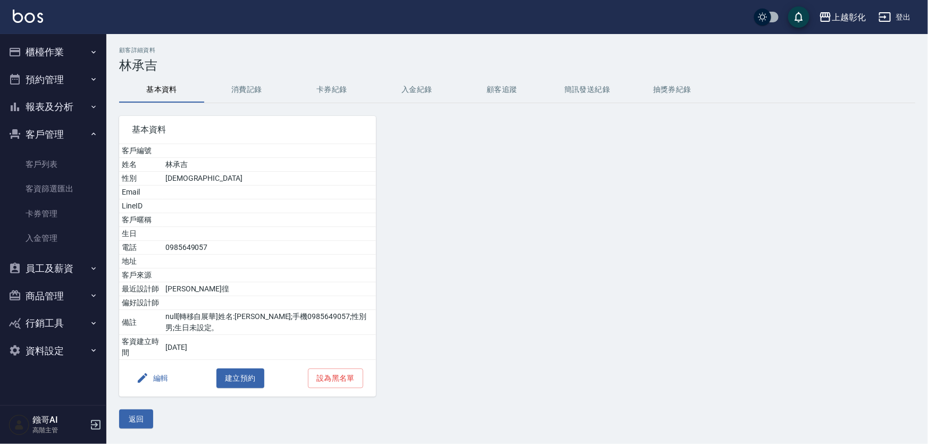
click at [427, 78] on button "入金紀錄" at bounding box center [416, 90] width 85 height 26
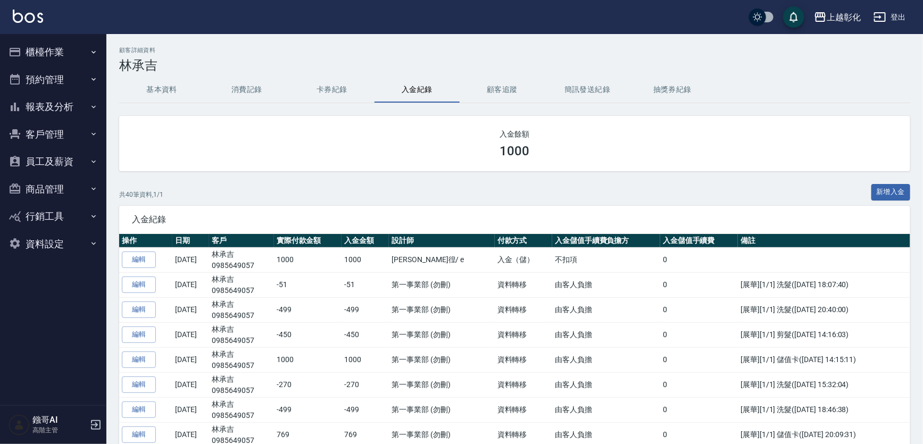
click at [890, 223] on span "入金紀錄" at bounding box center [514, 219] width 765 height 11
click at [892, 193] on button "新增入金" at bounding box center [890, 192] width 39 height 16
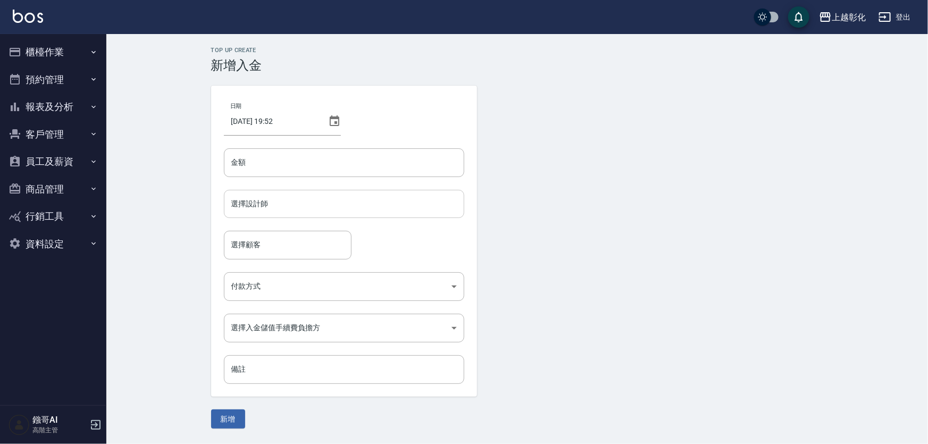
click at [290, 192] on div "選擇設計師" at bounding box center [344, 204] width 240 height 28
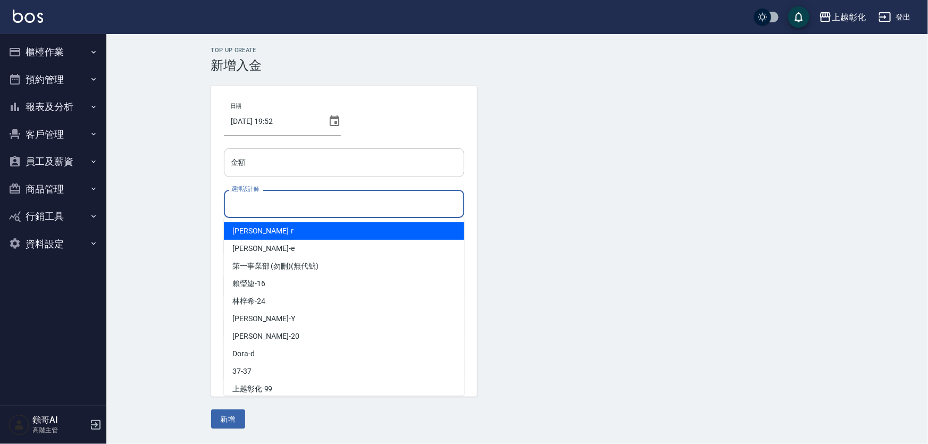
click at [286, 174] on input "金額" at bounding box center [344, 162] width 240 height 29
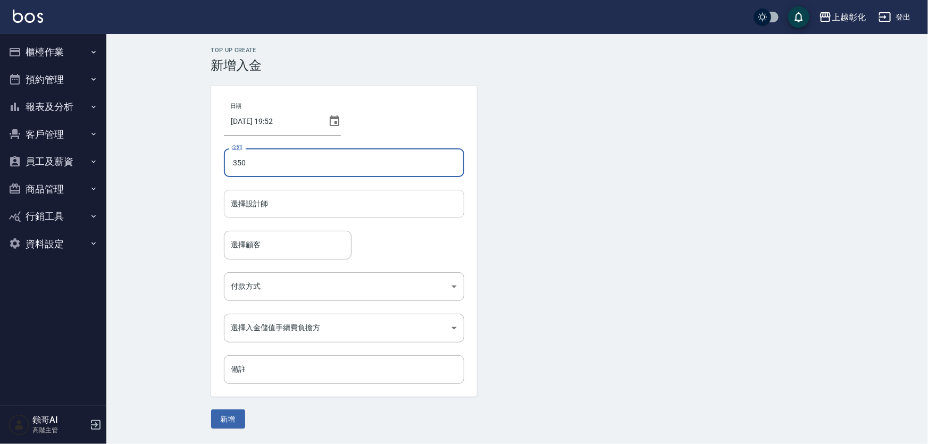
click at [277, 194] on div "選擇設計師" at bounding box center [344, 204] width 240 height 28
type input "-350"
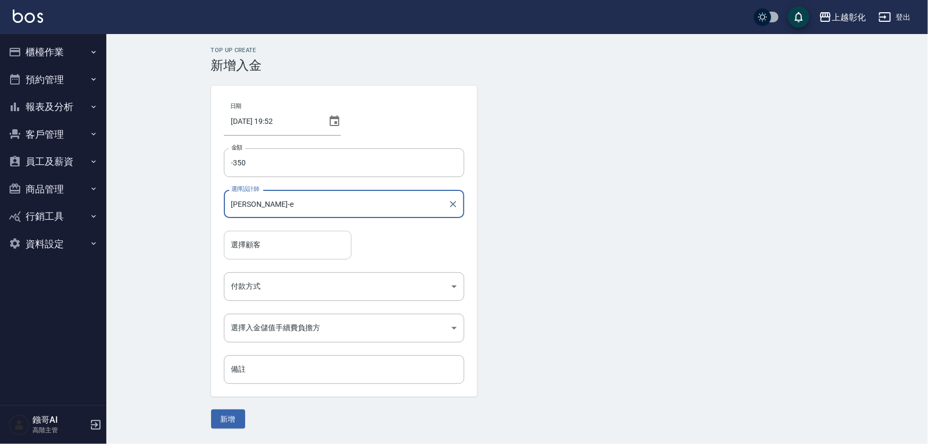
type input "[PERSON_NAME]-e"
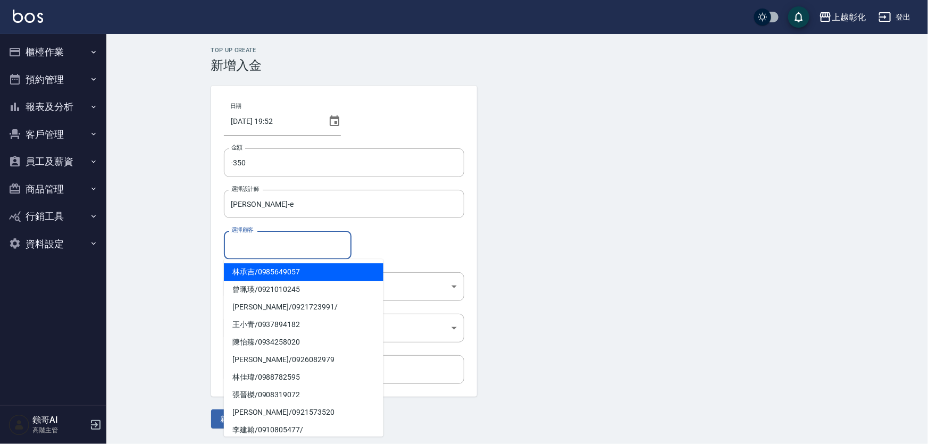
click at [256, 254] on input "選擇顧客" at bounding box center [288, 245] width 118 height 19
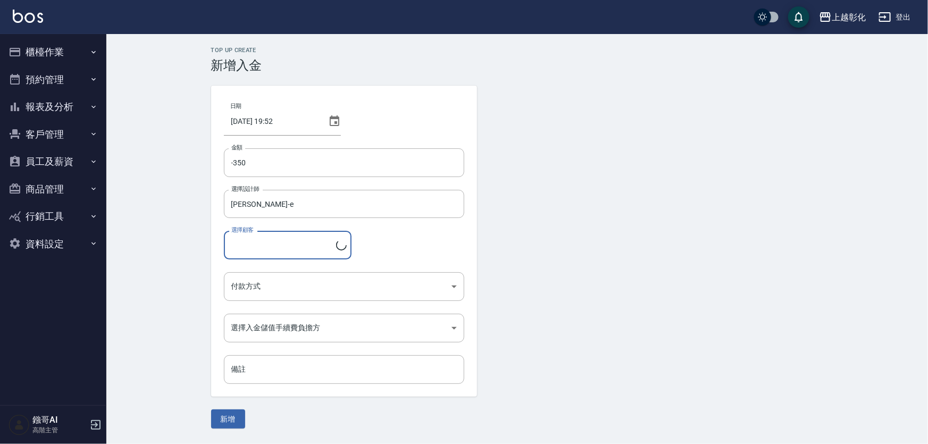
type input "[PERSON_NAME]/0985649057"
click at [275, 281] on body "上越彰化 登出 櫃檯作業 打帳單 帳單列表 掛單列表 座位開單 營業儀表板 現金收支登錄 高階收支登錄 材料自購登錄 每日結帳 排班表 現場電腦打卡 掃碼打卡…" at bounding box center [464, 222] width 928 height 444
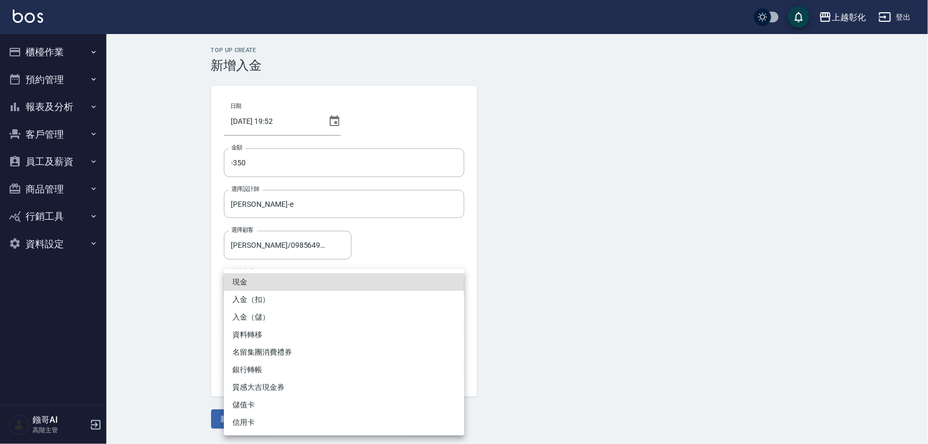
click at [269, 297] on li "入金（扣）" at bounding box center [344, 300] width 240 height 18
type input "入金（扣）"
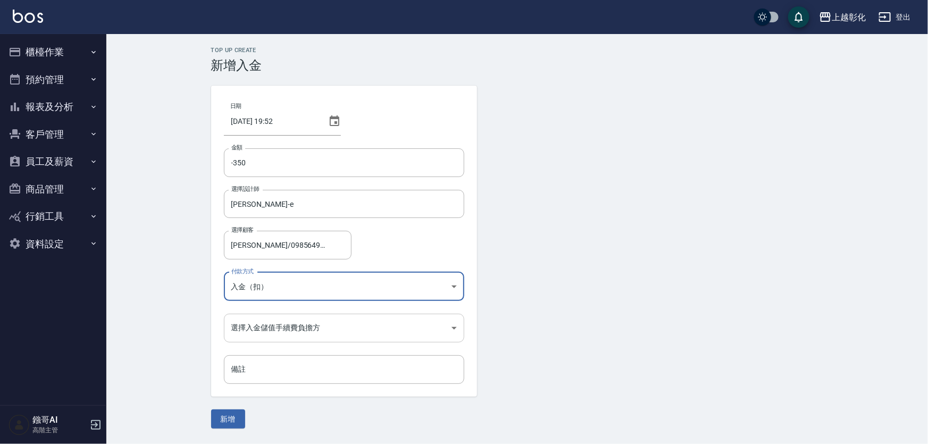
click at [248, 339] on body "上越彰化 登出 櫃檯作業 打帳單 帳單列表 掛單列表 座位開單 營業儀表板 現金收支登錄 高階收支登錄 材料自購登錄 每日結帳 排班表 現場電腦打卡 掃碼打卡…" at bounding box center [464, 222] width 928 height 444
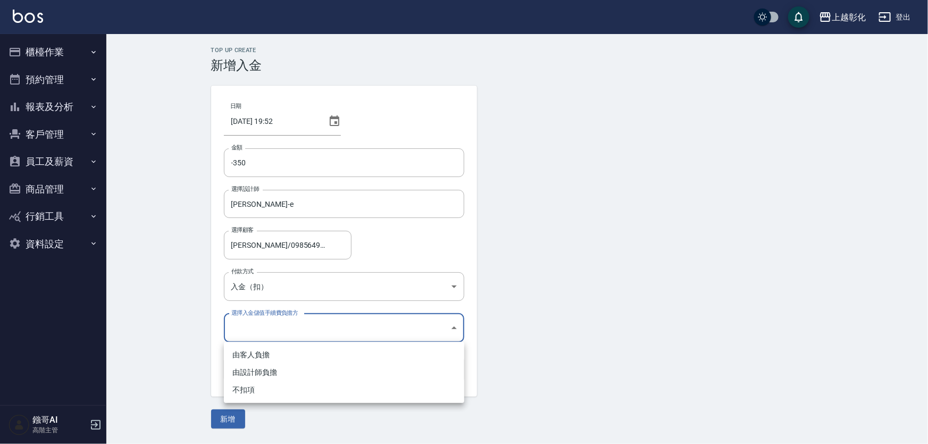
click at [248, 393] on li "不扣項" at bounding box center [344, 390] width 240 height 18
type input "WITHOUTHANDLINGFEE"
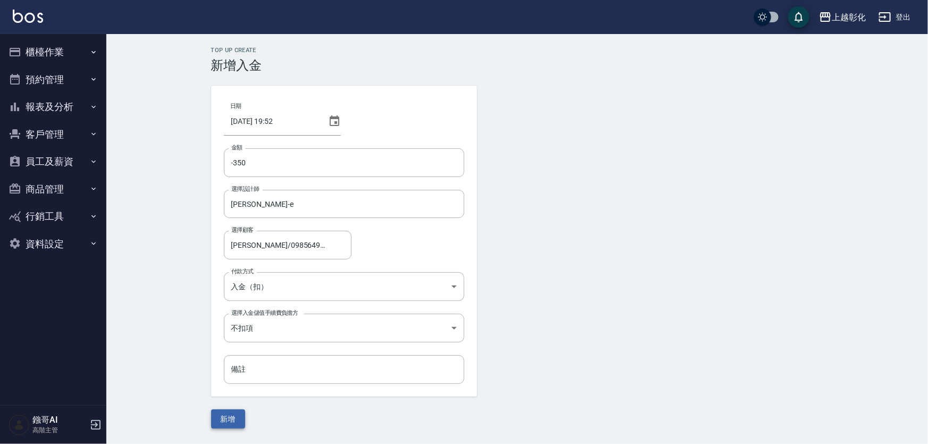
click at [219, 420] on button "新增" at bounding box center [228, 420] width 34 height 20
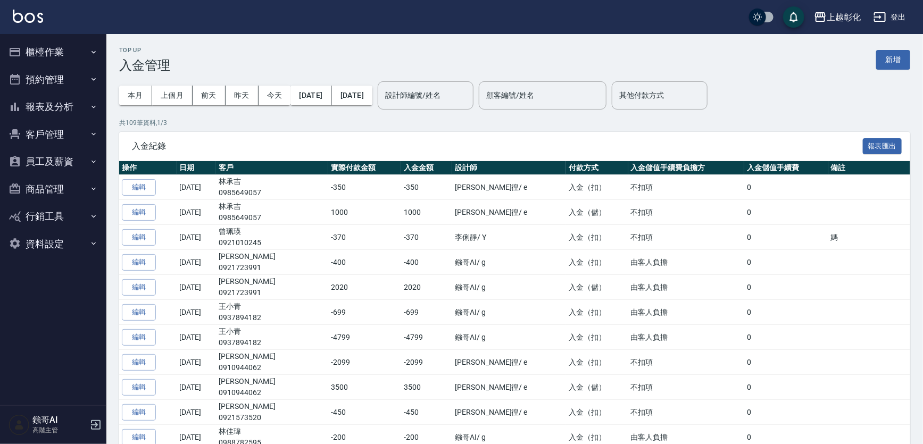
click at [45, 55] on button "櫃檯作業" at bounding box center [53, 52] width 98 height 28
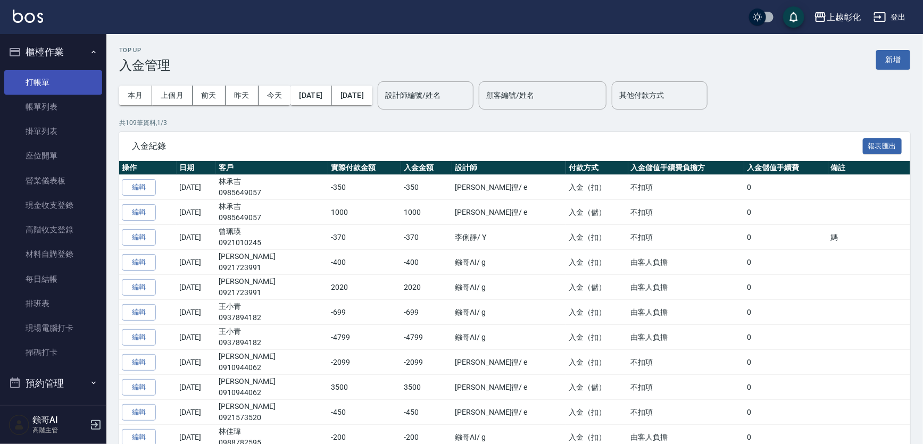
click at [58, 88] on link "打帳單" at bounding box center [53, 82] width 98 height 24
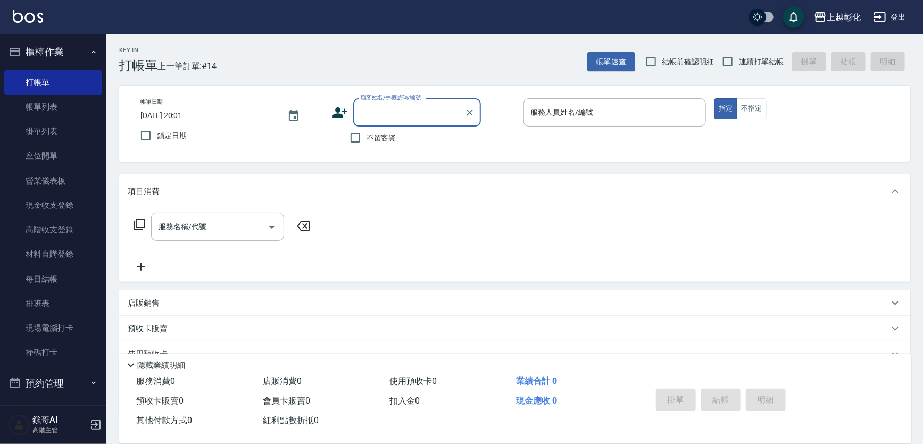
click at [372, 136] on span "不留客資" at bounding box center [381, 137] width 30 height 11
click at [366, 136] on input "不留客資" at bounding box center [355, 138] width 22 height 22
checkbox input "true"
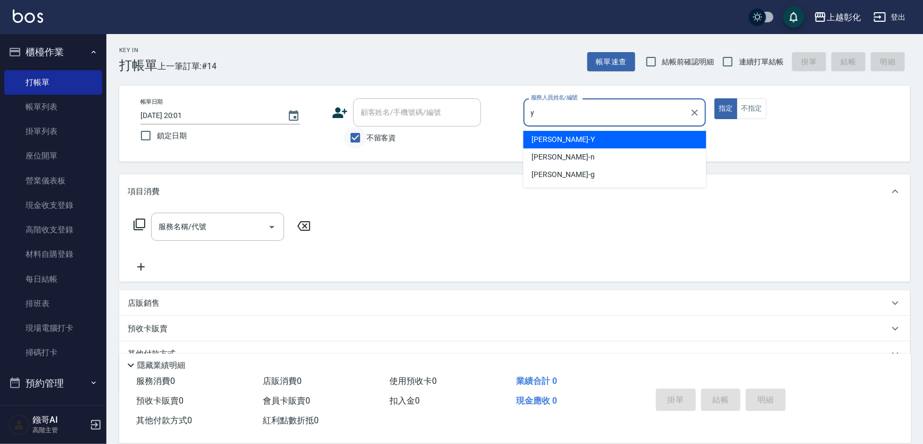
type input "[PERSON_NAME]-Y"
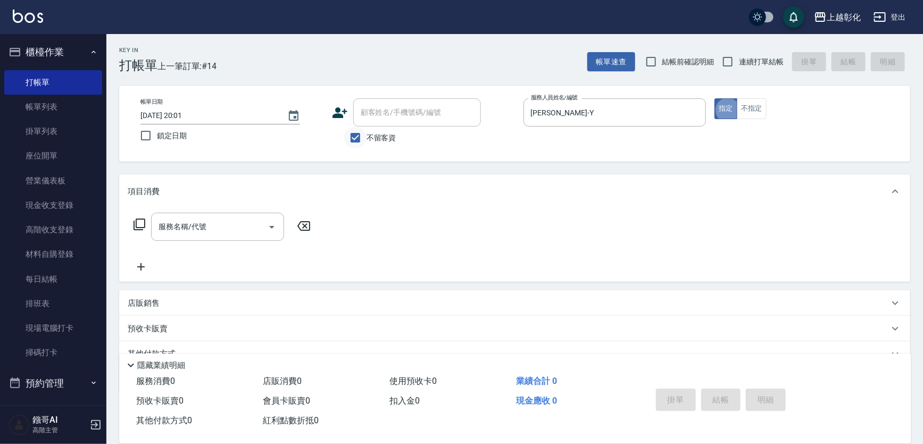
type button "true"
click at [778, 65] on label "連續打單結帳" at bounding box center [749, 62] width 67 height 22
click at [739, 65] on input "連續打單結帳" at bounding box center [727, 62] width 22 height 22
checkbox input "true"
click at [224, 225] on input "服務名稱/代號" at bounding box center [209, 227] width 107 height 19
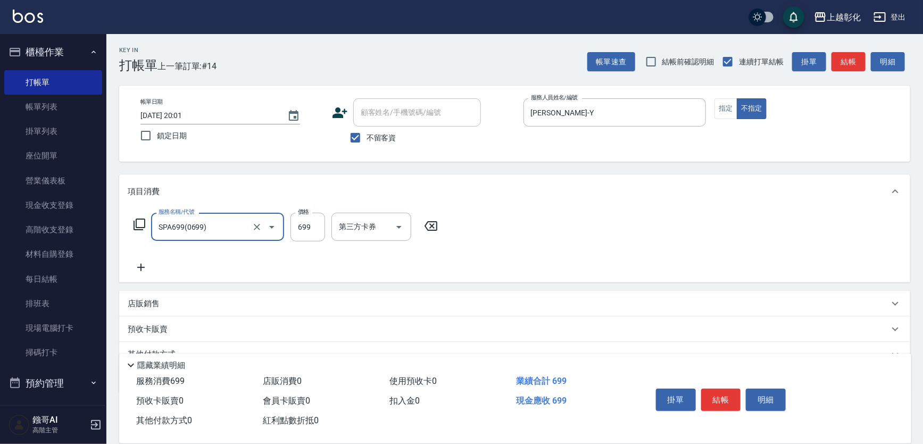
type input "SPA699(0699)"
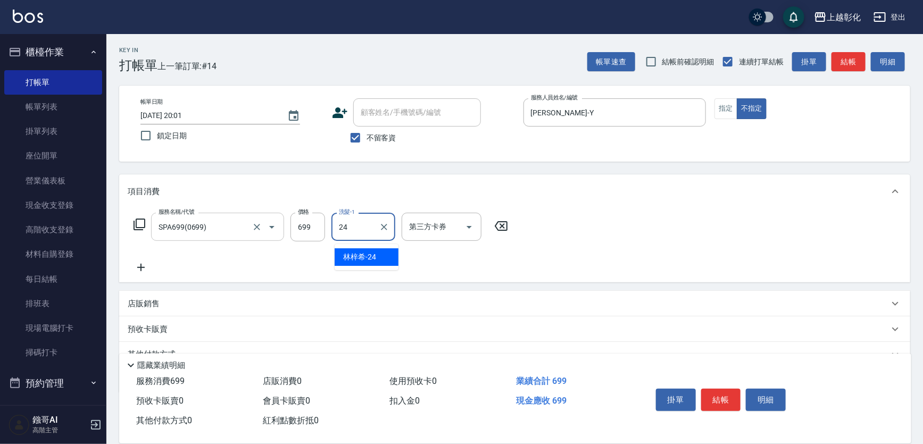
type input "[PERSON_NAME]-24"
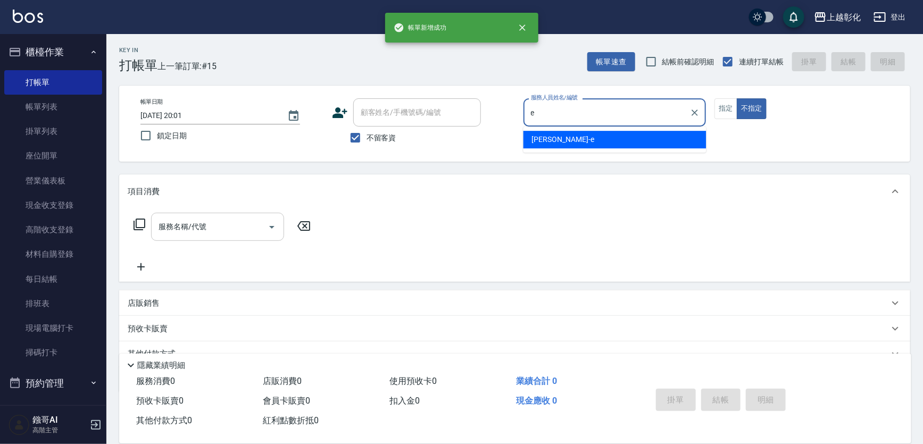
type input "[PERSON_NAME]-e"
type button "false"
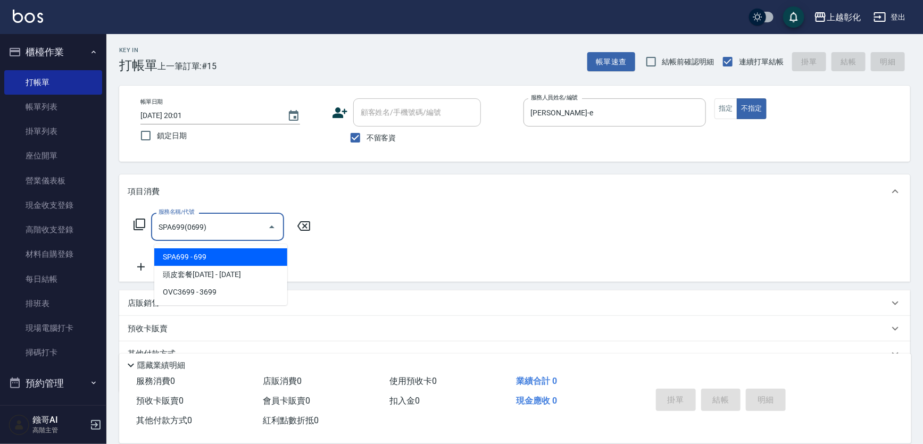
type input "SPA699(0699)"
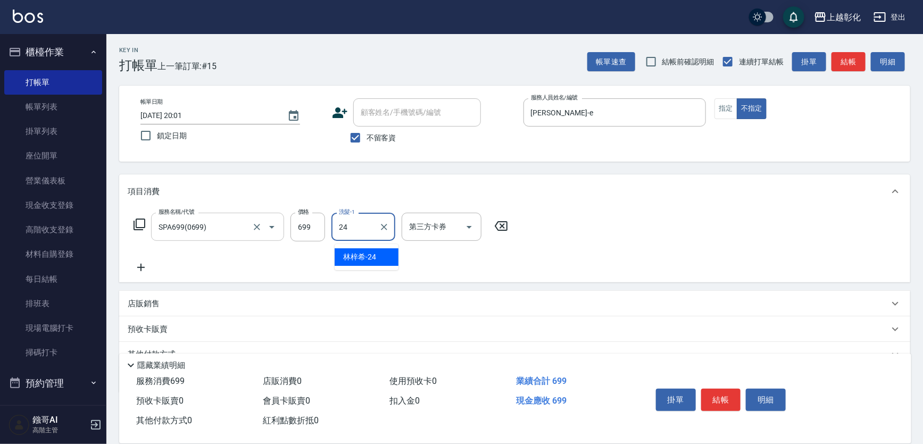
type input "[PERSON_NAME]-24"
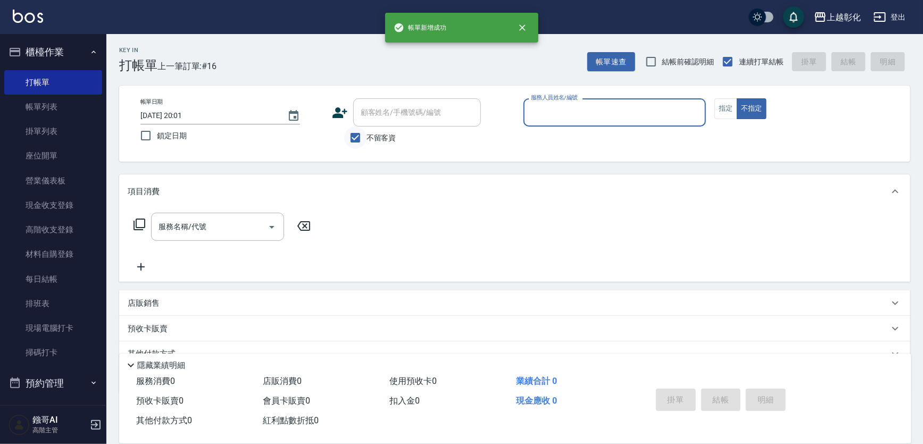
click at [365, 136] on input "不留客資" at bounding box center [355, 138] width 22 height 22
checkbox input "false"
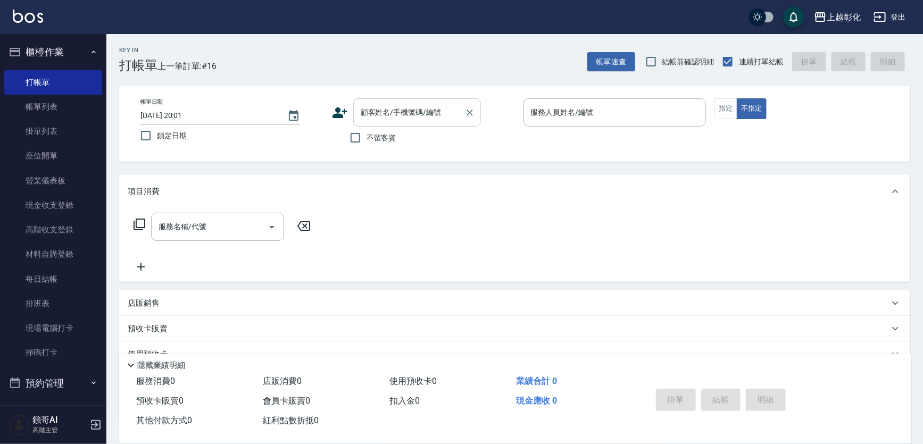
click at [390, 108] on div "顧客姓名/手機號碼/編號 顧客姓名/手機號碼/編號" at bounding box center [417, 112] width 128 height 28
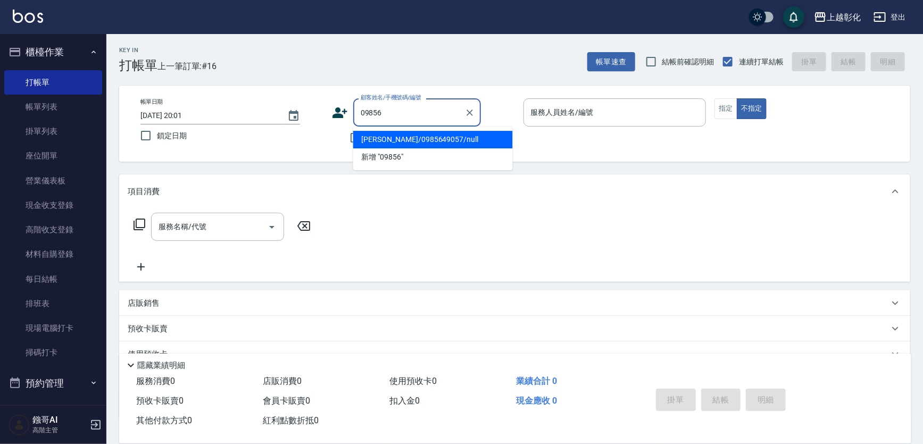
type input "[PERSON_NAME]/0985649057/null"
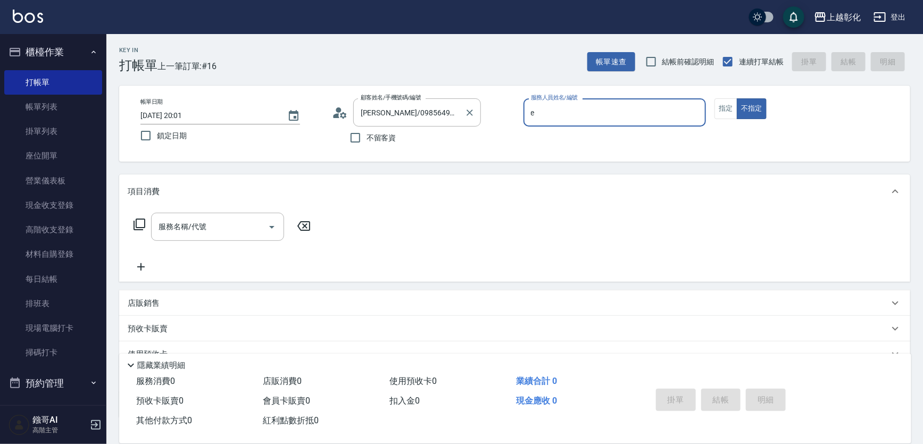
type input "[PERSON_NAME]-e"
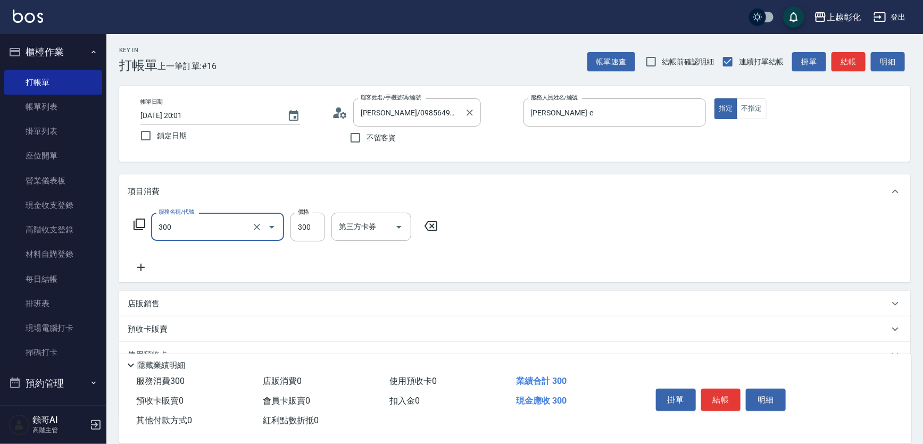
type input "A級剪髮(300)"
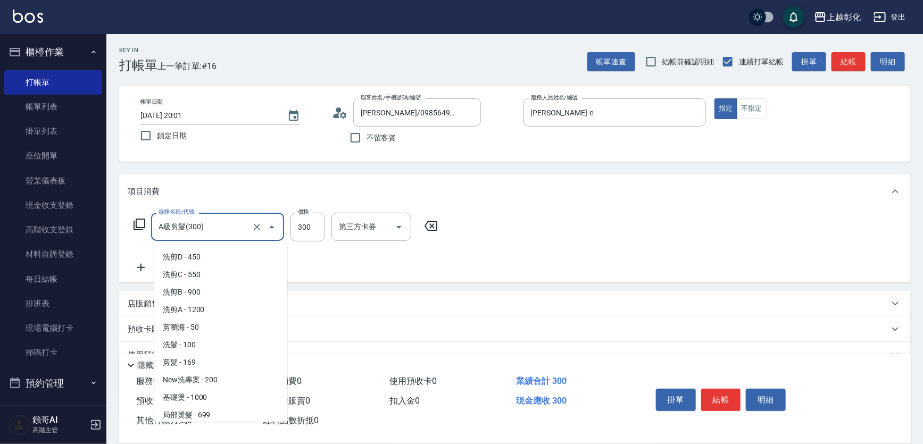
click at [190, 236] on input "A級剪髮(300)" at bounding box center [203, 227] width 94 height 19
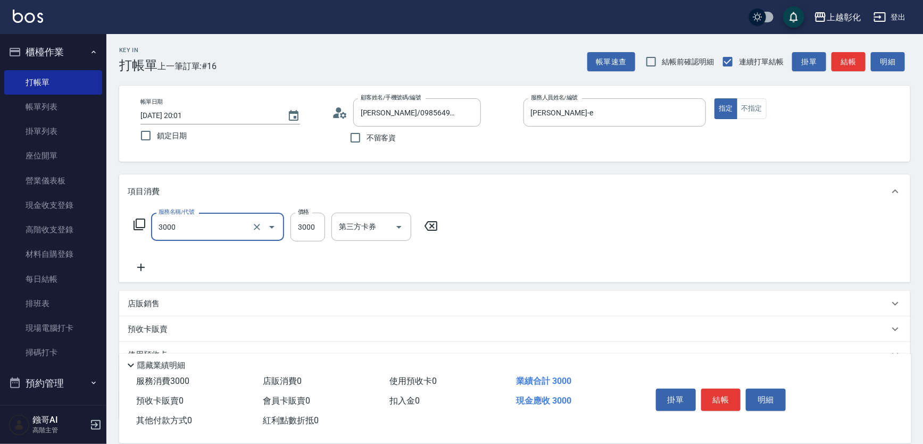
type input "頂級豪華OVC3(3000)"
type input "1000"
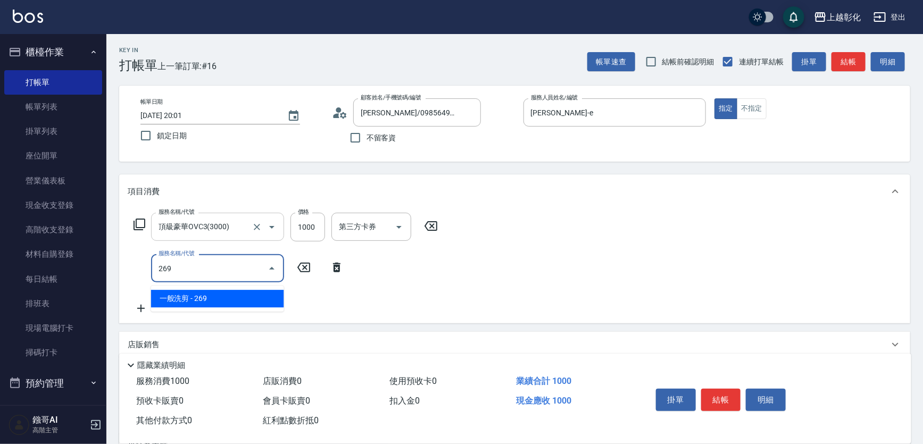
type input "一般洗剪(269)"
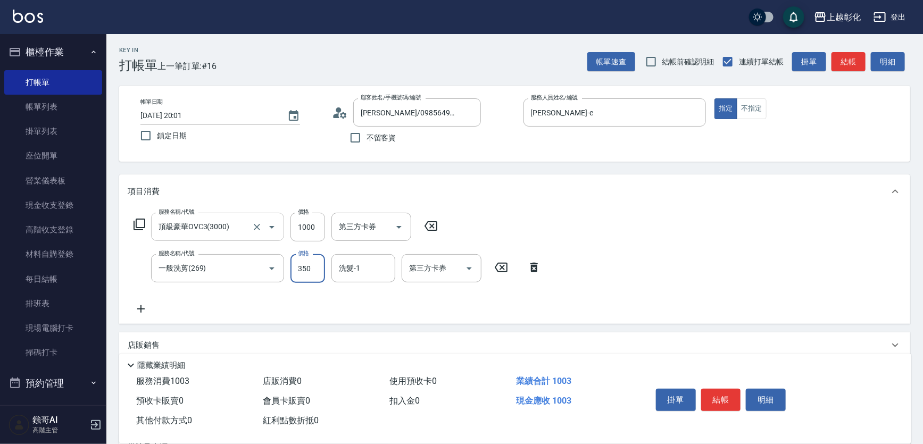
type input "350"
type input "[PERSON_NAME]-24"
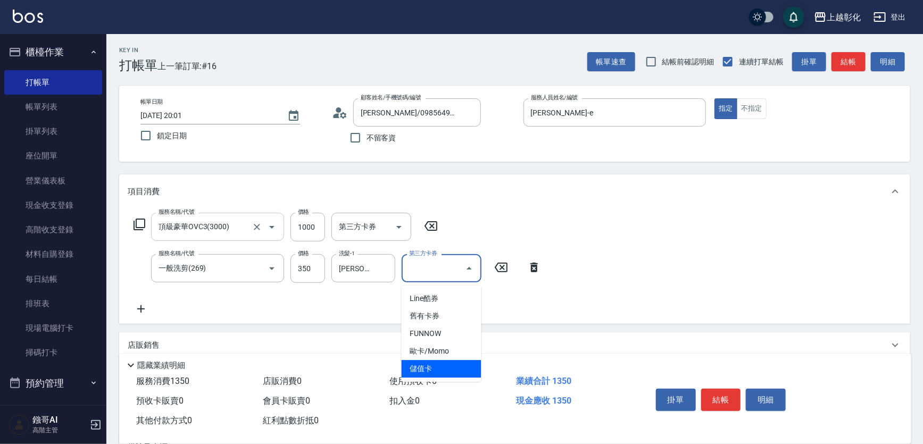
type input "儲值卡"
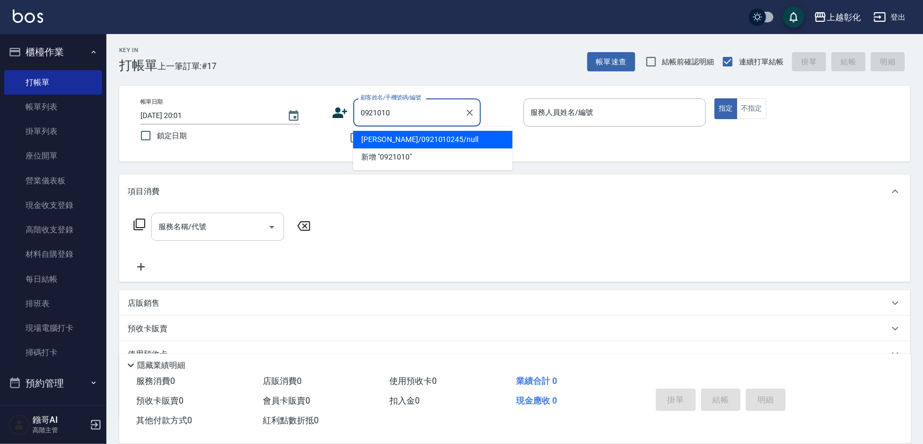
type input "[PERSON_NAME]/0921010245/null"
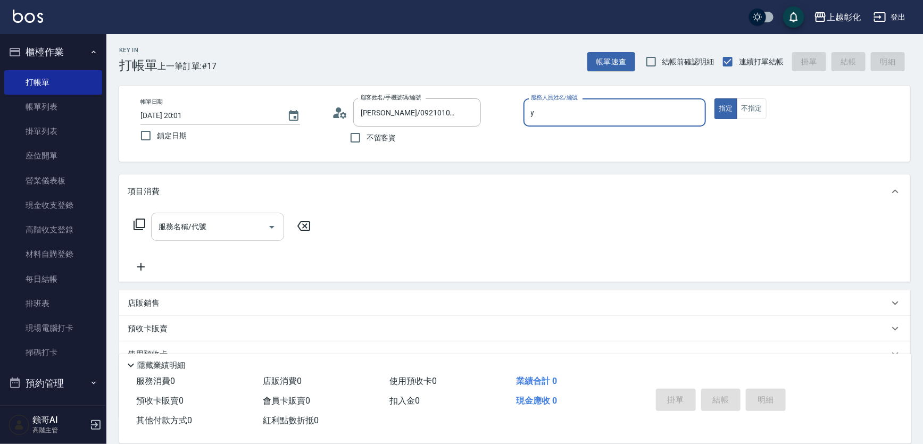
type input "[PERSON_NAME]-Y"
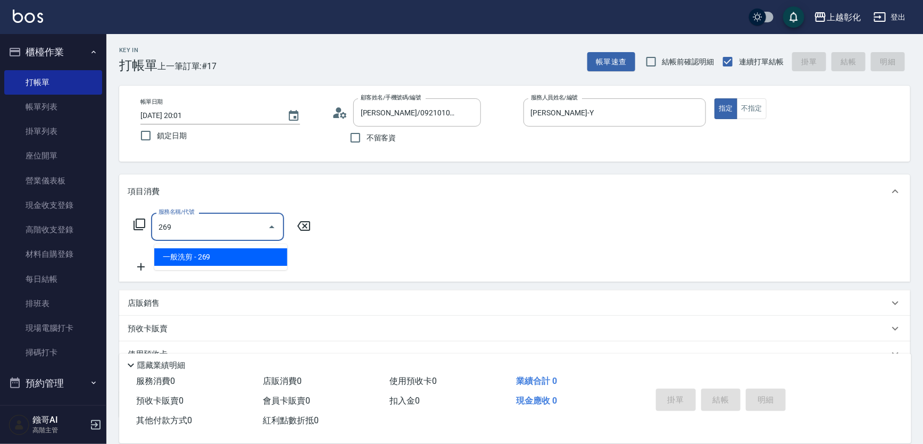
type input "一般洗剪(269)"
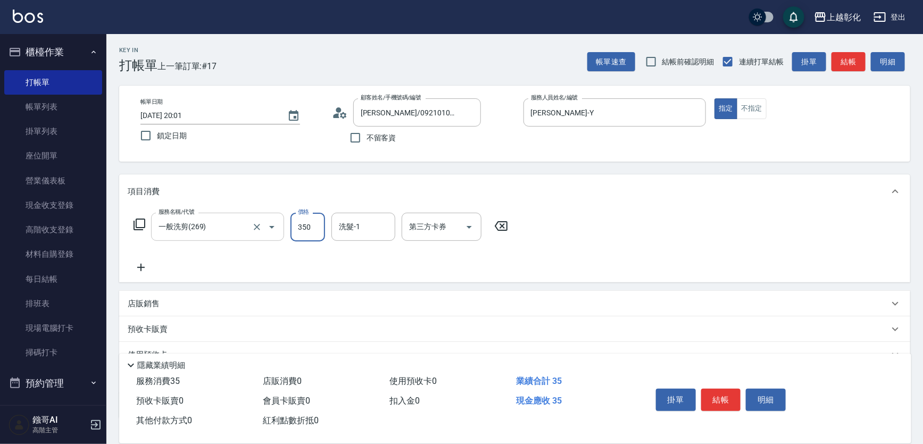
type input "350"
type input "[PERSON_NAME]-41"
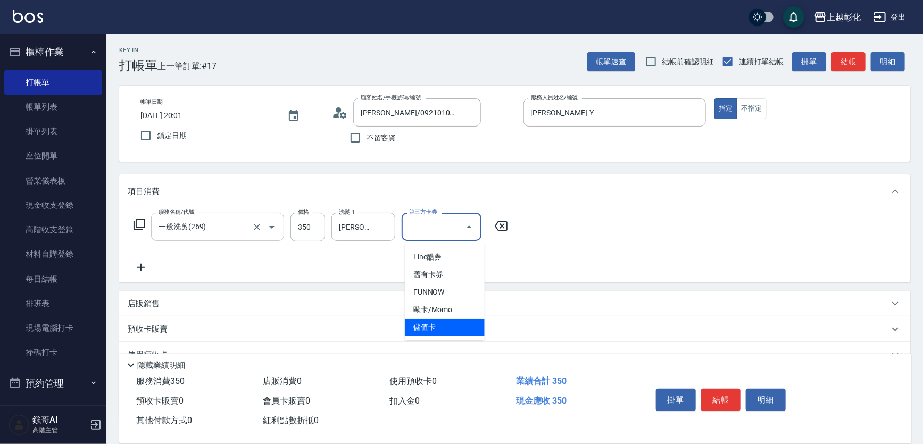
type input "儲值卡"
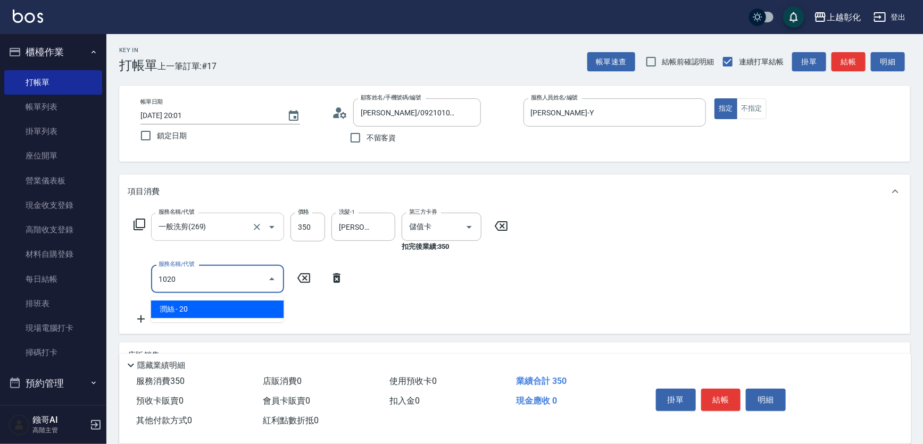
type input "潤絲(1020)"
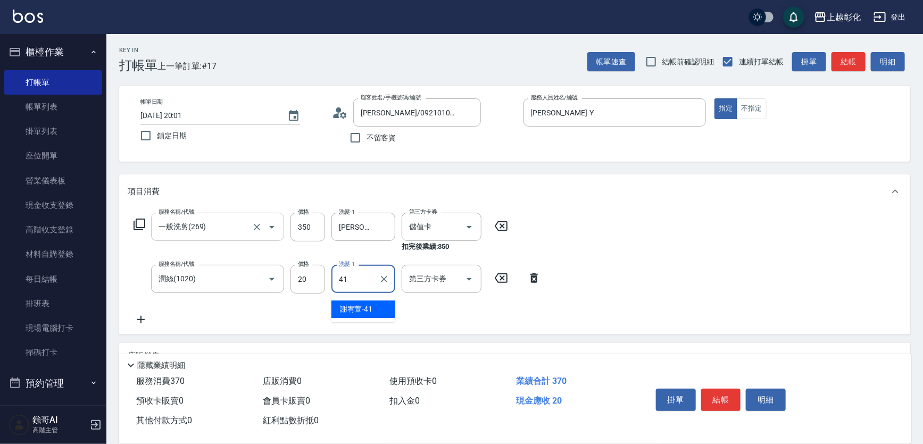
type input "[PERSON_NAME]-41"
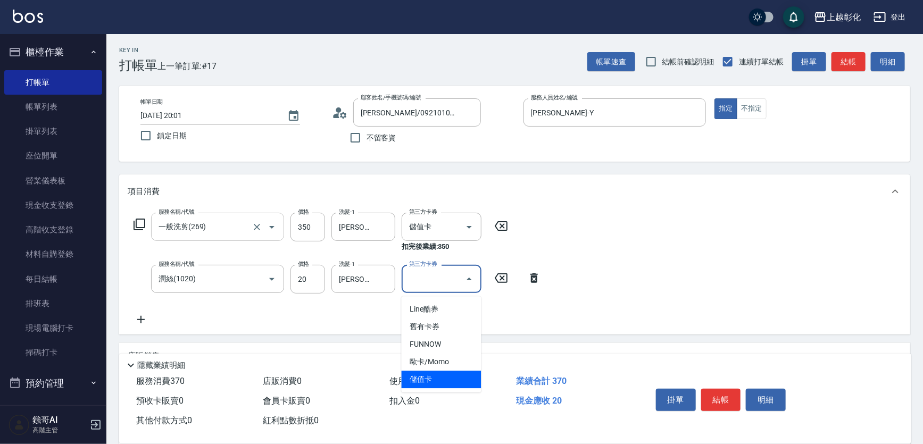
type input "儲值卡"
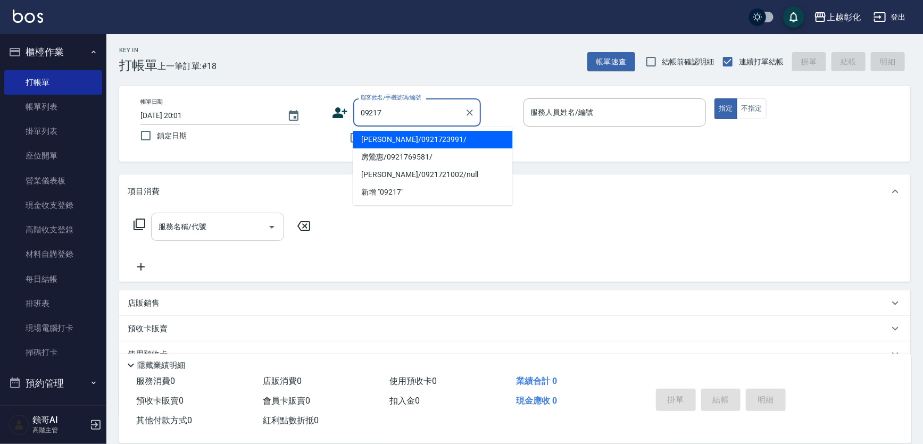
type input "[PERSON_NAME]/0921723991/"
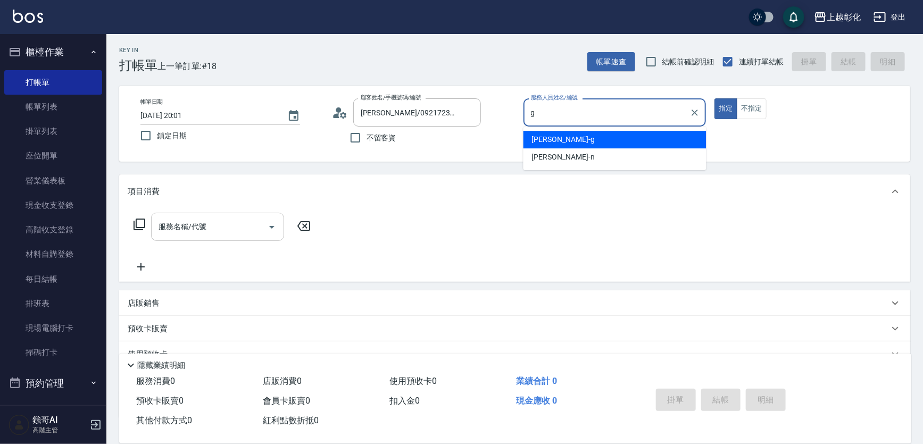
type input "[PERSON_NAME]"
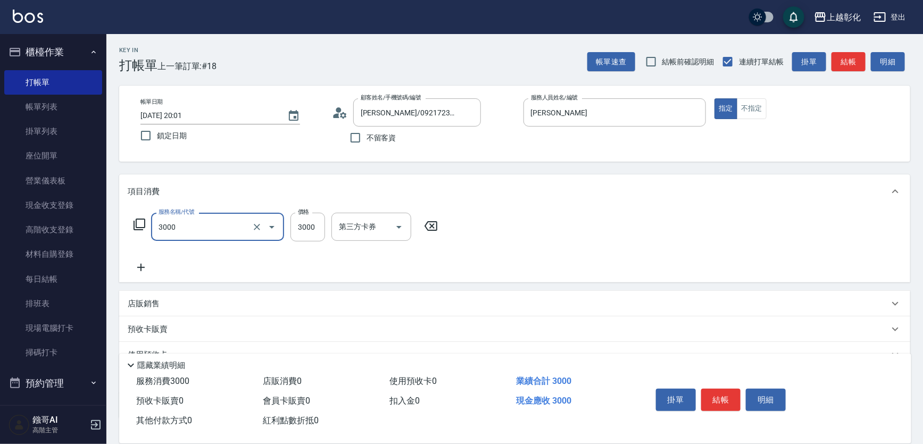
type input "頂級豪華OVC3(3000)"
type input "2020"
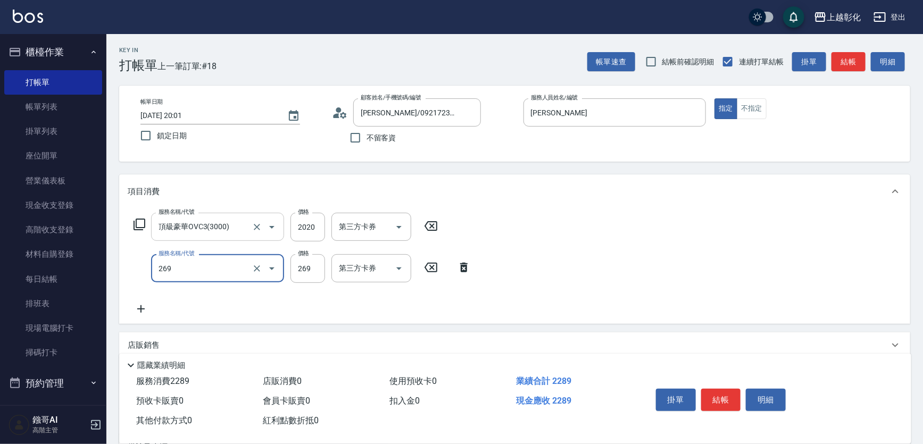
type input "一般洗剪(269)"
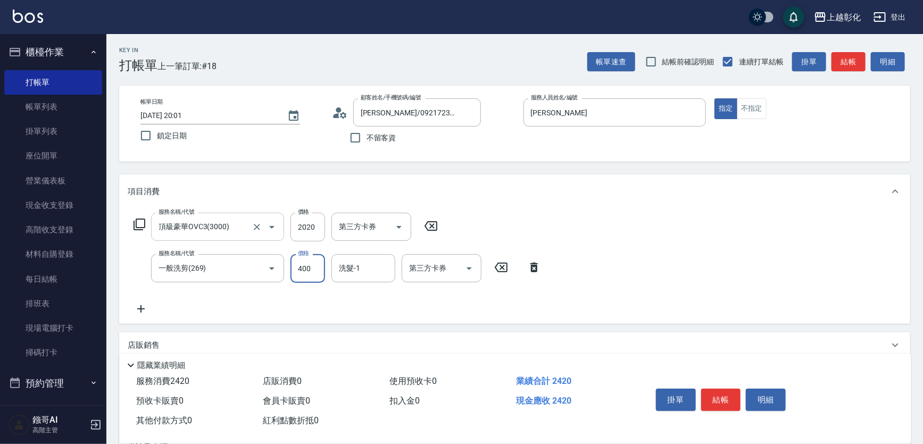
type input "400"
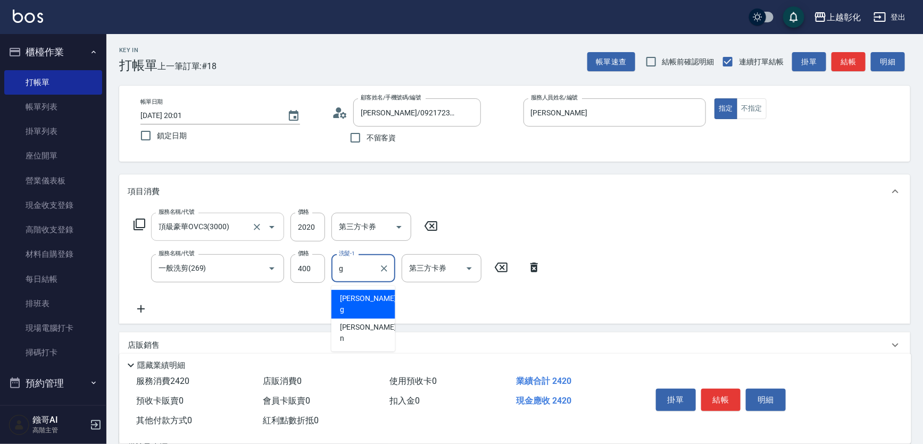
type input "[PERSON_NAME]"
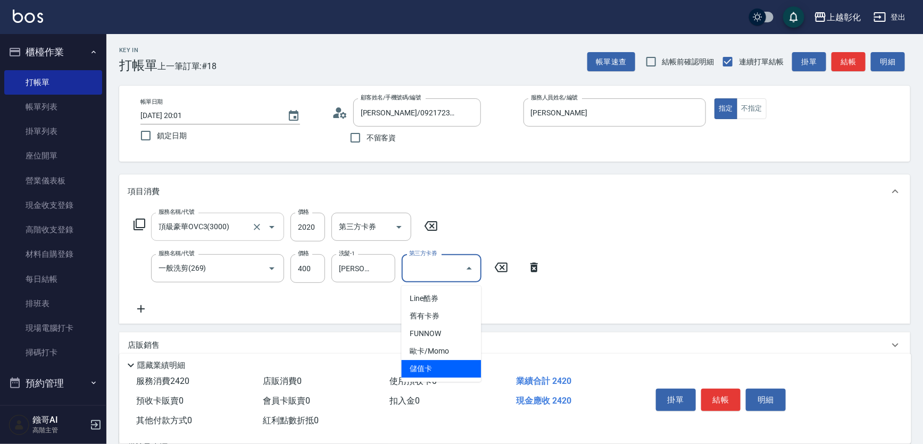
type input "儲值卡"
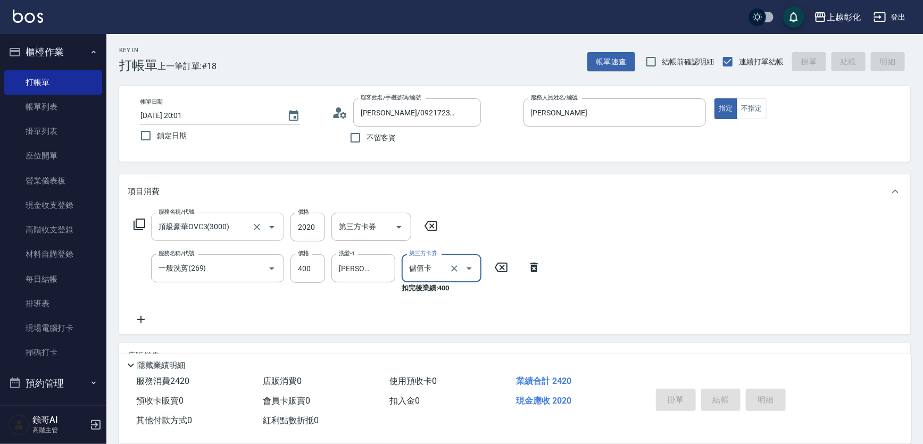
type input "[DATE] 20:02"
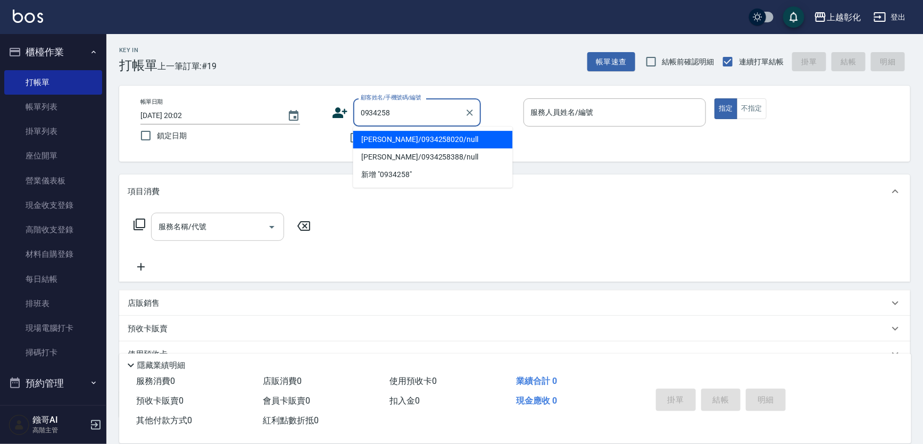
type input "[PERSON_NAME]/0934258020/null"
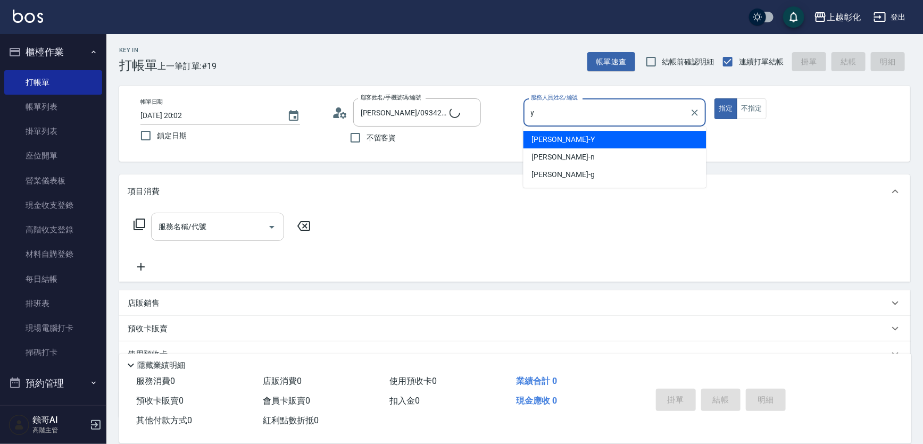
type input "[PERSON_NAME]-Y"
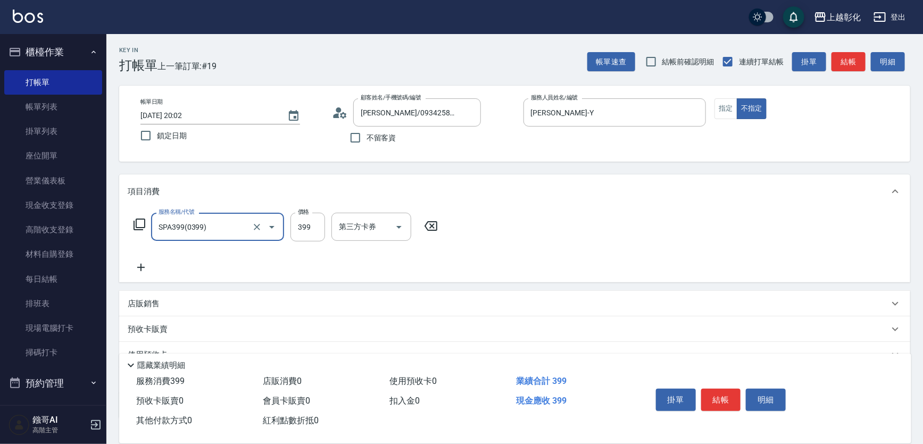
type input "SPA399(0399)"
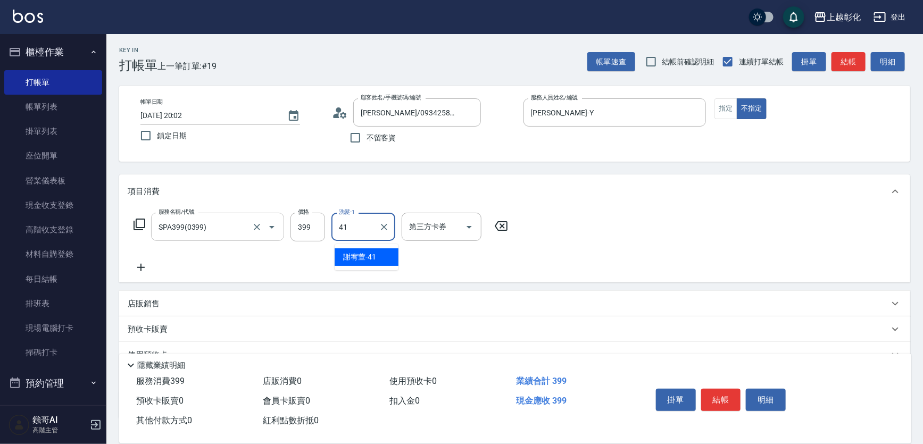
type input "[PERSON_NAME]-41"
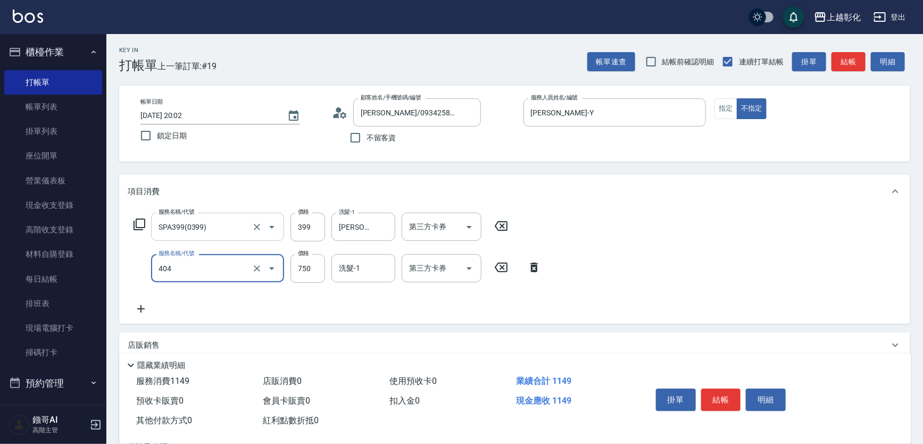
type input "750護髮(404)"
type input "700"
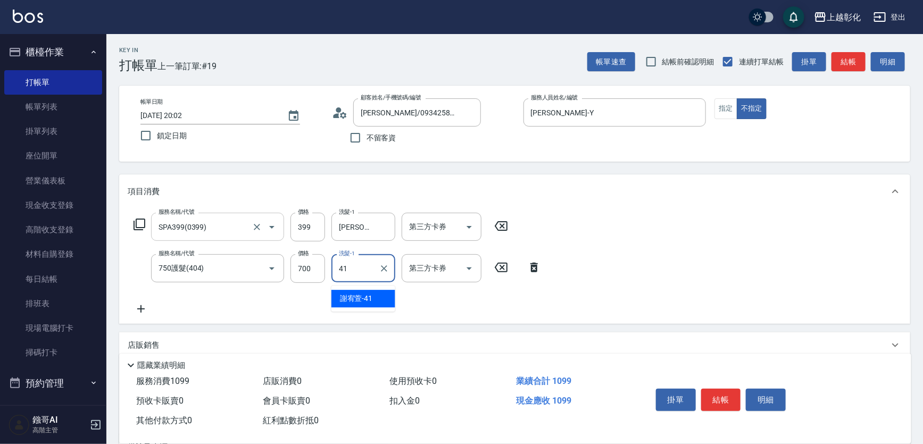
type input "[PERSON_NAME]-41"
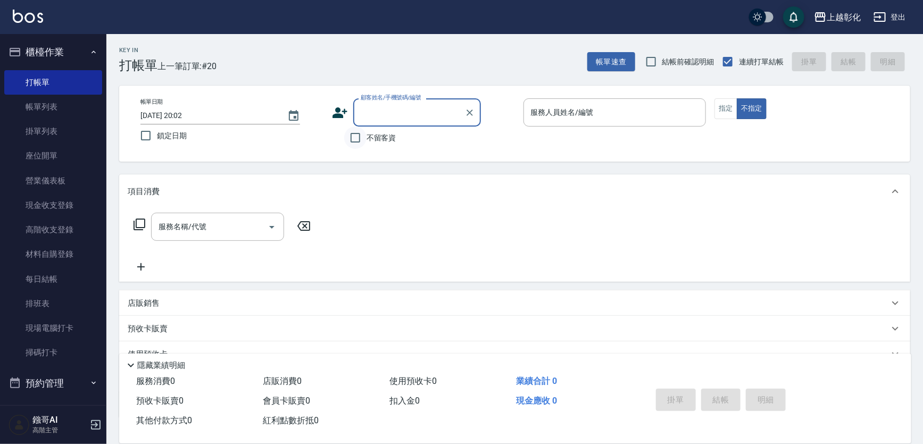
click at [360, 144] on input "不留客資" at bounding box center [355, 138] width 22 height 22
checkbox input "true"
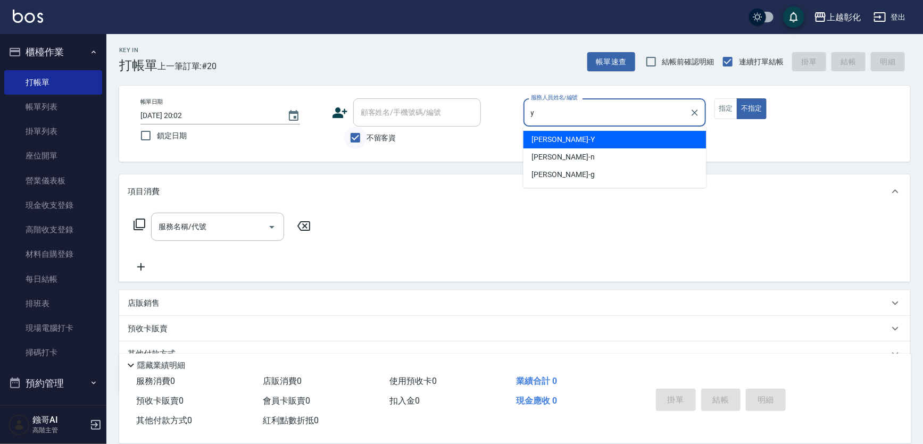
type input "[PERSON_NAME]-Y"
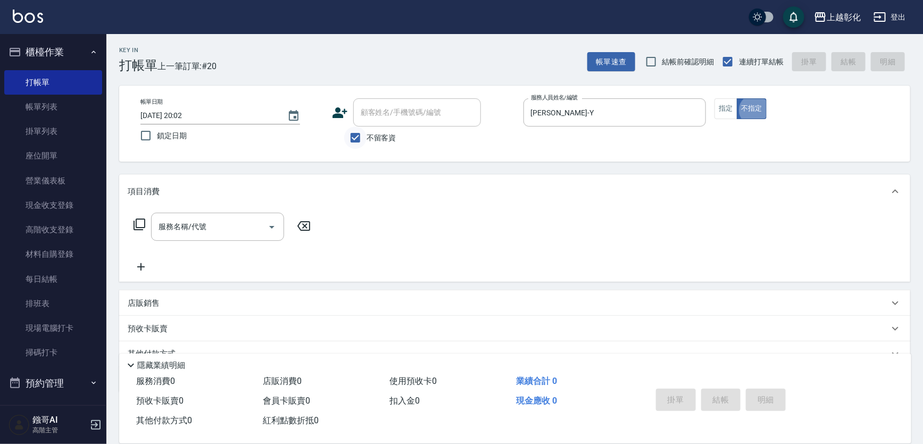
type input "[PERSON_NAME]先生/0988253282/"
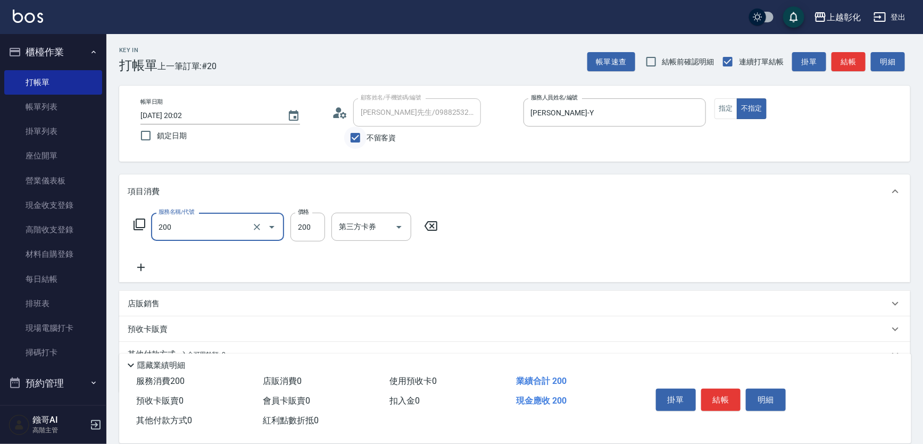
type input "New洗專案(200)"
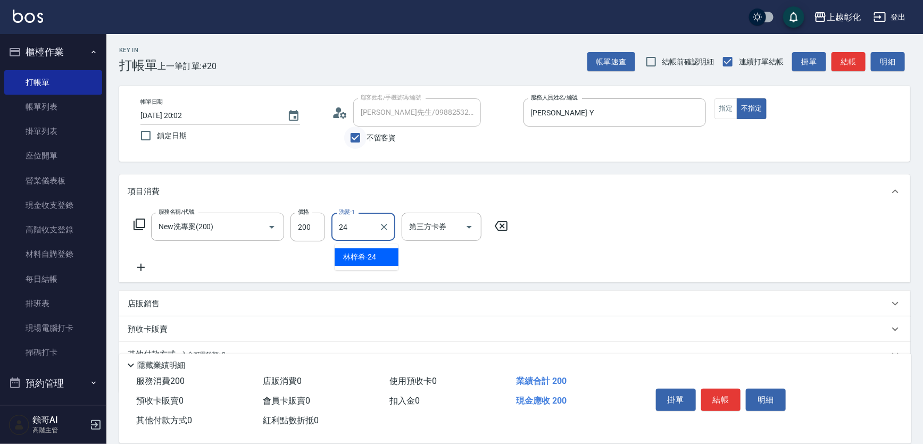
type input "[PERSON_NAME]-24"
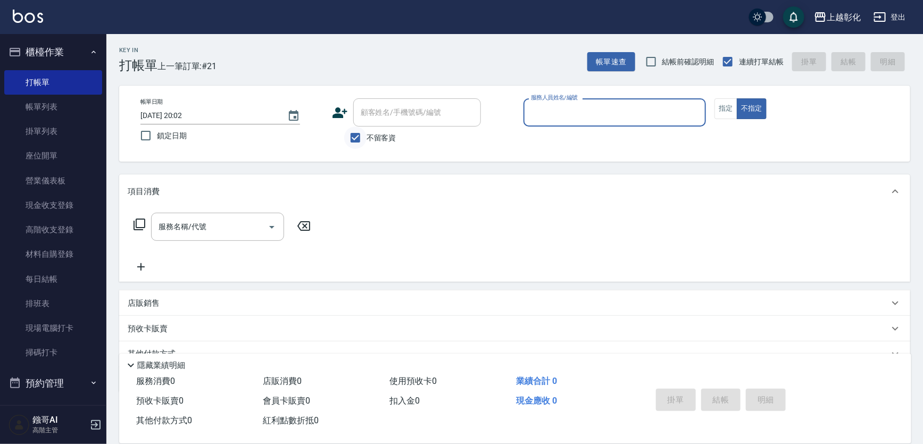
click at [357, 127] on input "不留客資" at bounding box center [355, 138] width 22 height 22
checkbox input "false"
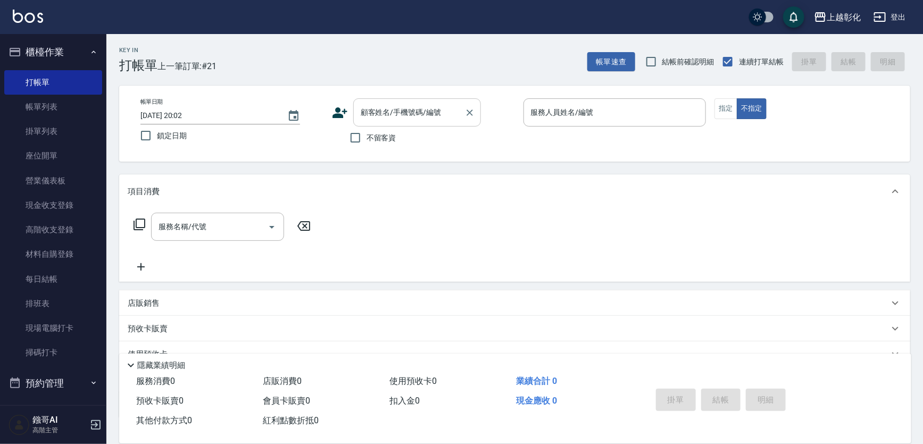
click at [399, 112] on div "顧客姓名/手機號碼/編號 顧客姓名/手機號碼/編號" at bounding box center [417, 112] width 128 height 28
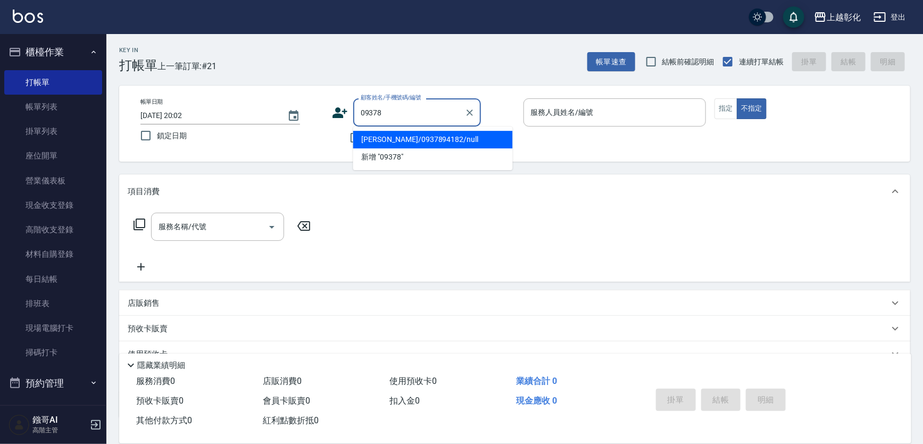
type input "[PERSON_NAME]/0937894182/null"
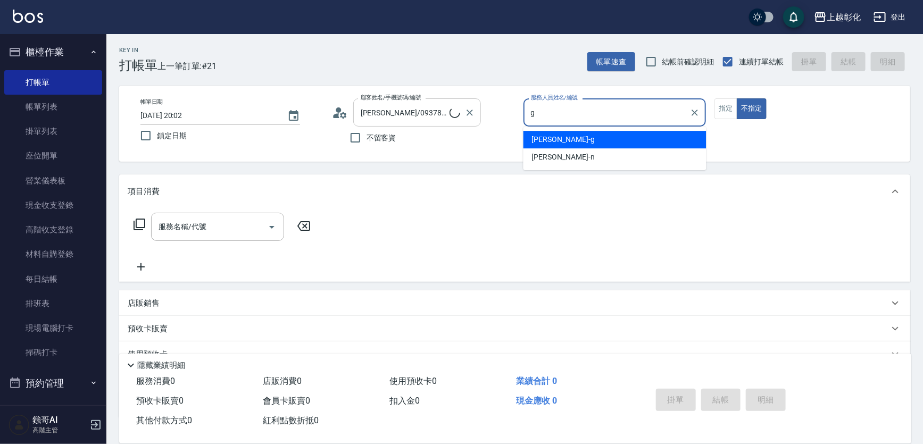
type input "[PERSON_NAME]"
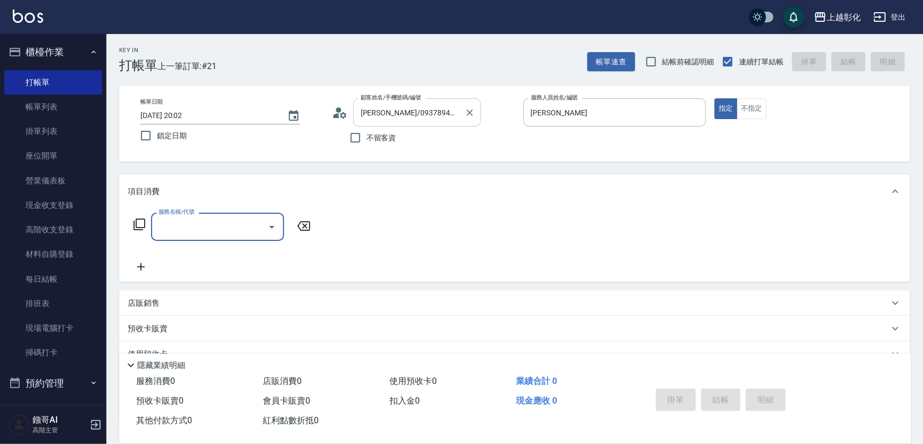
type input "4"
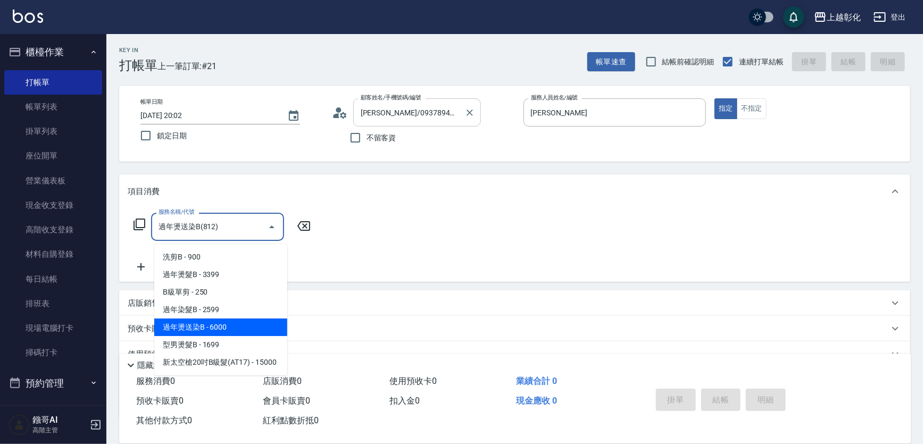
type input "過年燙送染B(812)"
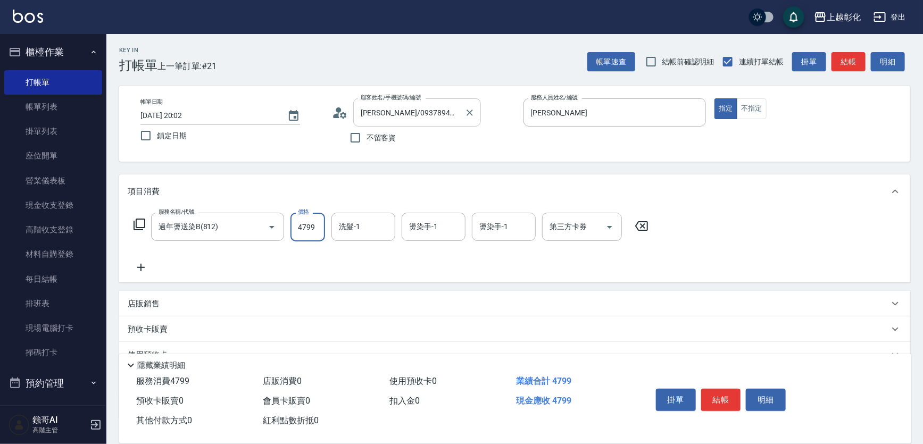
type input "4799"
type input "[PERSON_NAME]-41"
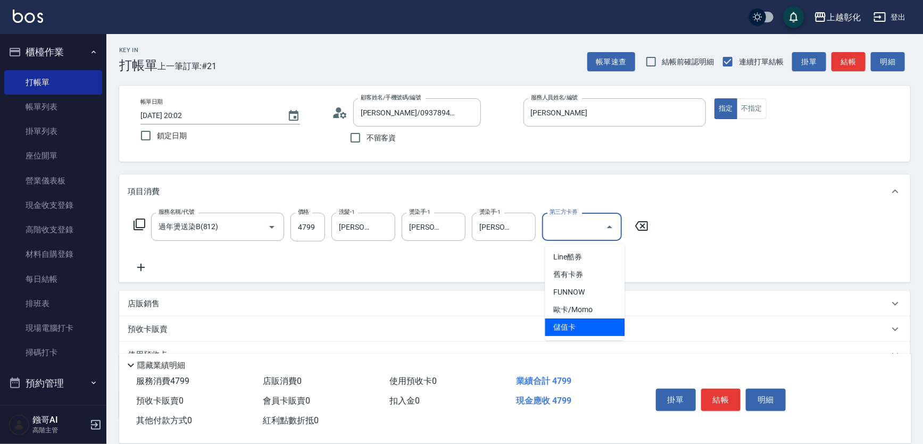
type input "儲值卡"
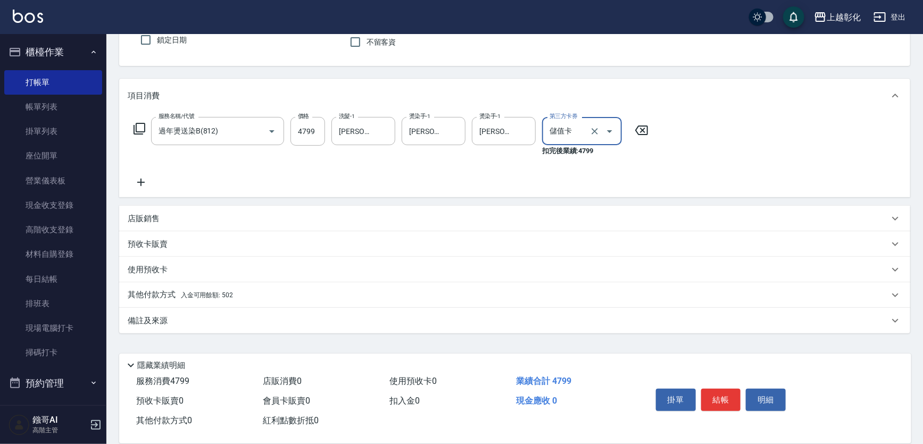
scroll to position [96, 0]
click at [199, 224] on div "店販銷售" at bounding box center [508, 218] width 761 height 11
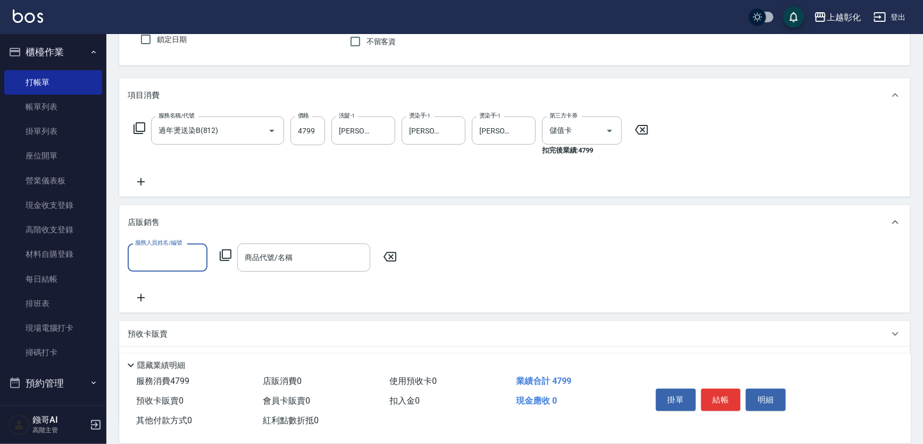
scroll to position [0, 0]
type input "[PERSON_NAME]"
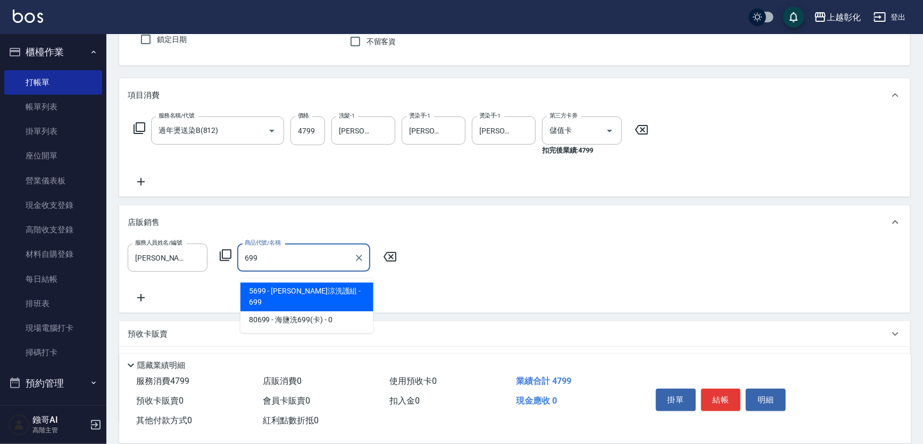
type input "水水沁涼洗護組"
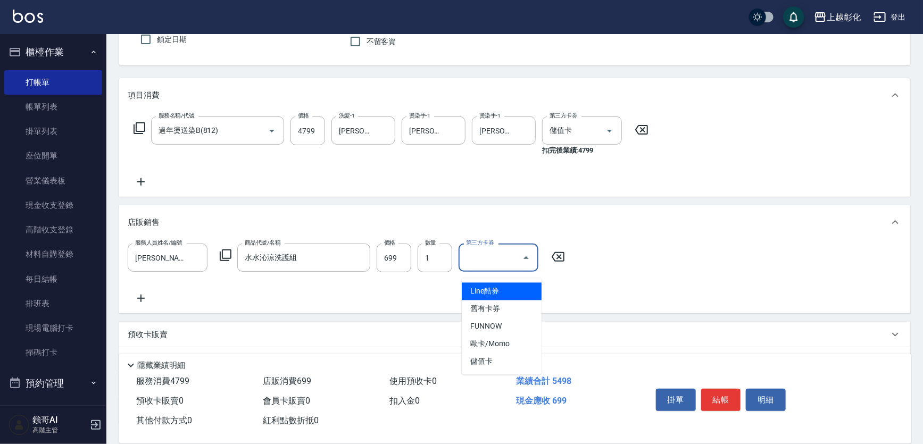
type input "儲值卡"
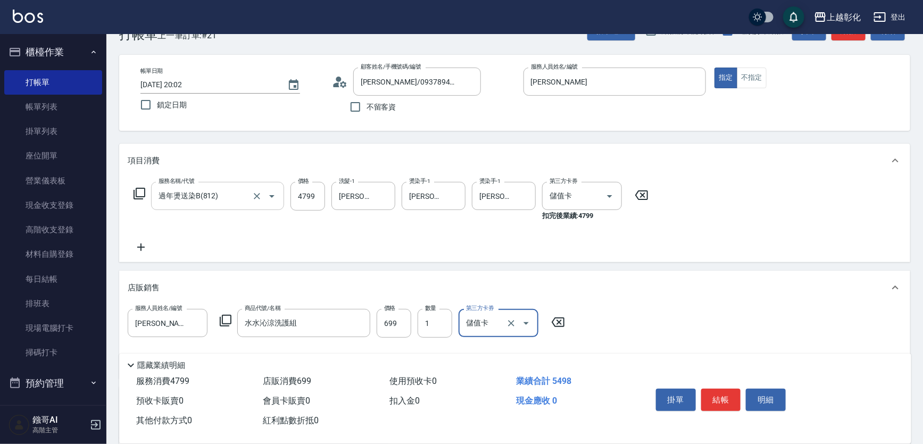
scroll to position [48, 0]
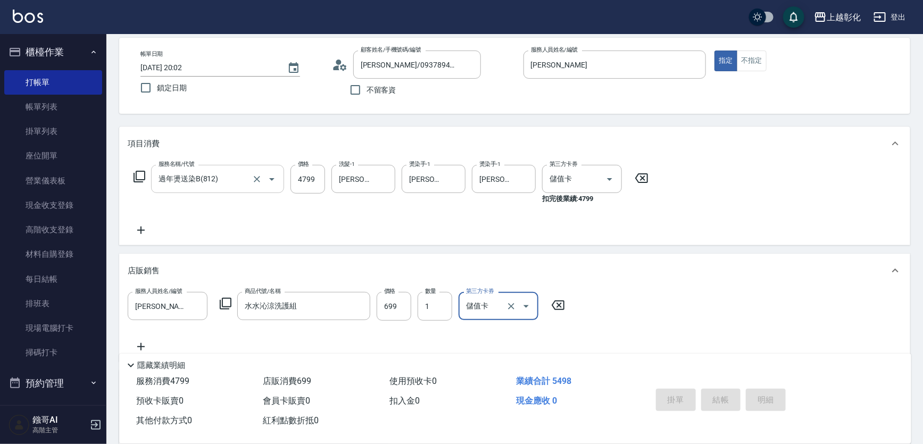
type input "[DATE] 20:03"
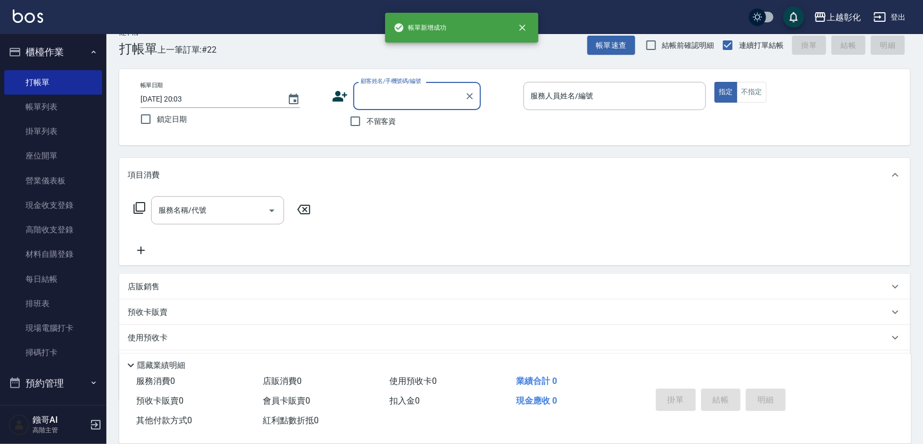
scroll to position [0, 0]
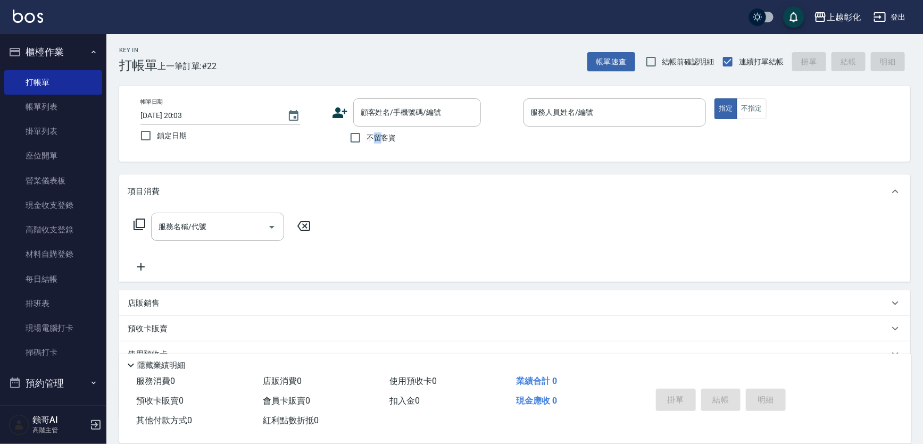
click at [377, 137] on span "不留客資" at bounding box center [381, 137] width 30 height 11
click at [379, 138] on span "不留客資" at bounding box center [381, 137] width 30 height 11
click at [366, 138] on input "不留客資" at bounding box center [355, 138] width 22 height 22
checkbox input "true"
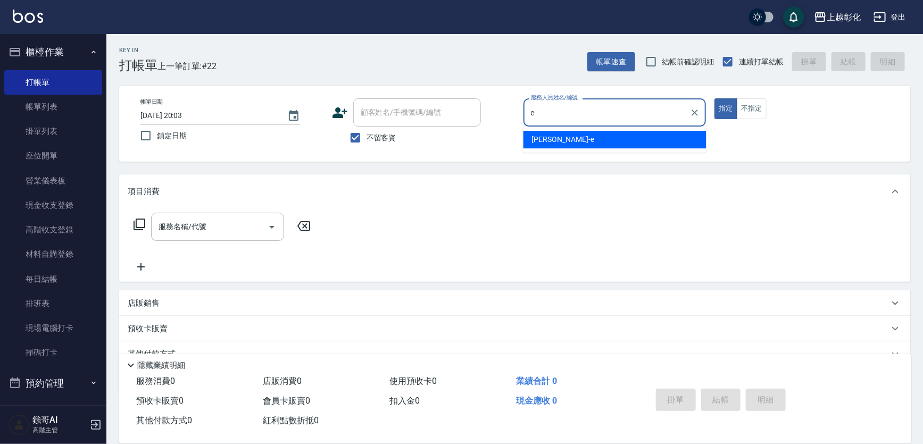
type input "[PERSON_NAME]-e"
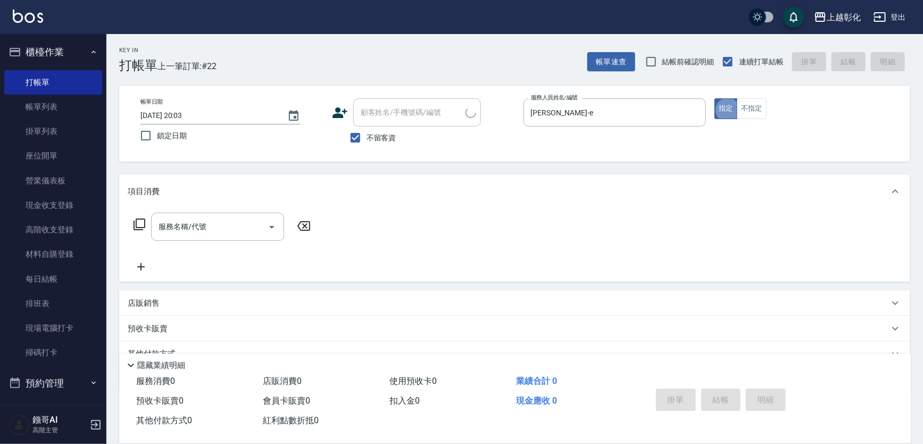
type input "[PERSON_NAME]先生/0988253282/"
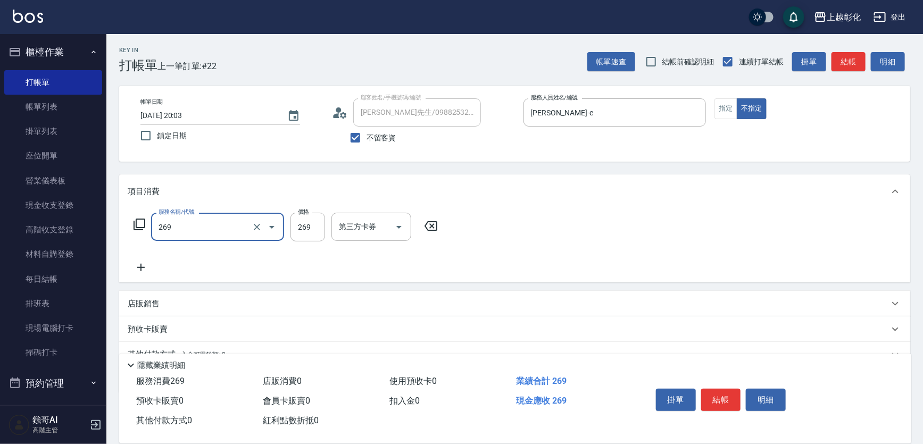
type input "一般洗剪(269)"
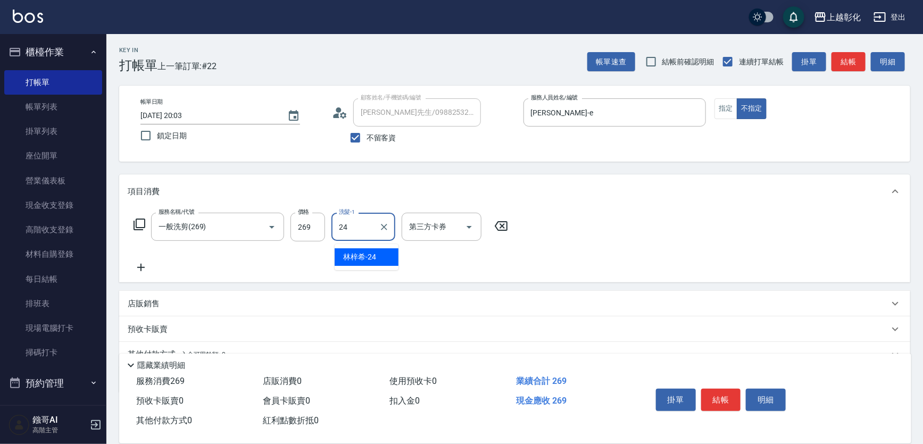
type input "[PERSON_NAME]-24"
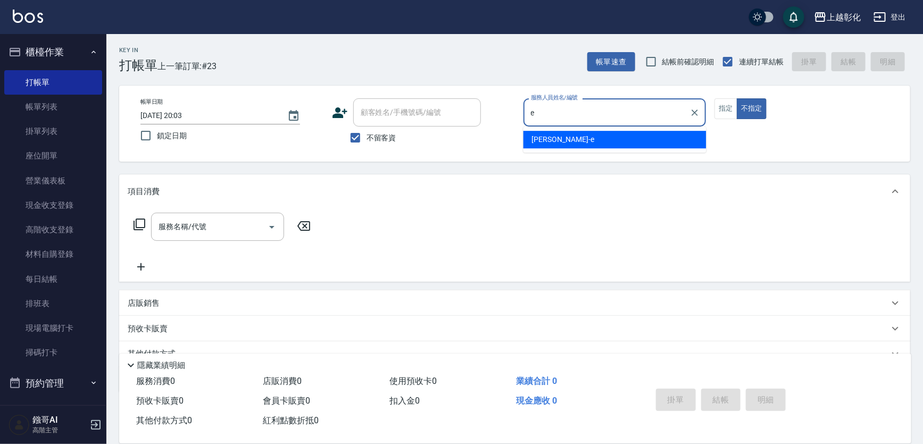
type input "[PERSON_NAME]-e"
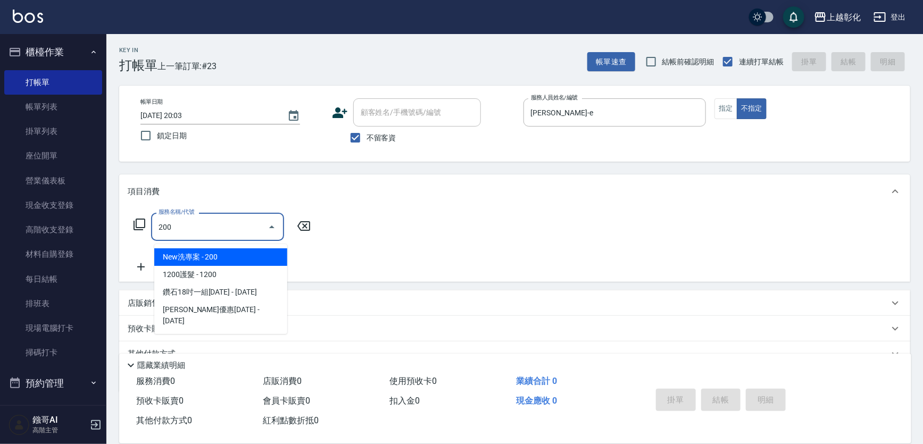
type input "New洗專案(200)"
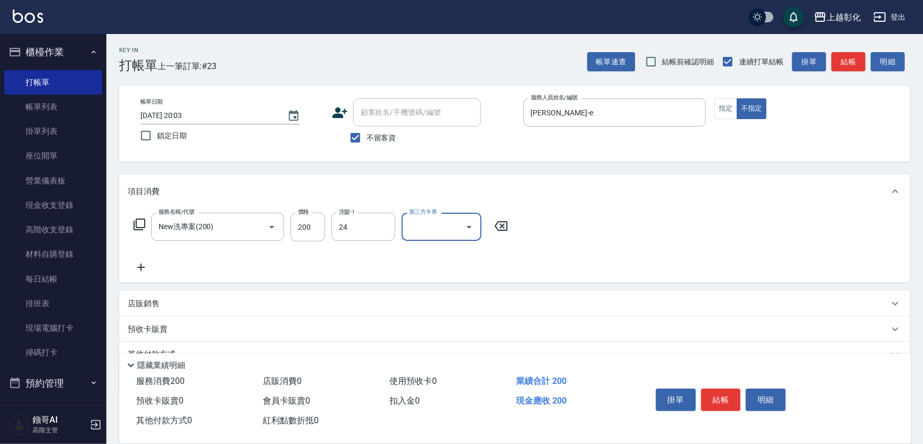
type input "[PERSON_NAME]-24"
type input "儲值卡"
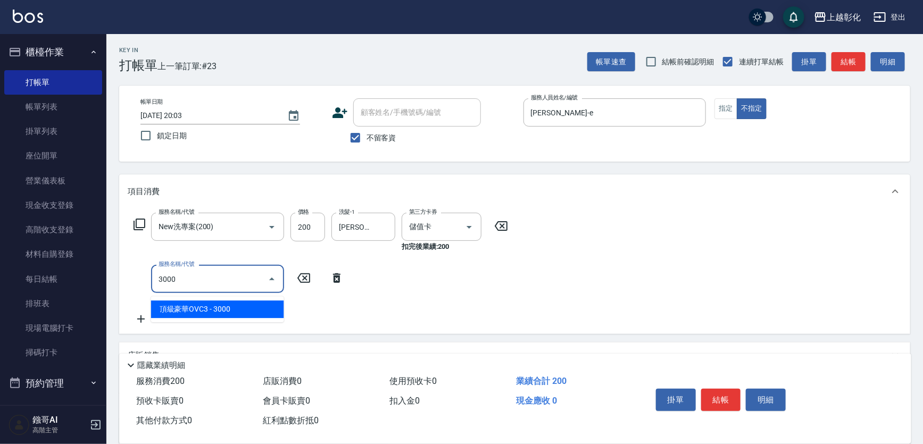
type input "頂級豪華OVC3(3000)"
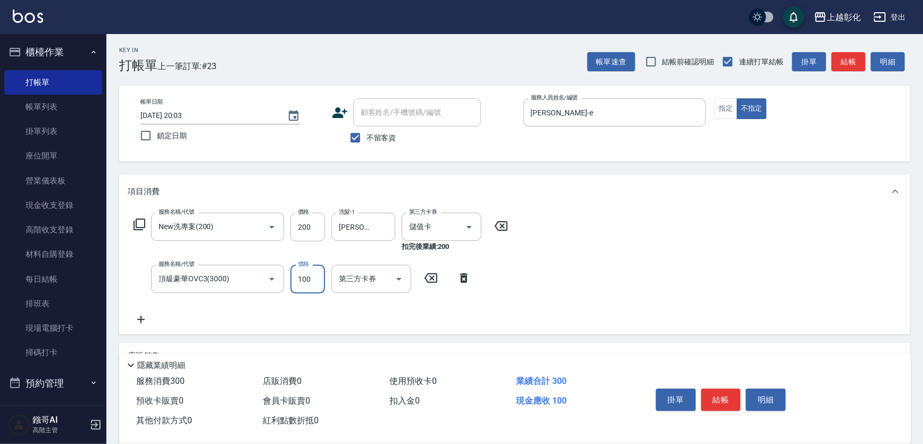
type input "1000"
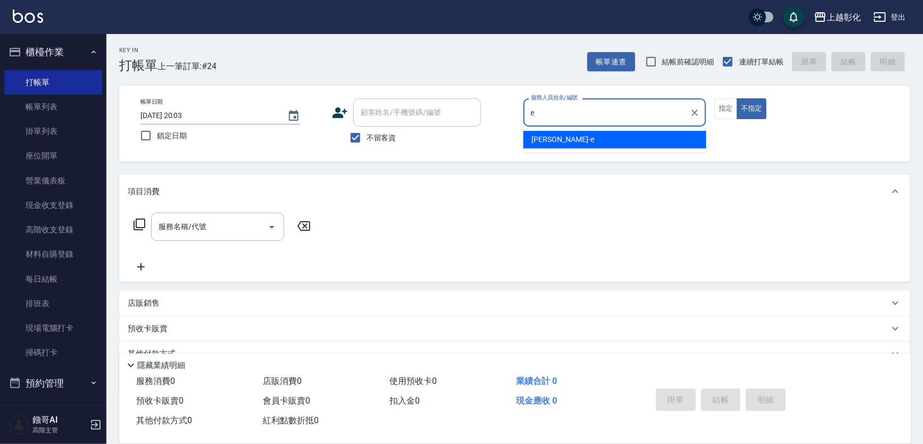
type input "[PERSON_NAME]-e"
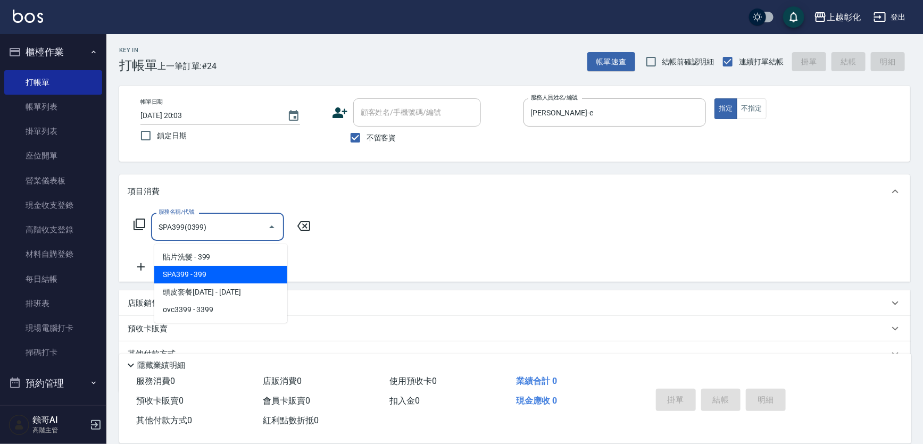
type input "SPA399(0399)"
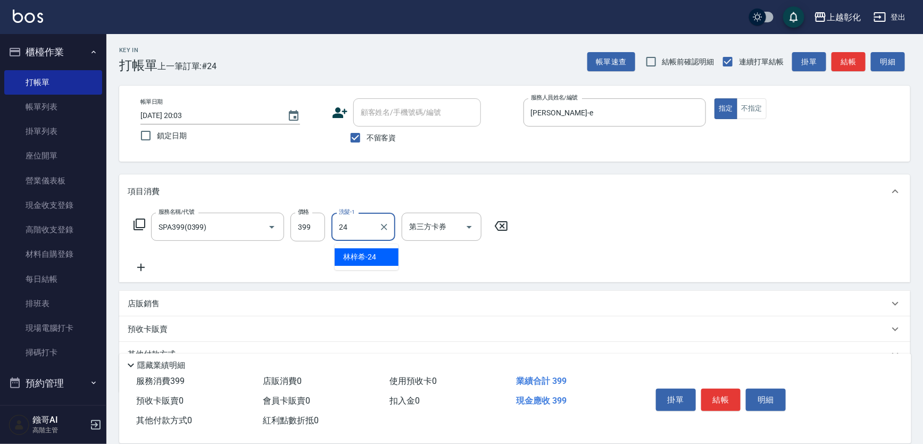
type input "[PERSON_NAME]-24"
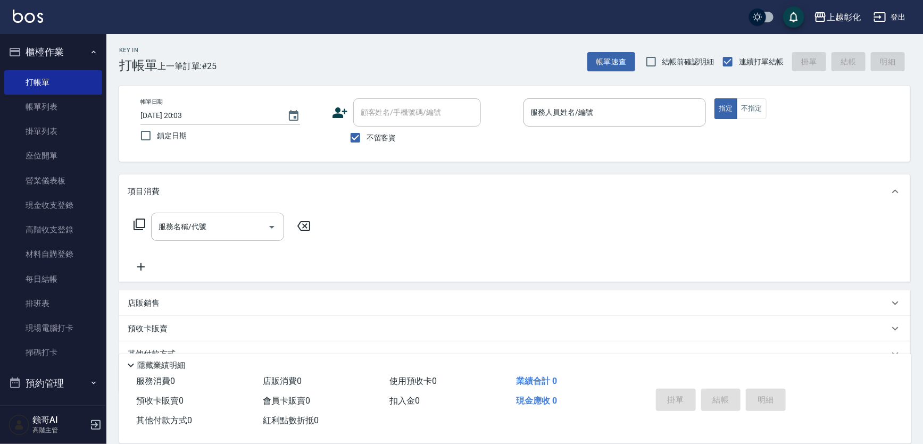
click at [374, 139] on span "不留客資" at bounding box center [381, 137] width 30 height 11
click at [366, 139] on input "不留客資" at bounding box center [355, 138] width 22 height 22
checkbox input "false"
click at [382, 116] on div "顧客姓名/手機號碼/編號 顧客姓名/手機號碼/編號" at bounding box center [417, 112] width 128 height 28
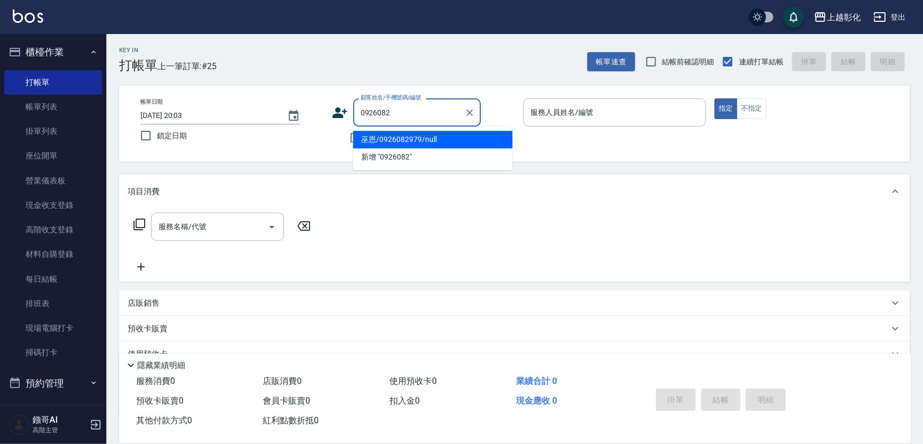
type input "巫恩/0926082979/null"
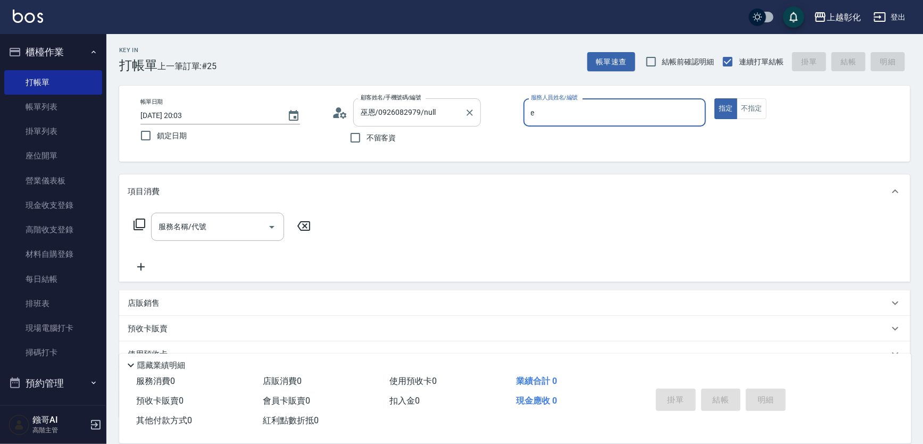
type input "[PERSON_NAME]-e"
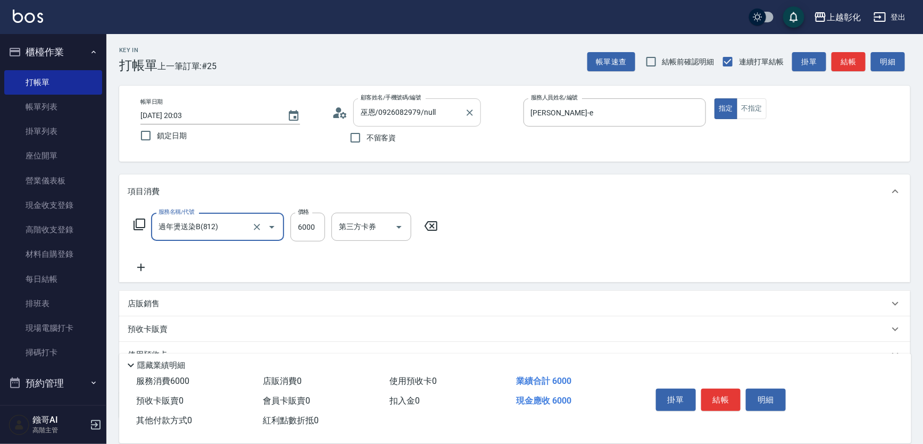
type input "過年燙送染B(812)"
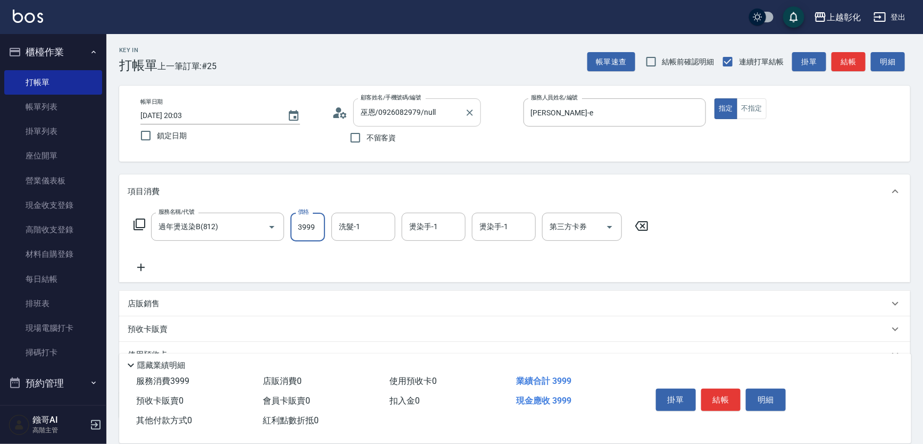
type input "3999"
type input "[PERSON_NAME]-41"
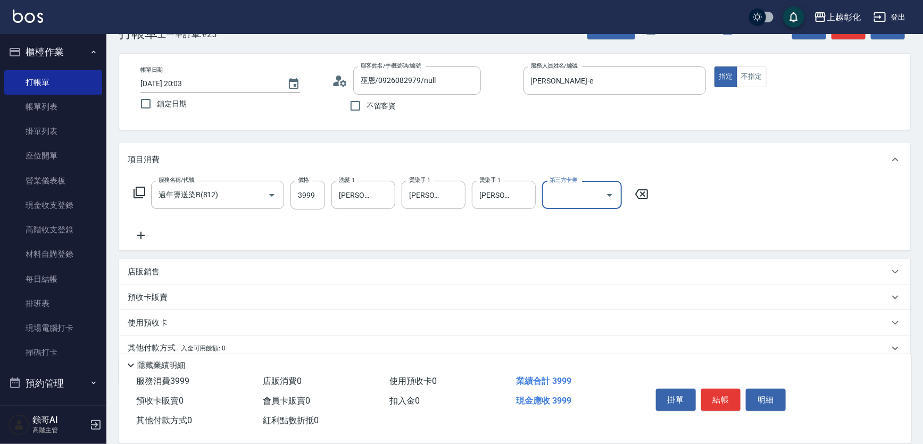
scroll to position [94, 0]
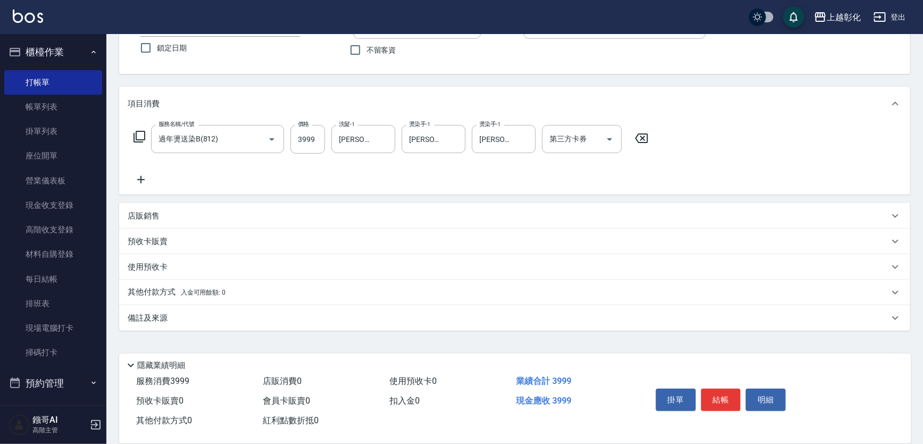
click at [147, 206] on div "店販銷售" at bounding box center [514, 216] width 791 height 26
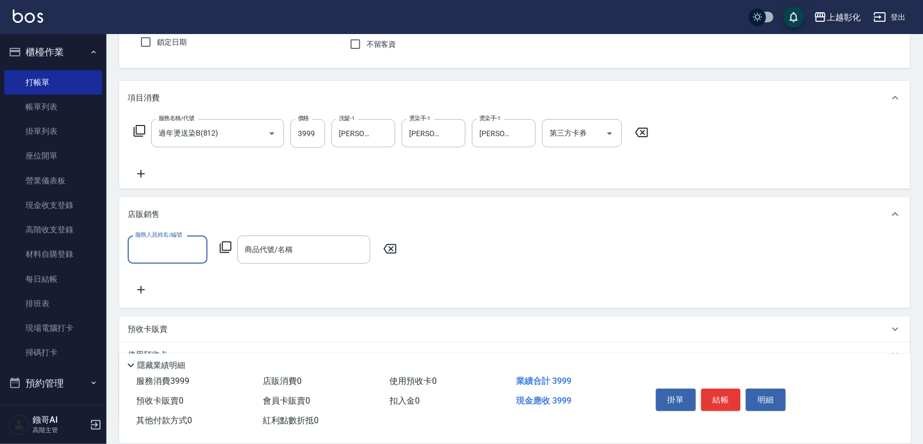
scroll to position [0, 0]
type input "[PERSON_NAME]-41"
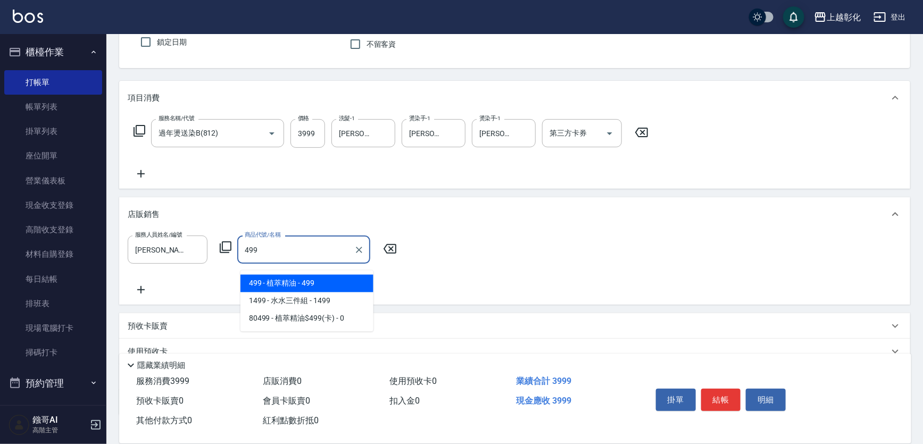
type input "植萃精油"
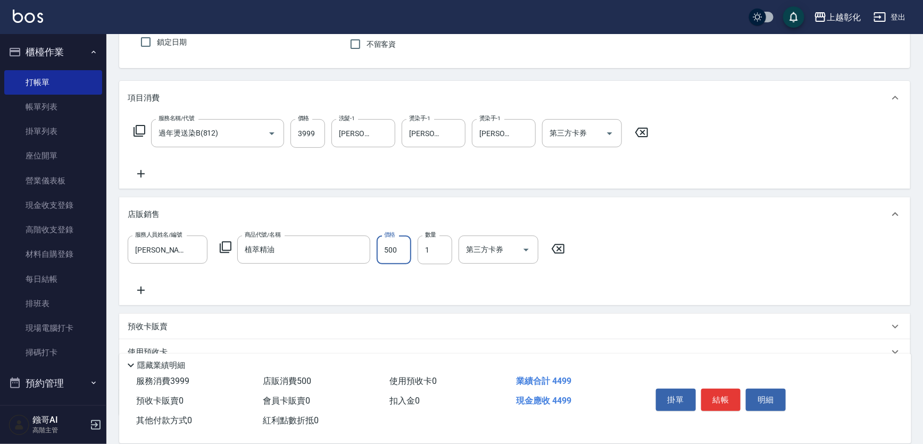
type input "500"
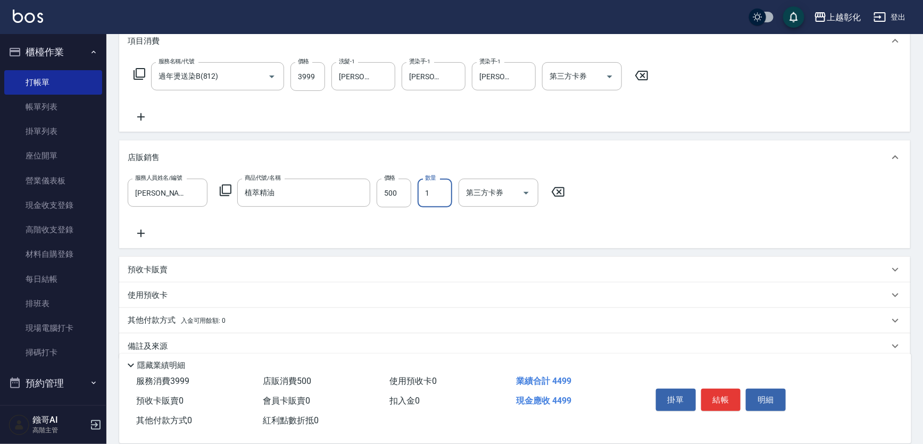
scroll to position [188, 0]
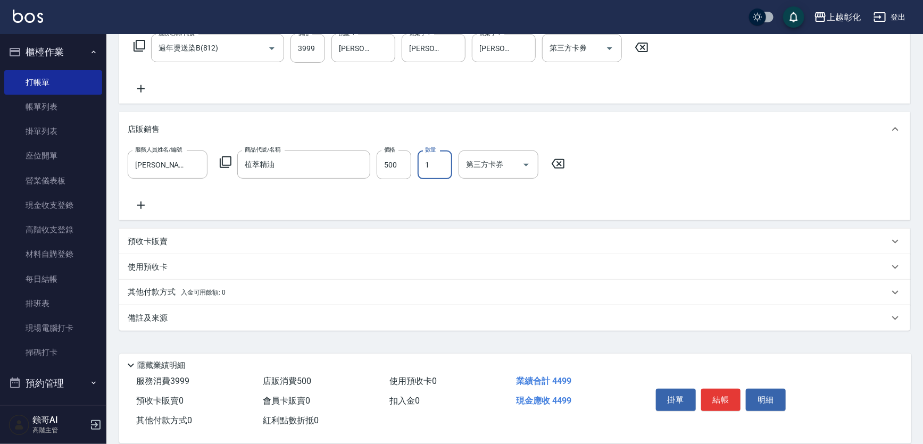
click at [144, 298] on p "其他付款方式 入金可用餘額: 0" at bounding box center [177, 293] width 98 height 12
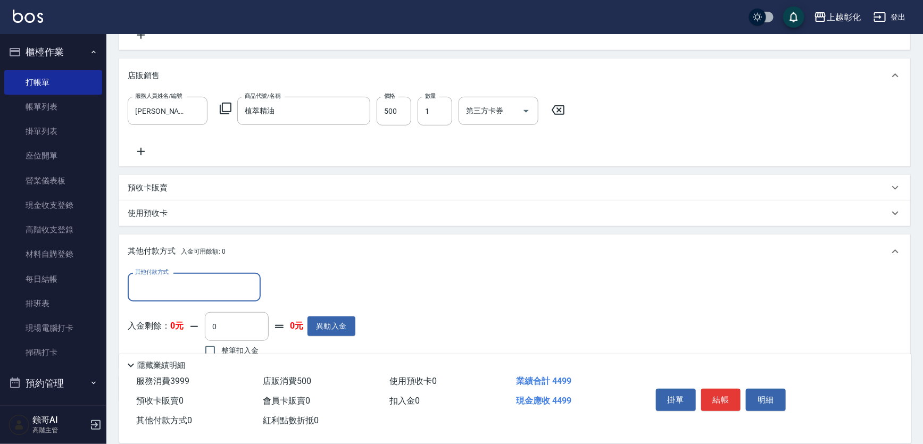
scroll to position [0, 0]
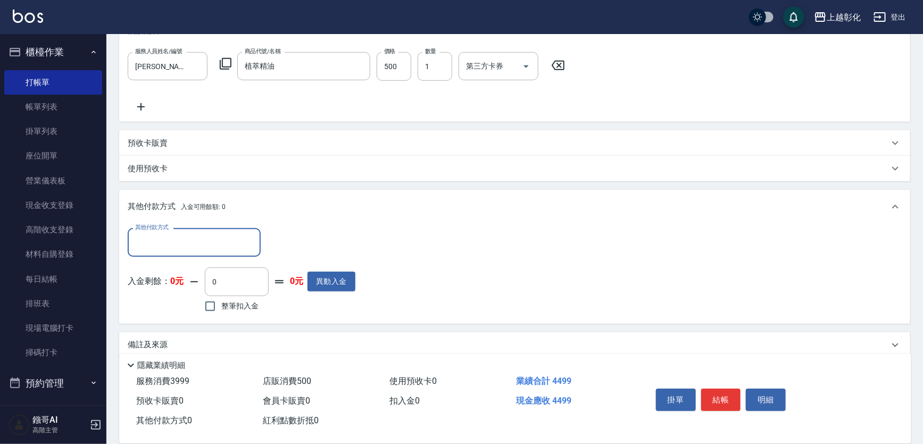
click at [159, 252] on input "其他付款方式" at bounding box center [193, 242] width 123 height 19
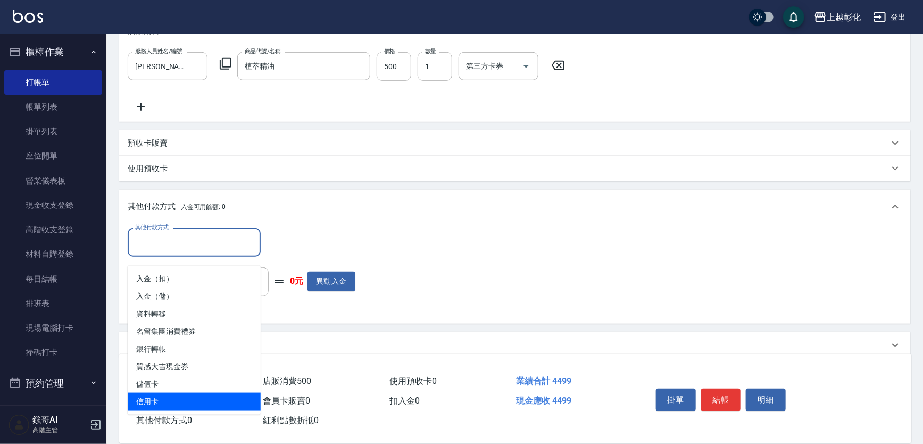
click at [155, 406] on span "信用卡" at bounding box center [194, 402] width 133 height 18
type input "信用卡"
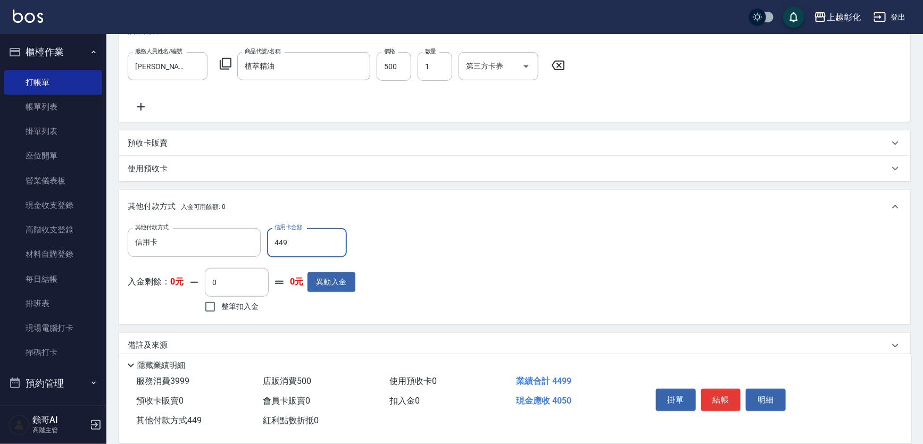
type input "4499"
type input "[DATE] 20:04"
